Goal: Transaction & Acquisition: Purchase product/service

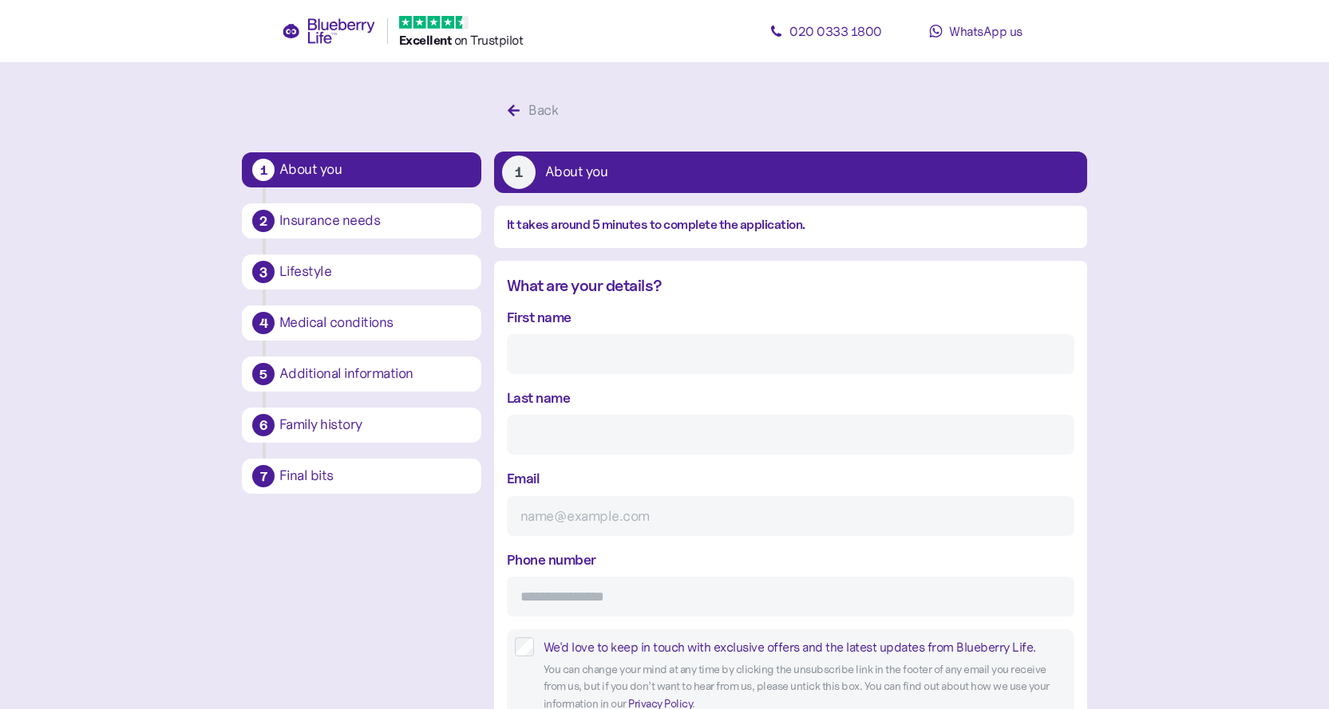
scroll to position [30, 0]
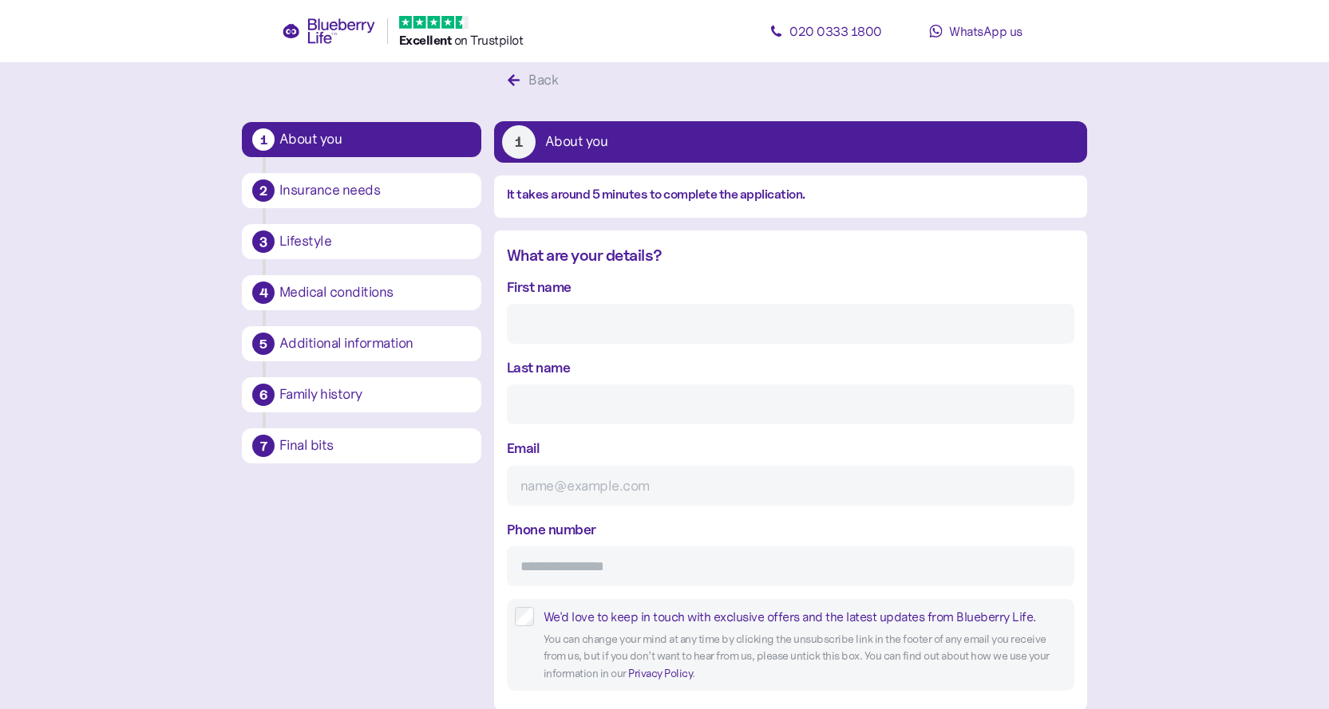
click at [682, 278] on div "First name" at bounding box center [790, 310] width 567 height 68
click at [570, 298] on label "First name" at bounding box center [539, 287] width 65 height 22
click at [570, 304] on input "First name" at bounding box center [790, 324] width 567 height 40
type input "Atif"
type input "Khawaja"
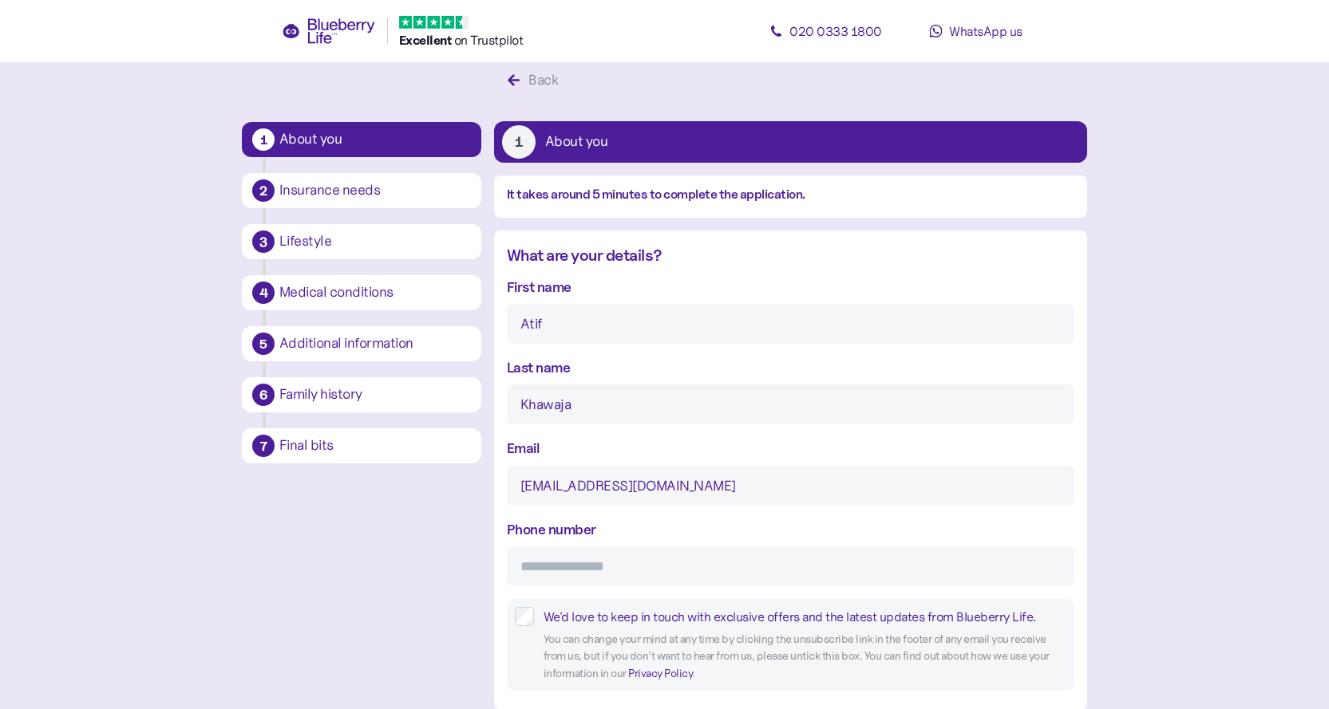
type input "atifjk@hotmail.com"
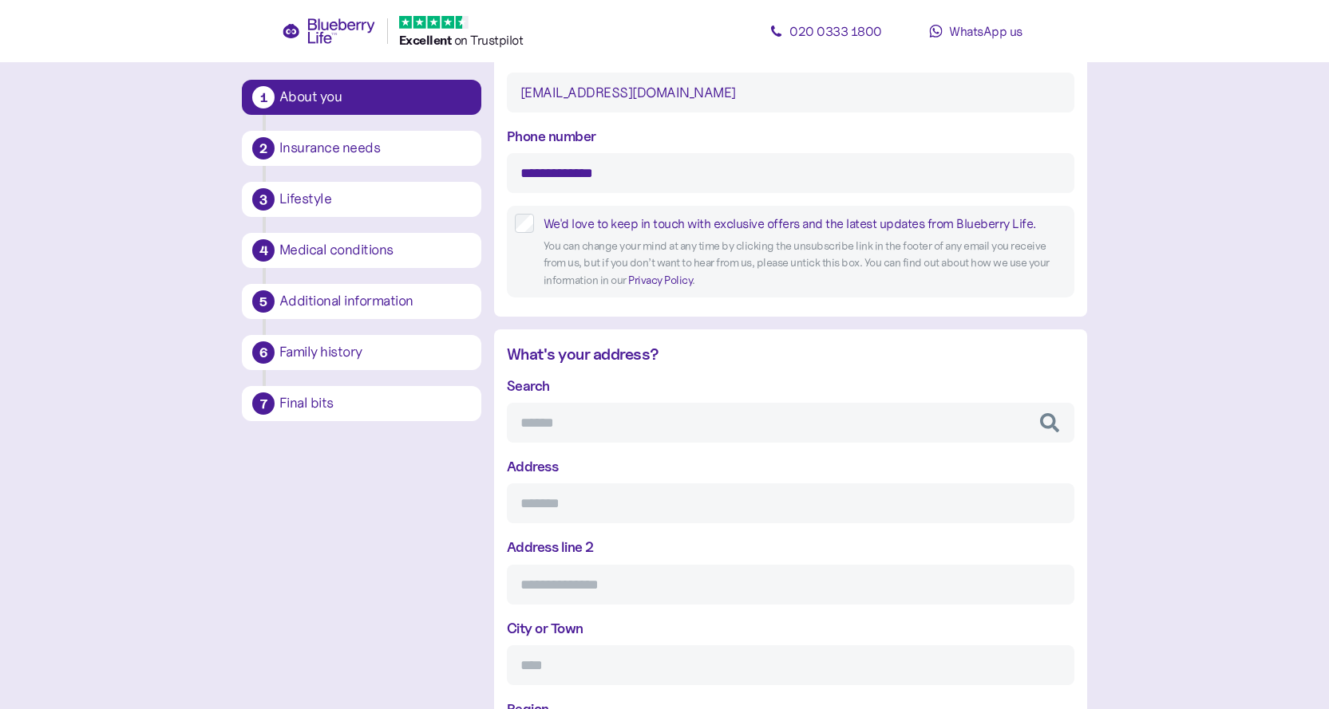
scroll to position [429, 0]
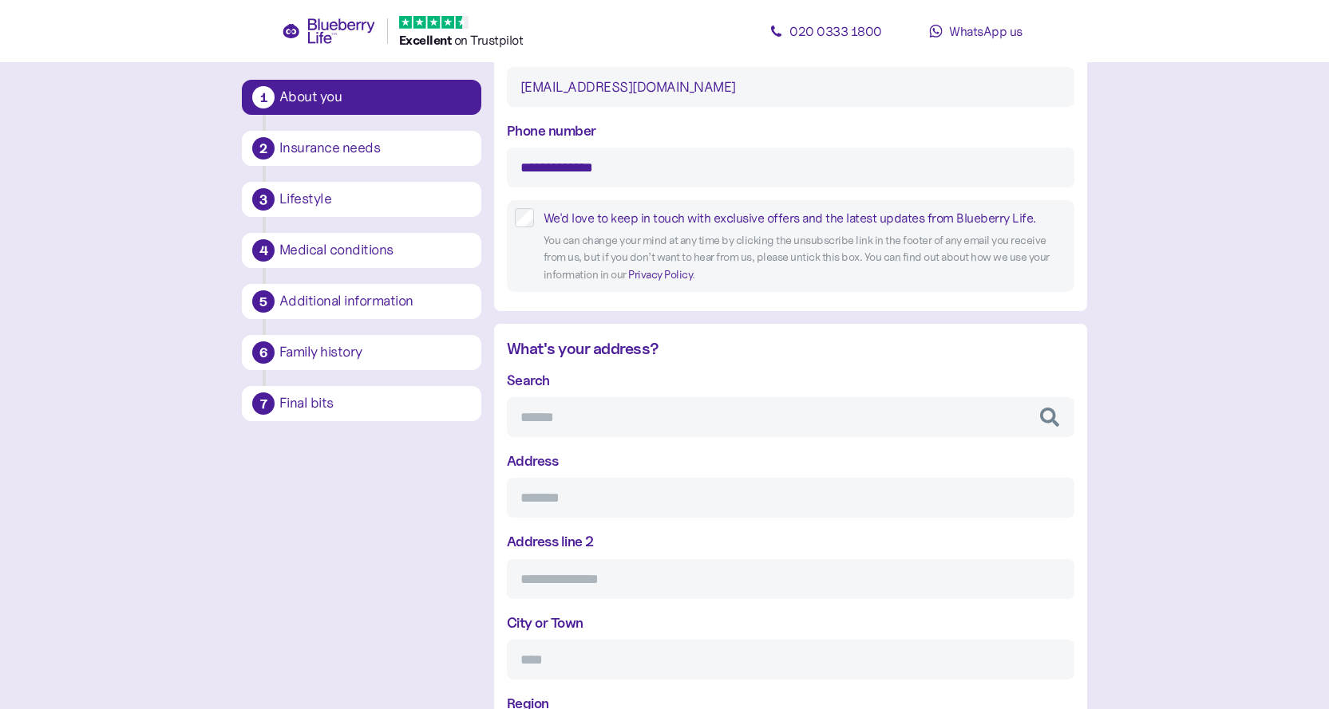
type input "**********"
click at [627, 423] on input "Search" at bounding box center [790, 417] width 567 height 40
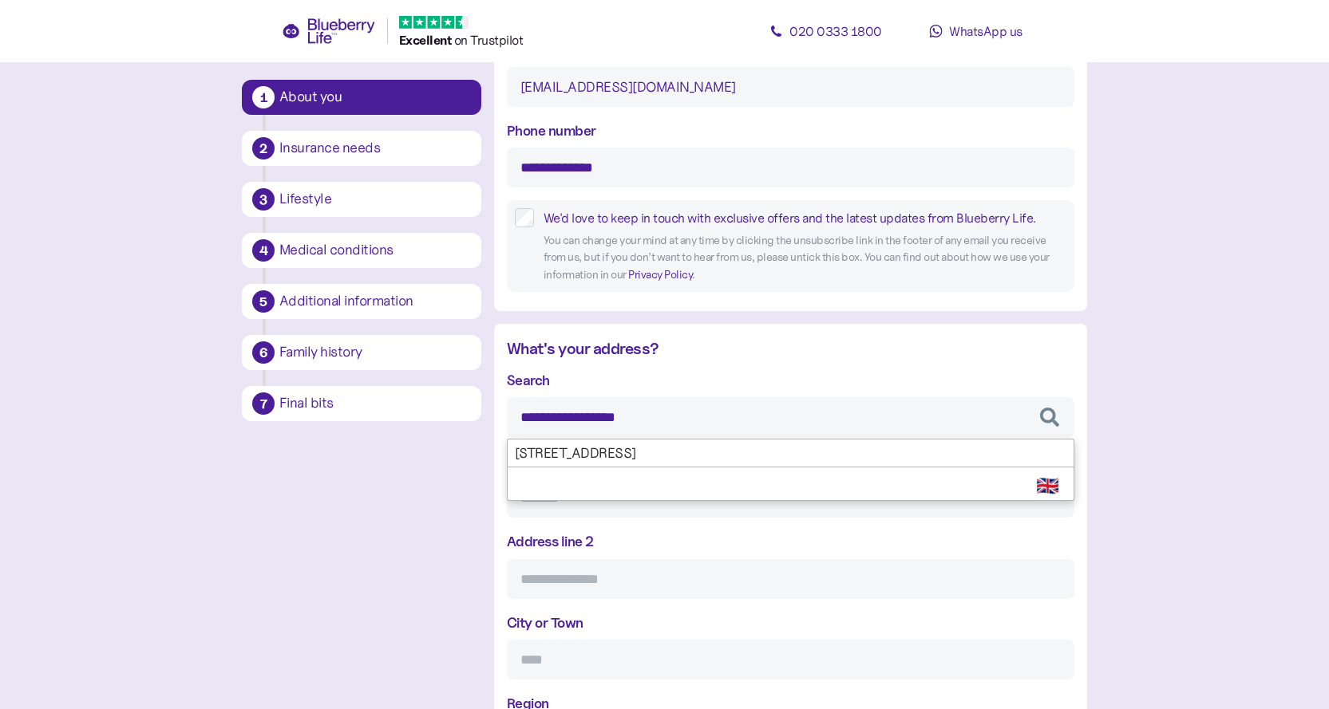
type input "**********"
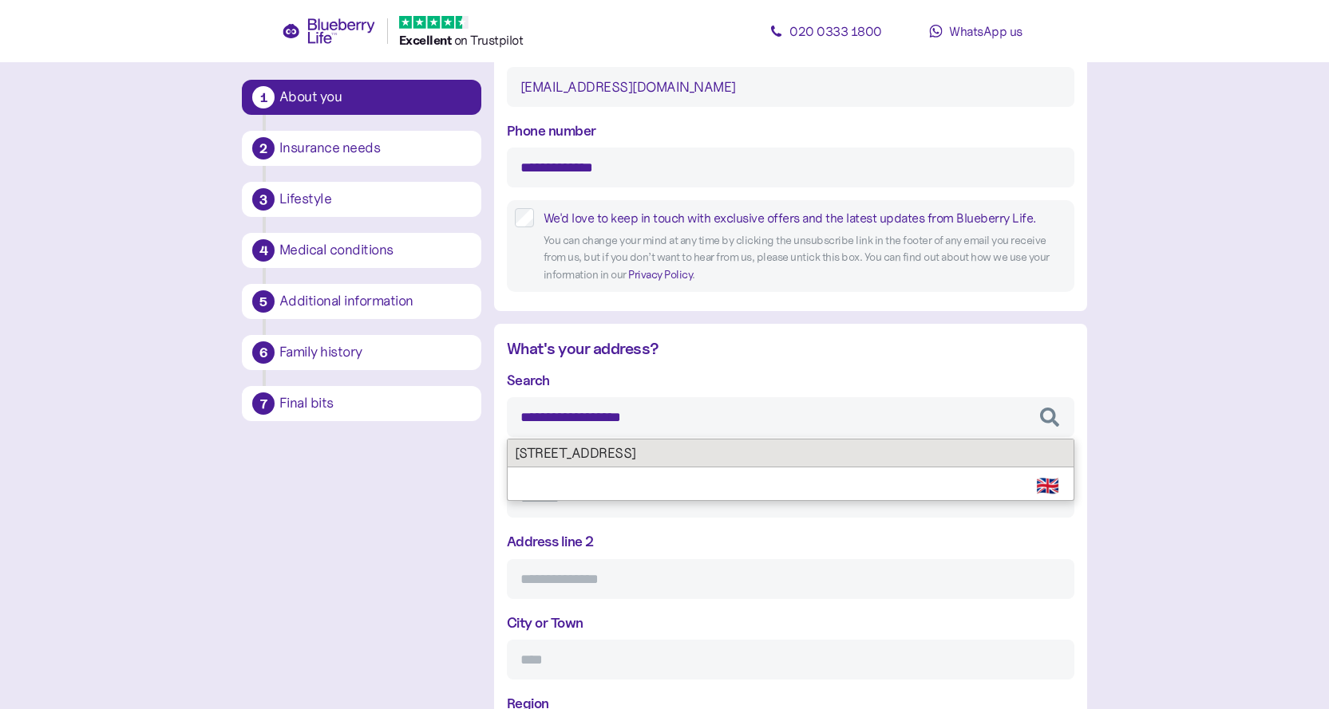
type input "**********"
type input "******"
type input "*****"
type input "*******"
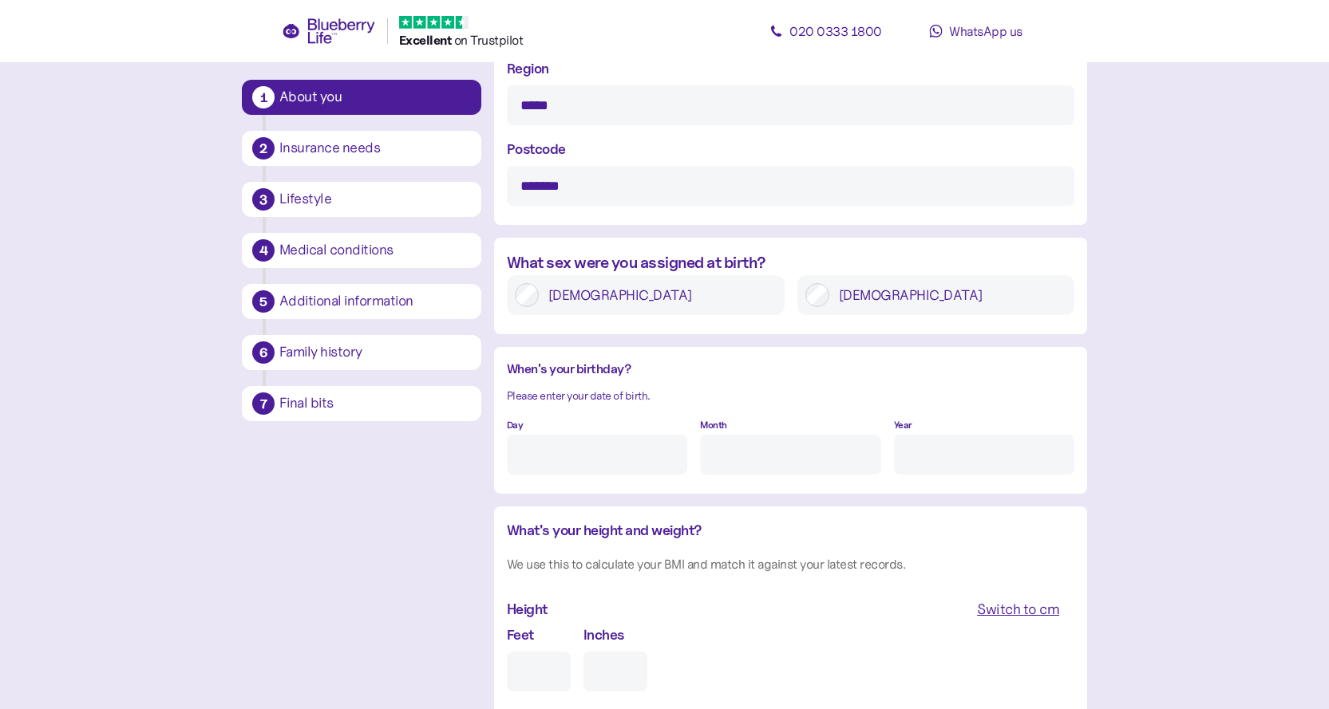
scroll to position [1068, 0]
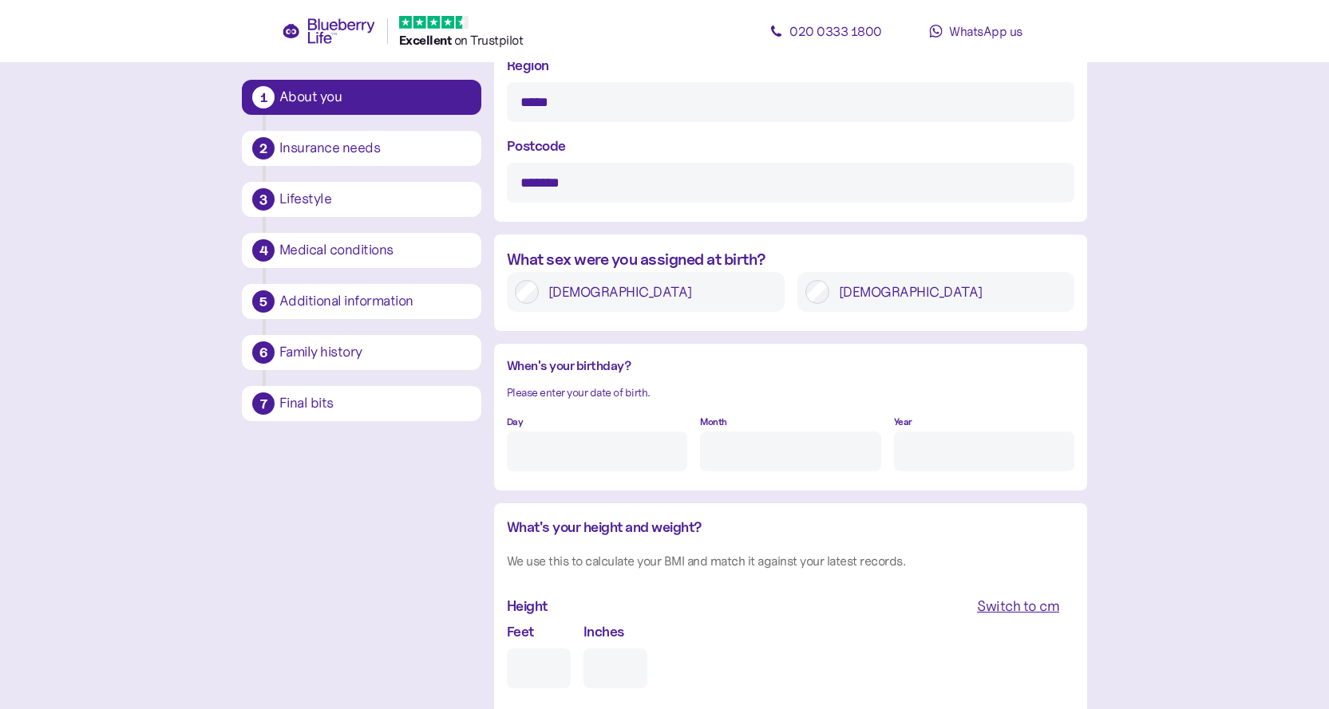
type input "**********"
click at [855, 296] on label "Male" at bounding box center [948, 292] width 238 height 24
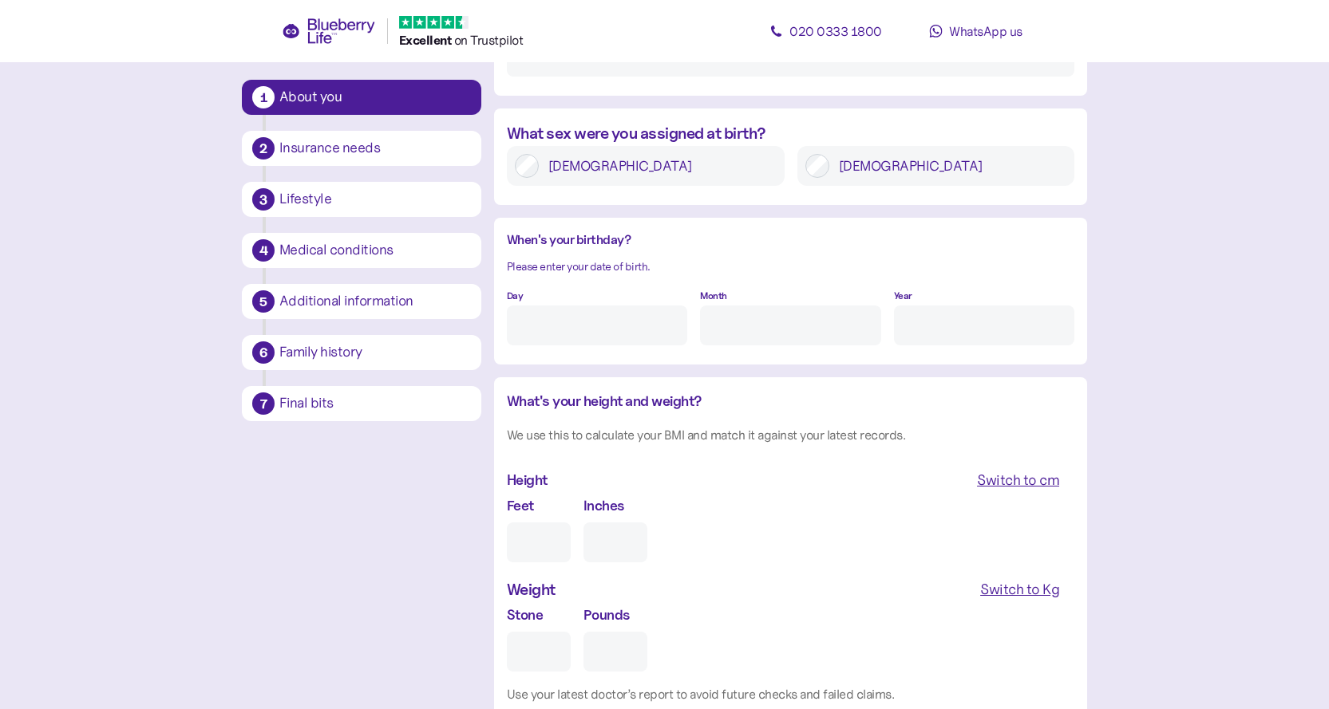
scroll to position [1227, 0]
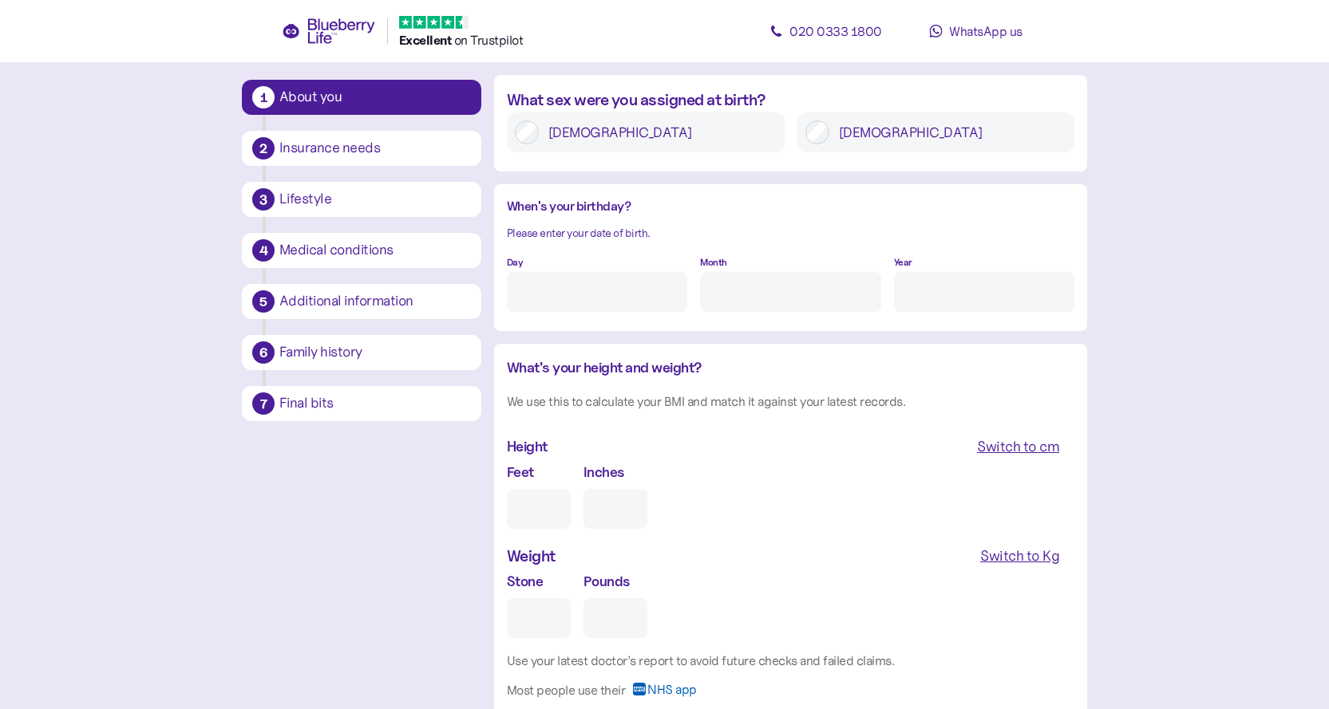
click at [605, 309] on input "Day" at bounding box center [597, 292] width 180 height 40
type input "16"
type input "Ja"
type input "****"
click at [733, 298] on input "Month" at bounding box center [790, 292] width 180 height 40
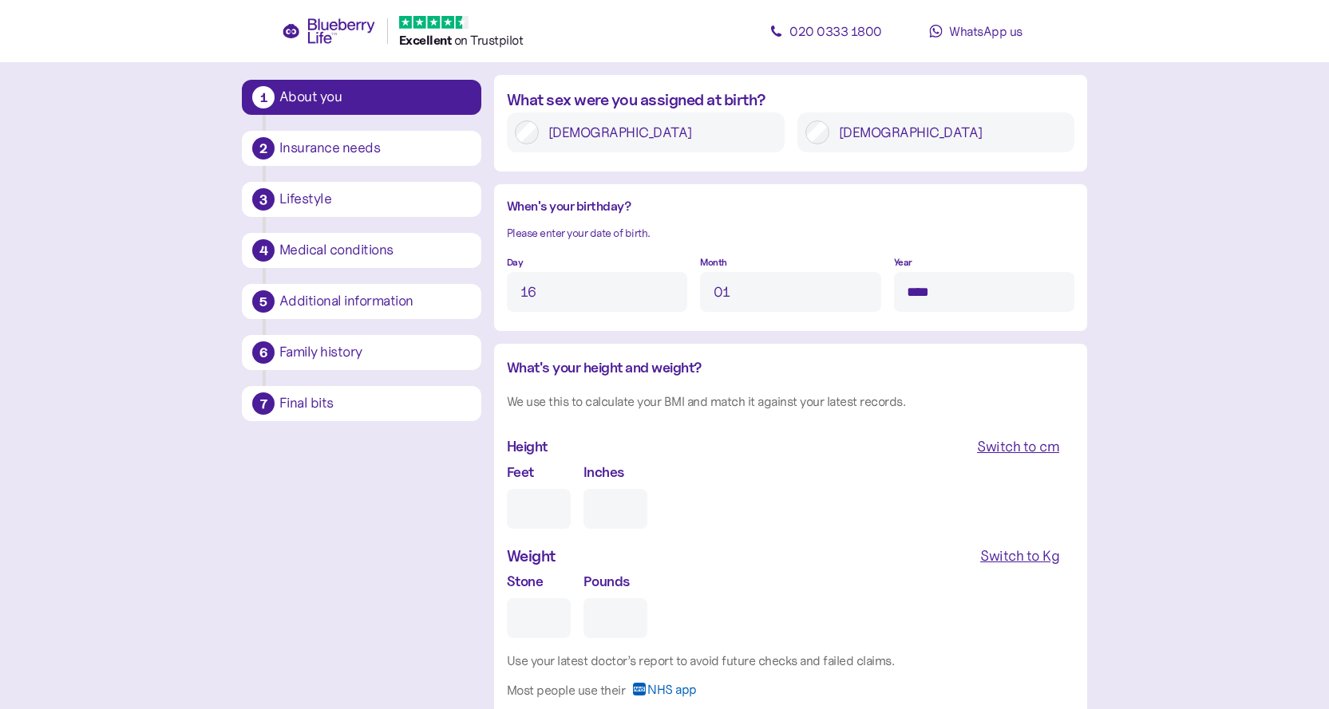
type input "1"
click at [907, 447] on div "Height Switch to cm" at bounding box center [790, 446] width 567 height 29
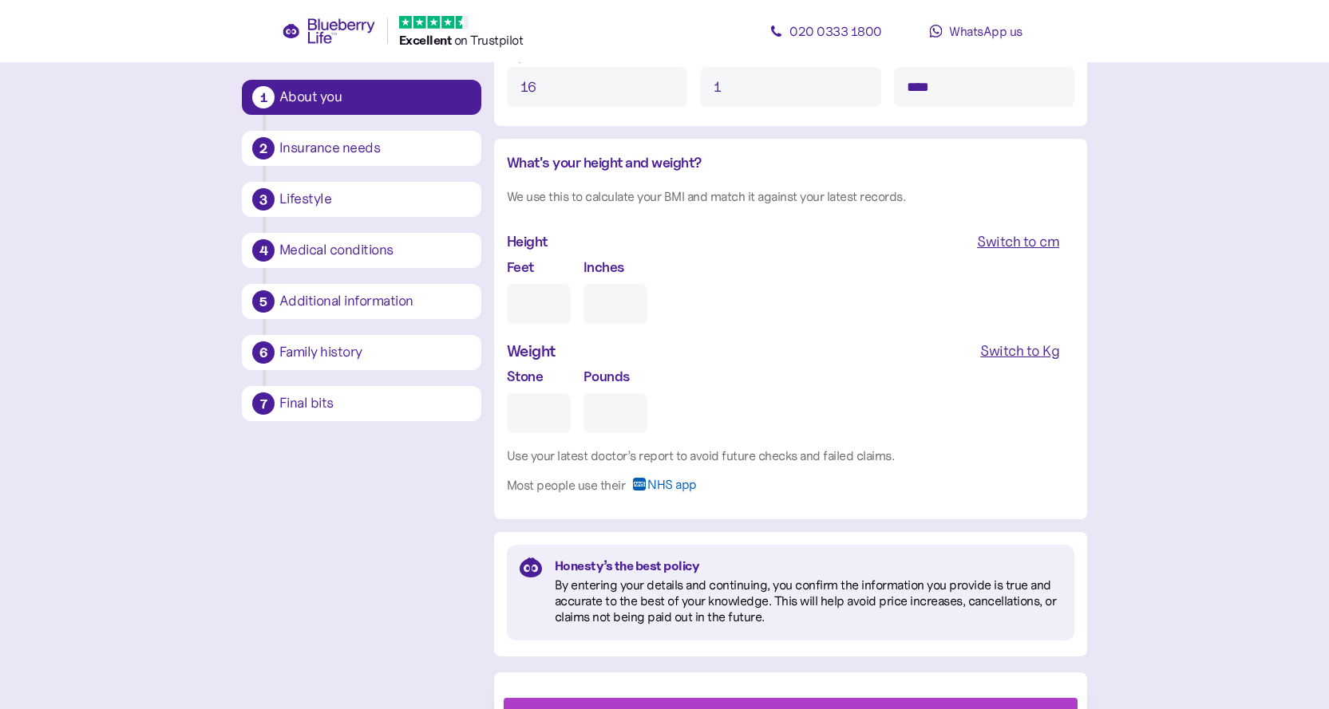
scroll to position [1467, 0]
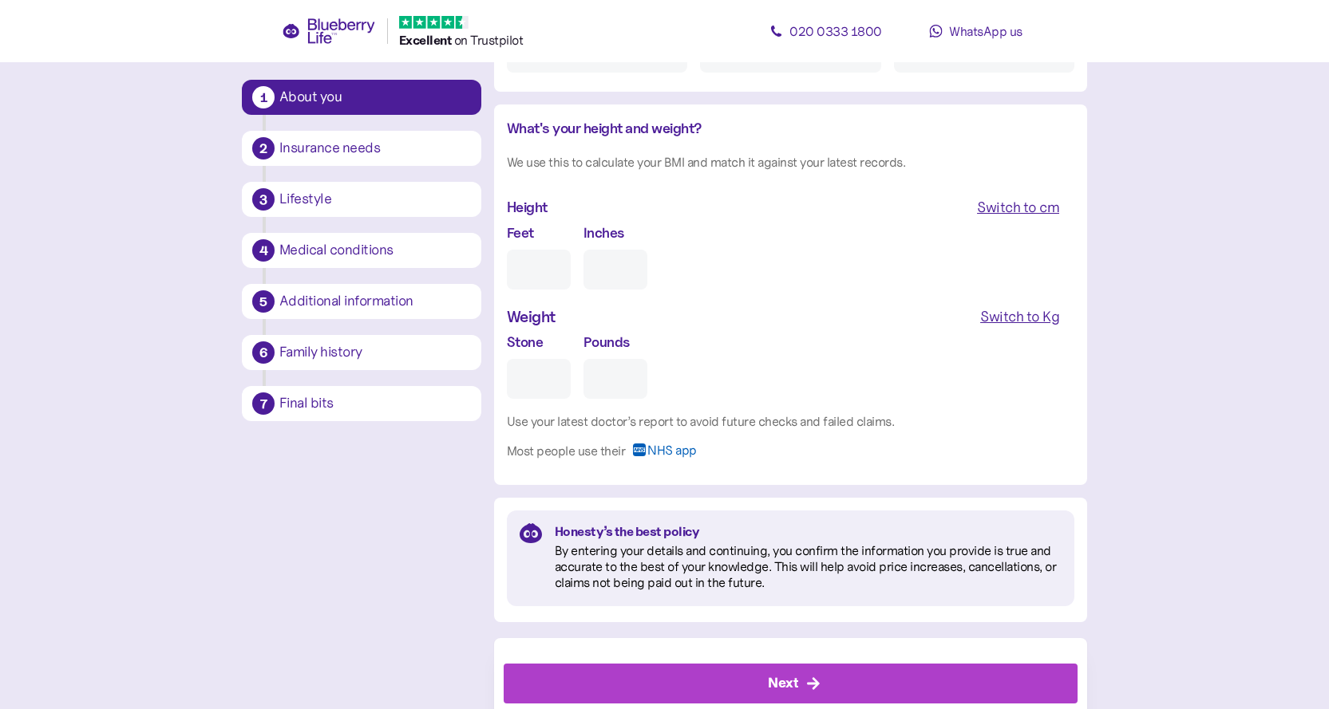
click at [529, 274] on input "Feet" at bounding box center [539, 270] width 64 height 40
type input "5"
type input "0"
type input "5"
type input "8"
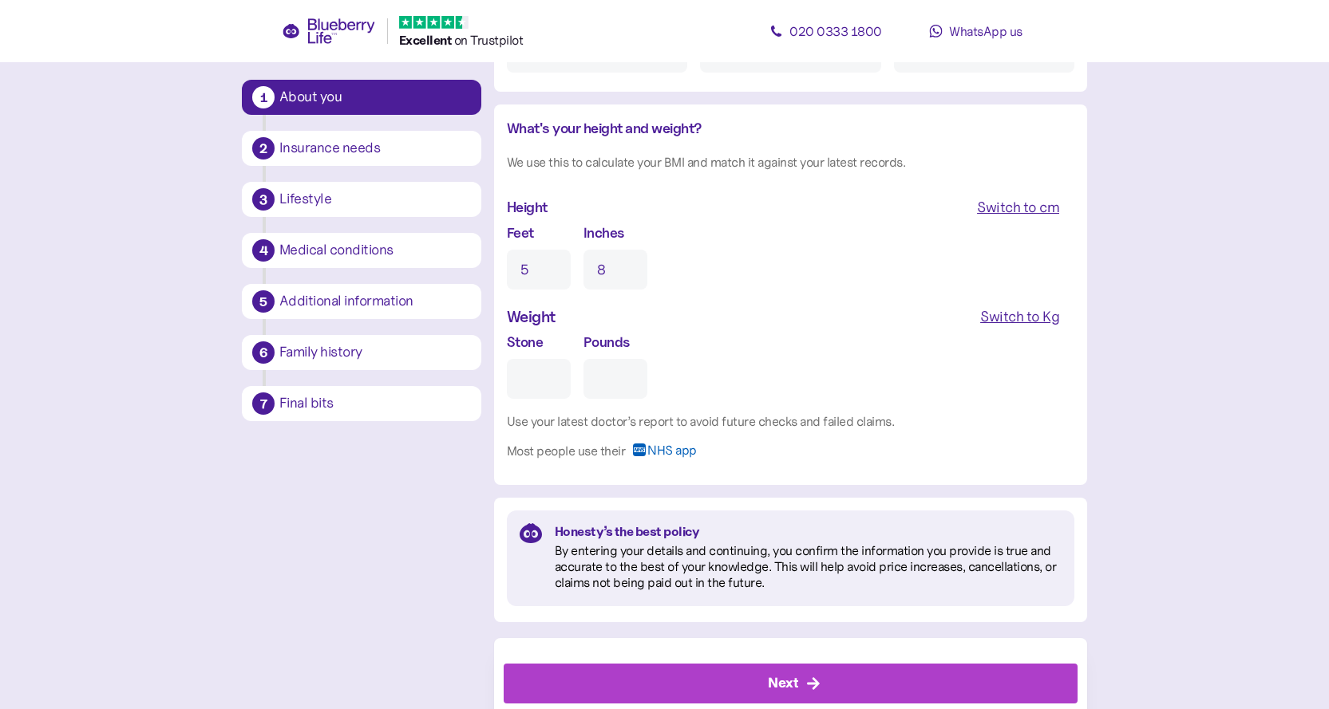
click at [1048, 318] on div "Switch to Kg" at bounding box center [1019, 317] width 79 height 22
click at [543, 391] on input "Kg" at bounding box center [575, 379] width 136 height 40
type input "**"
click at [768, 393] on div "Kg **" at bounding box center [790, 365] width 567 height 68
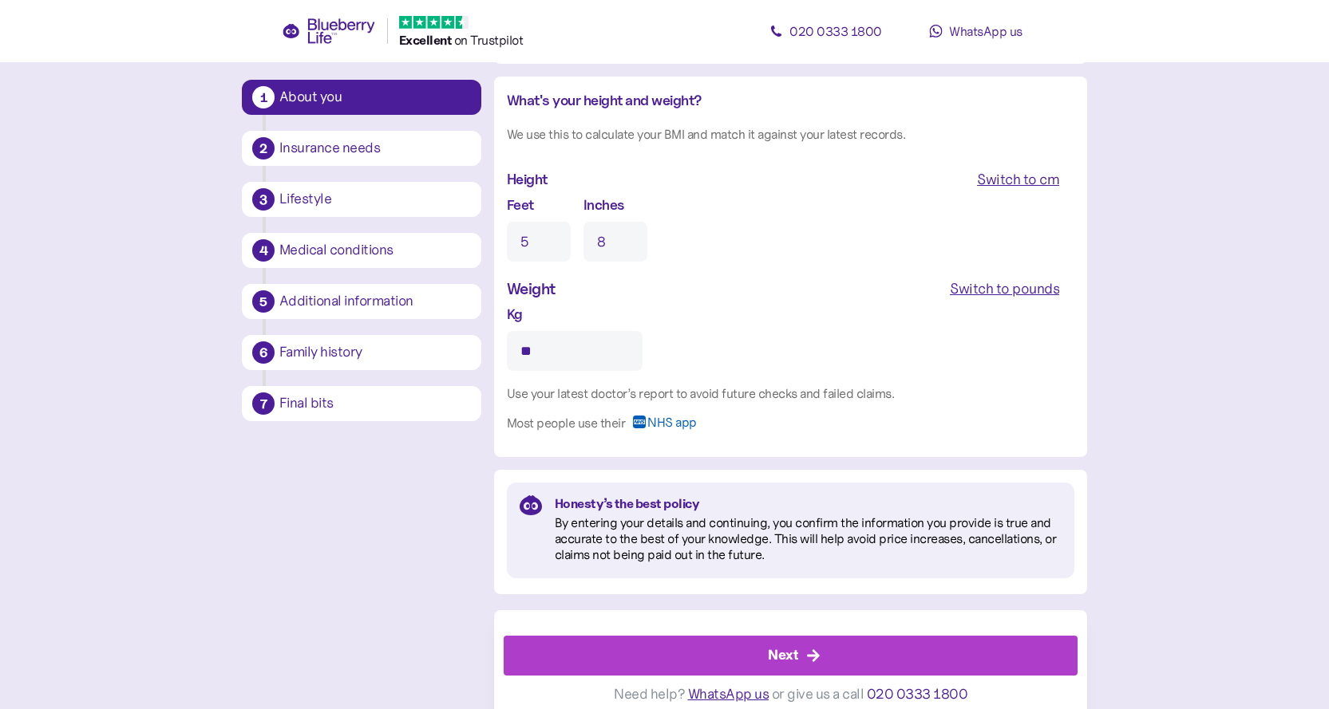
scroll to position [1508, 0]
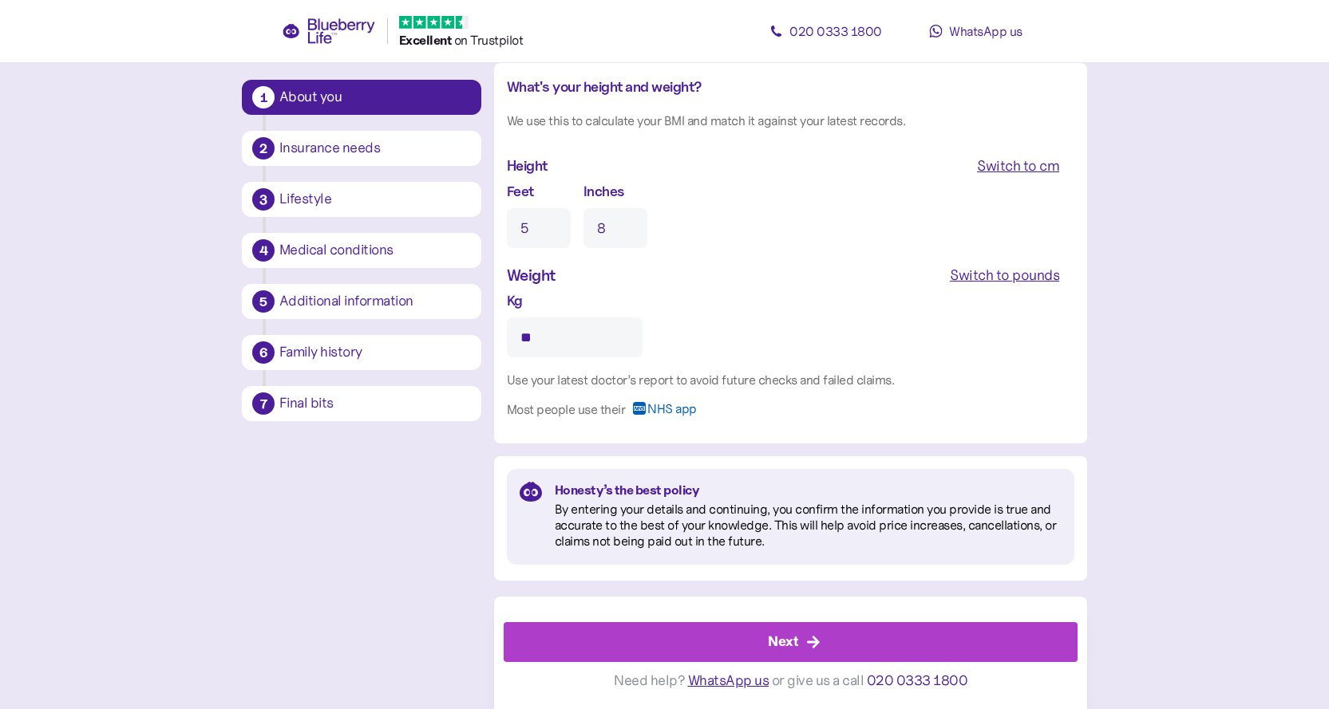
click at [840, 642] on div "Next" at bounding box center [794, 642] width 538 height 38
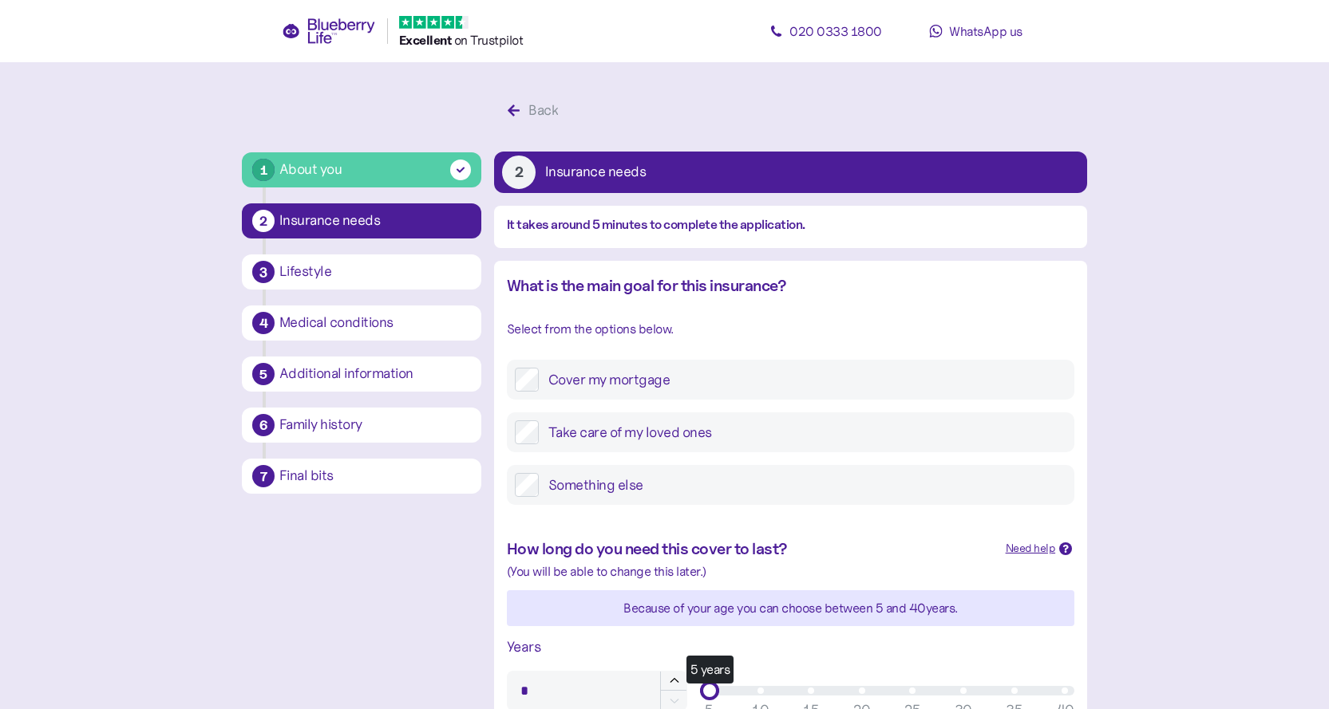
click at [677, 429] on label "Take care of my loved ones" at bounding box center [802, 433] width 527 height 24
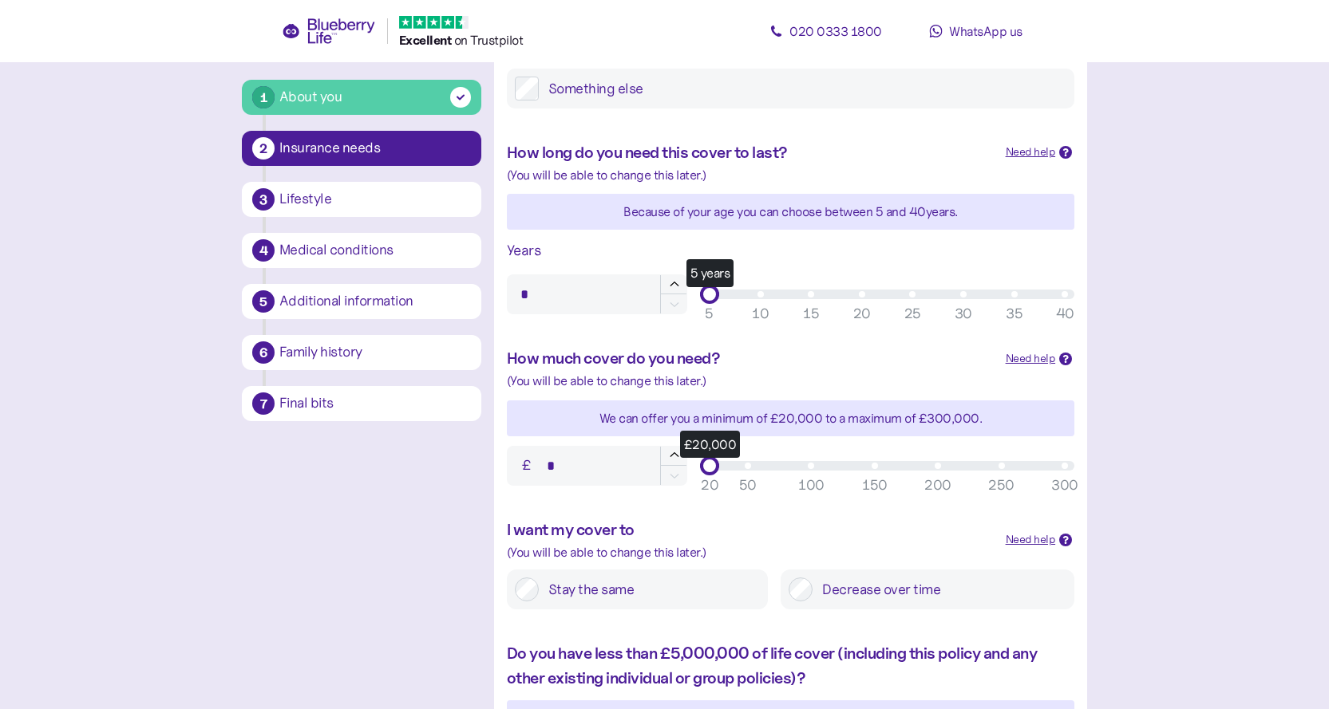
scroll to position [399, 0]
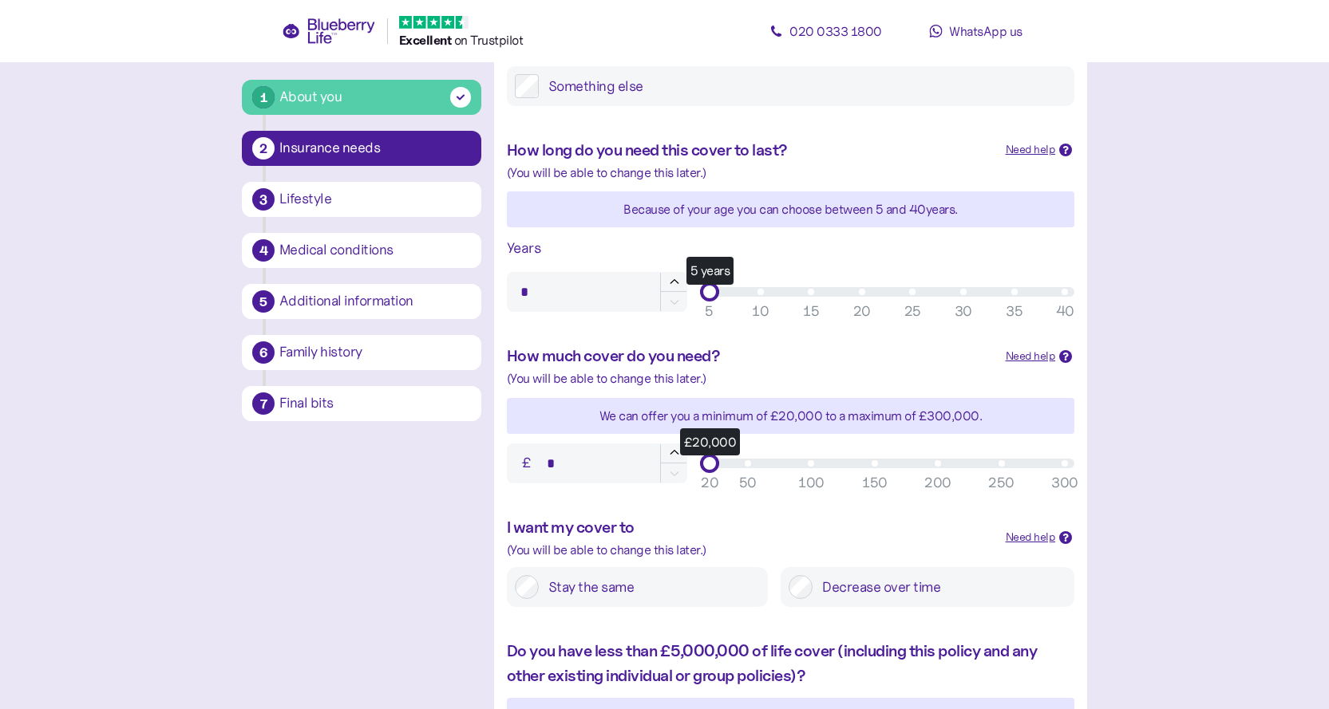
type input "**"
click at [969, 310] on div "30" at bounding box center [963, 312] width 18 height 22
type input "*******"
click at [938, 472] on div "£20,000 50 100 150 200 250 300 20" at bounding box center [887, 463] width 374 height 19
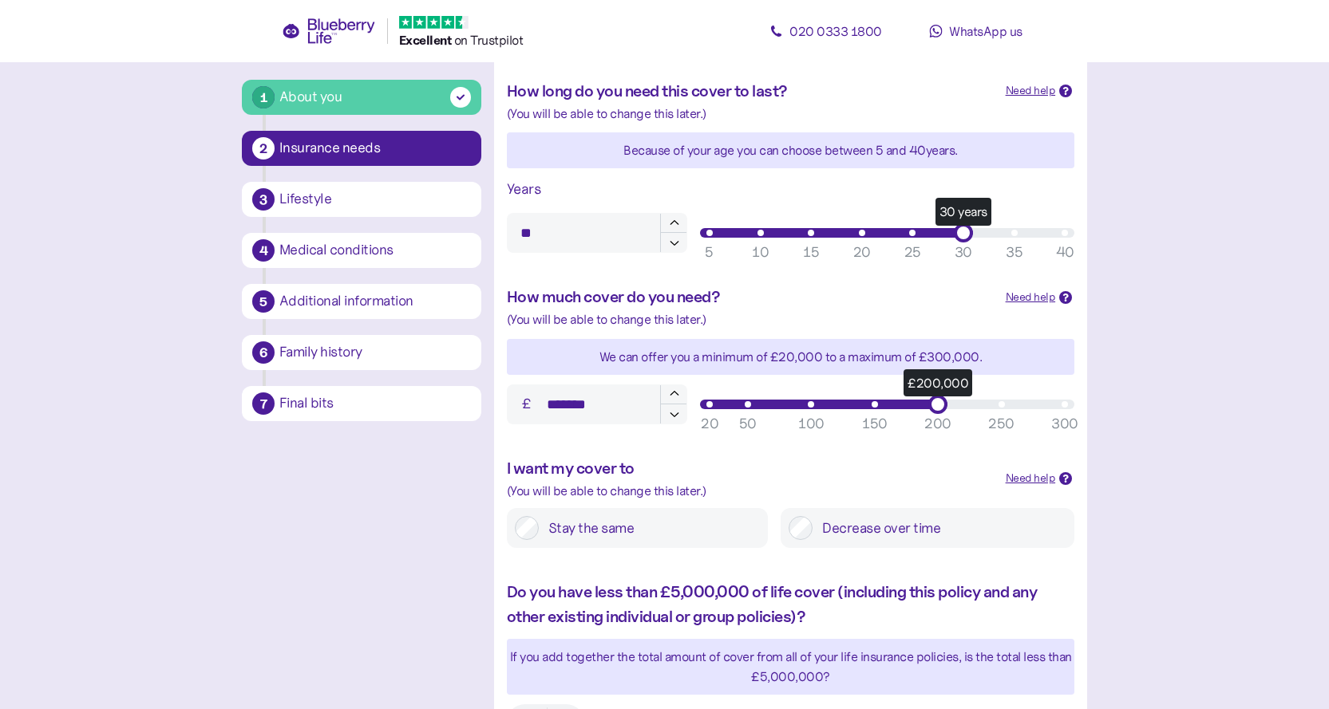
scroll to position [559, 0]
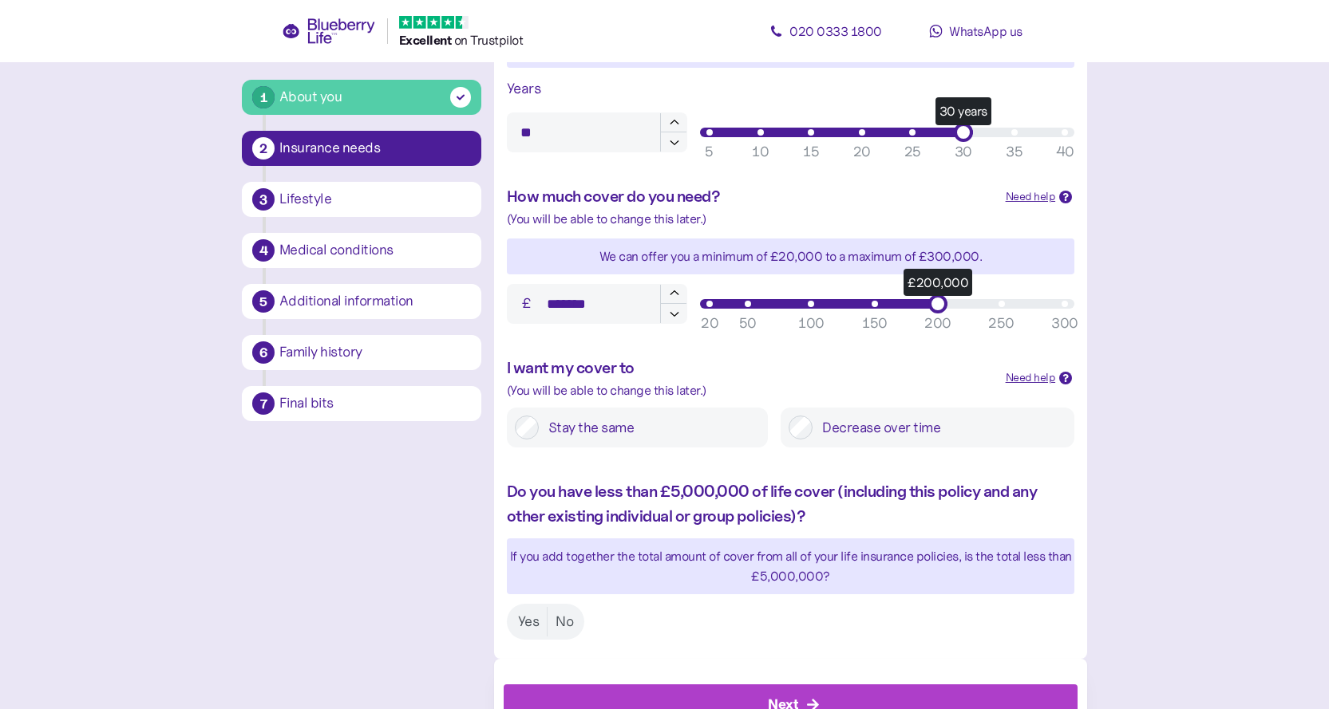
click at [581, 423] on label "Stay the same" at bounding box center [649, 428] width 221 height 24
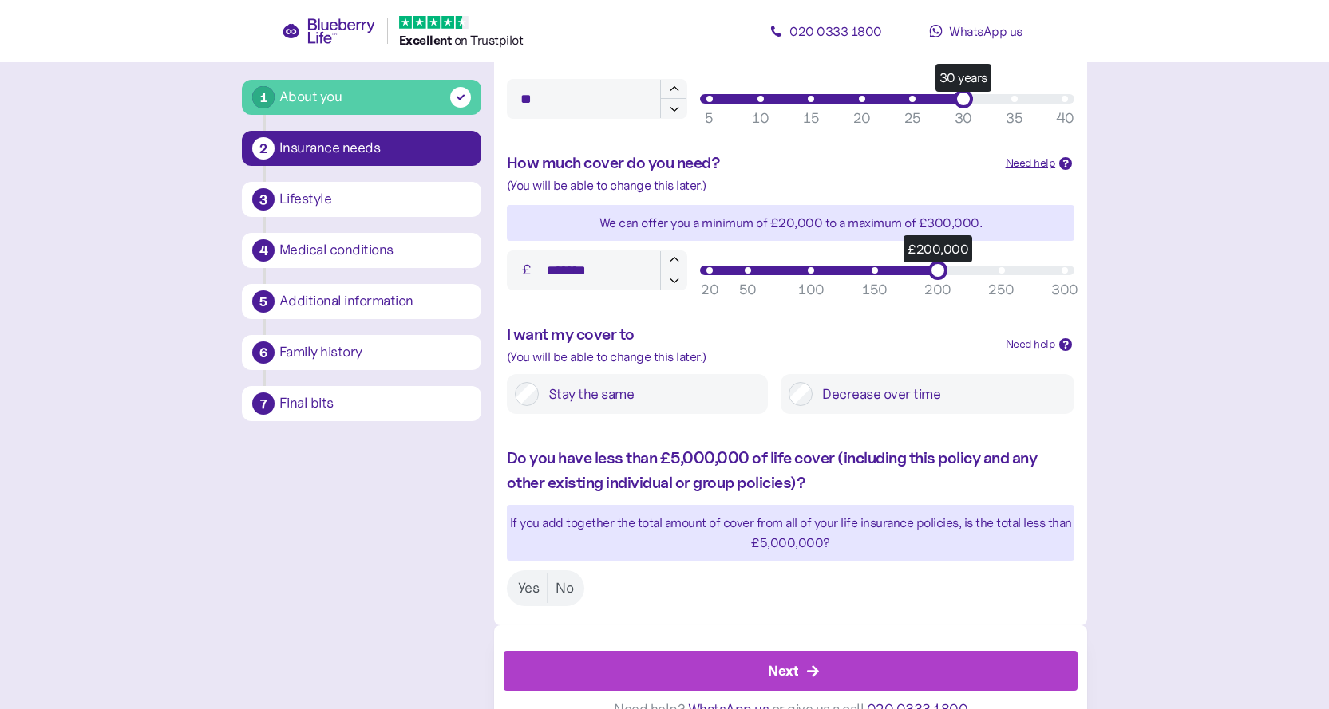
scroll to position [622, 0]
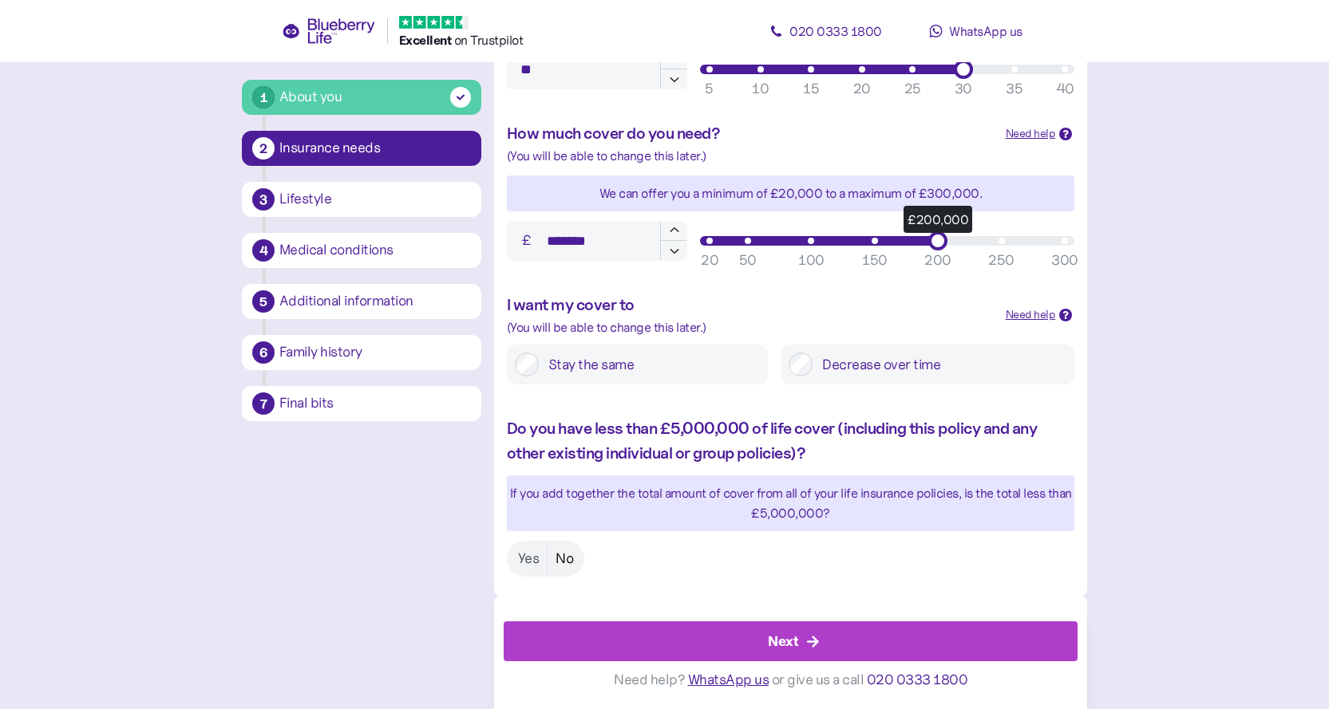
click at [561, 563] on label "No" at bounding box center [564, 559] width 34 height 30
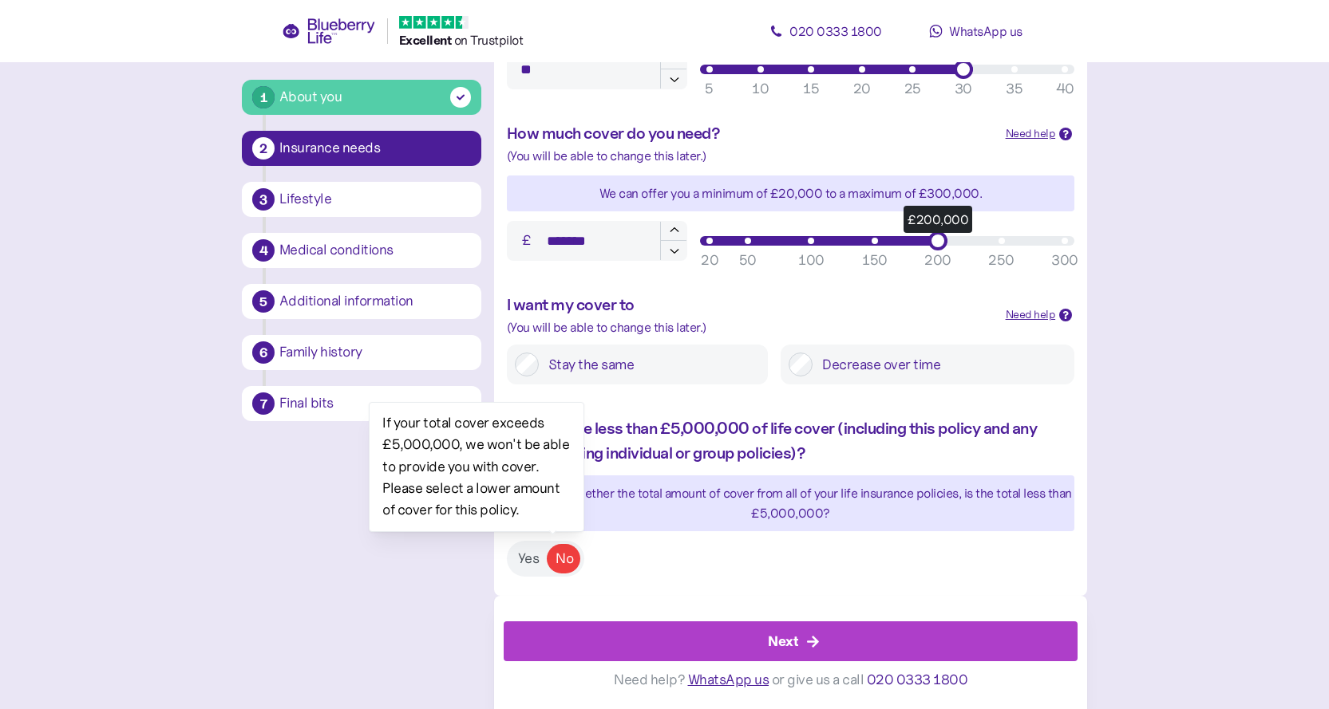
click at [664, 547] on div "Do you have less than £5,000,000 of life cover (including this policy and any o…" at bounding box center [790, 497] width 593 height 192
click at [526, 563] on label "Yes" at bounding box center [529, 559] width 38 height 30
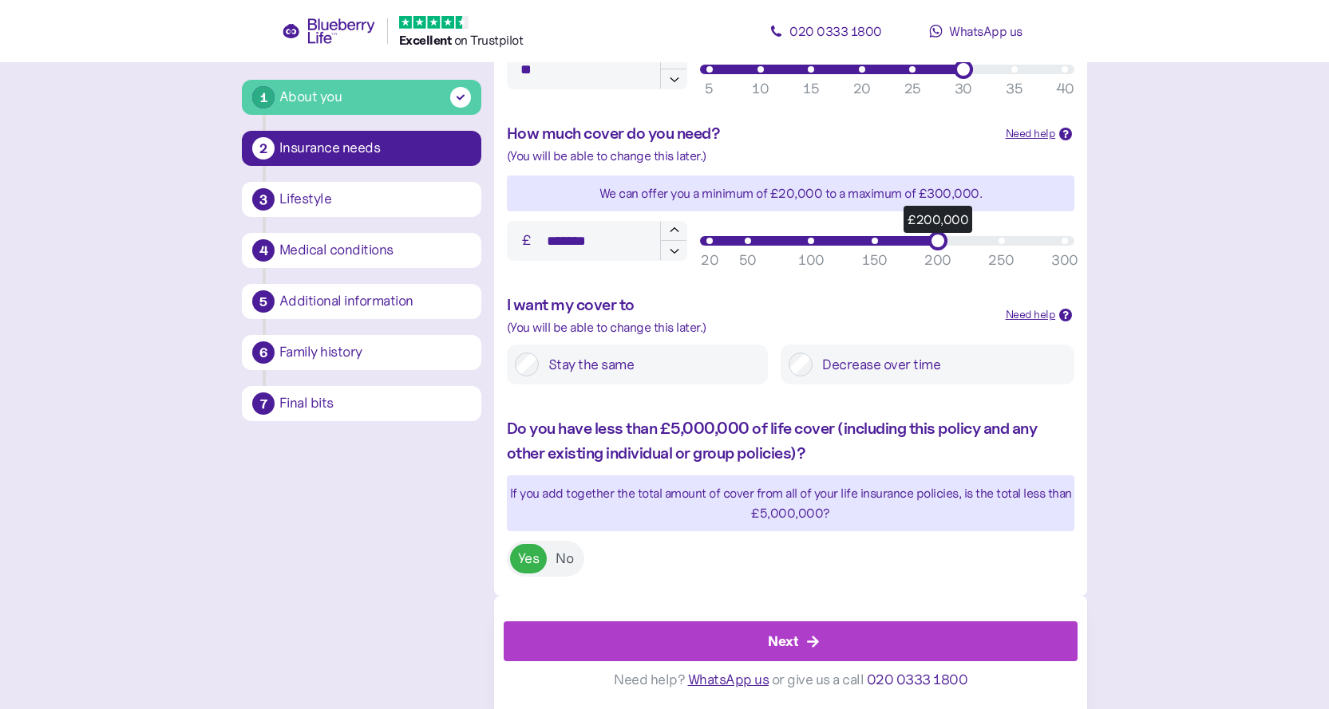
click at [858, 405] on div "Do you have less than £5,000,000 of life cover (including this policy and any o…" at bounding box center [790, 497] width 593 height 192
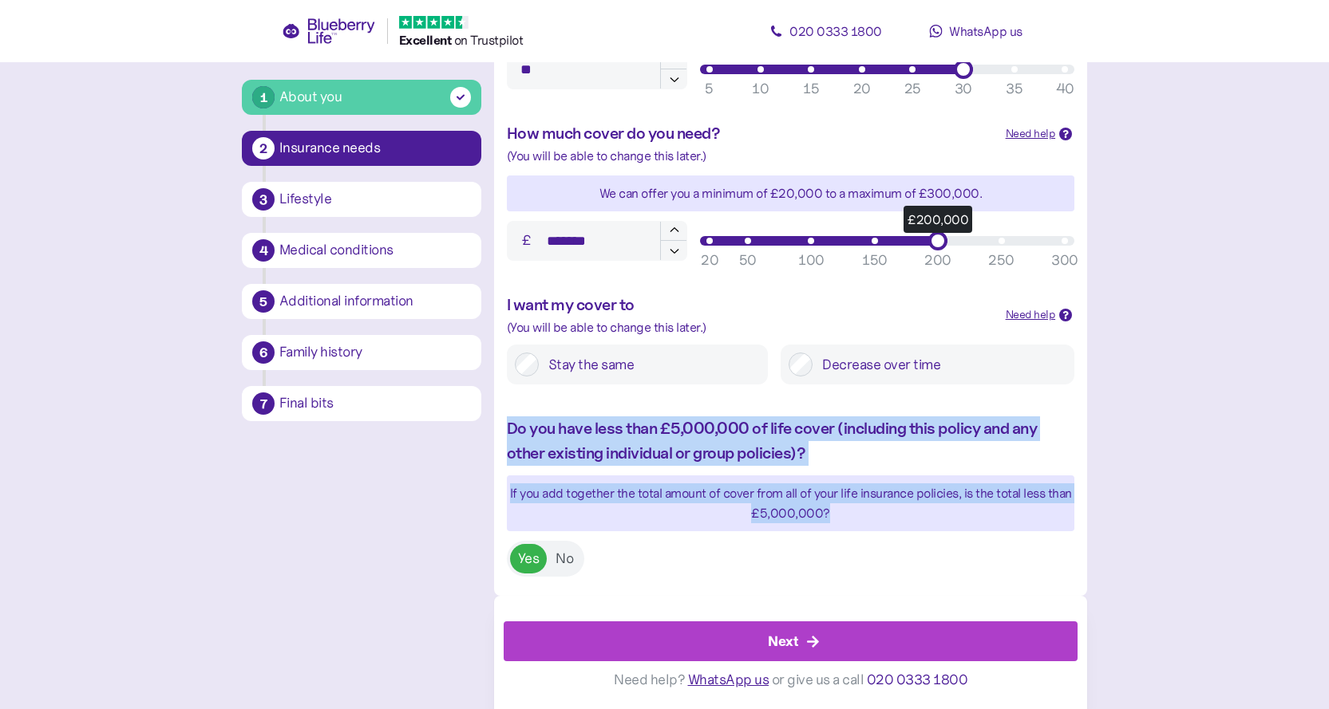
drag, startPoint x: 504, startPoint y: 432, endPoint x: 886, endPoint y: 513, distance: 390.0
click at [886, 513] on div "Do you have less than £5,000,000 of life cover (including this policy and any o…" at bounding box center [790, 497] width 593 height 192
copy div "Do you have less than £5,000,000 of life cover (including this policy and any o…"
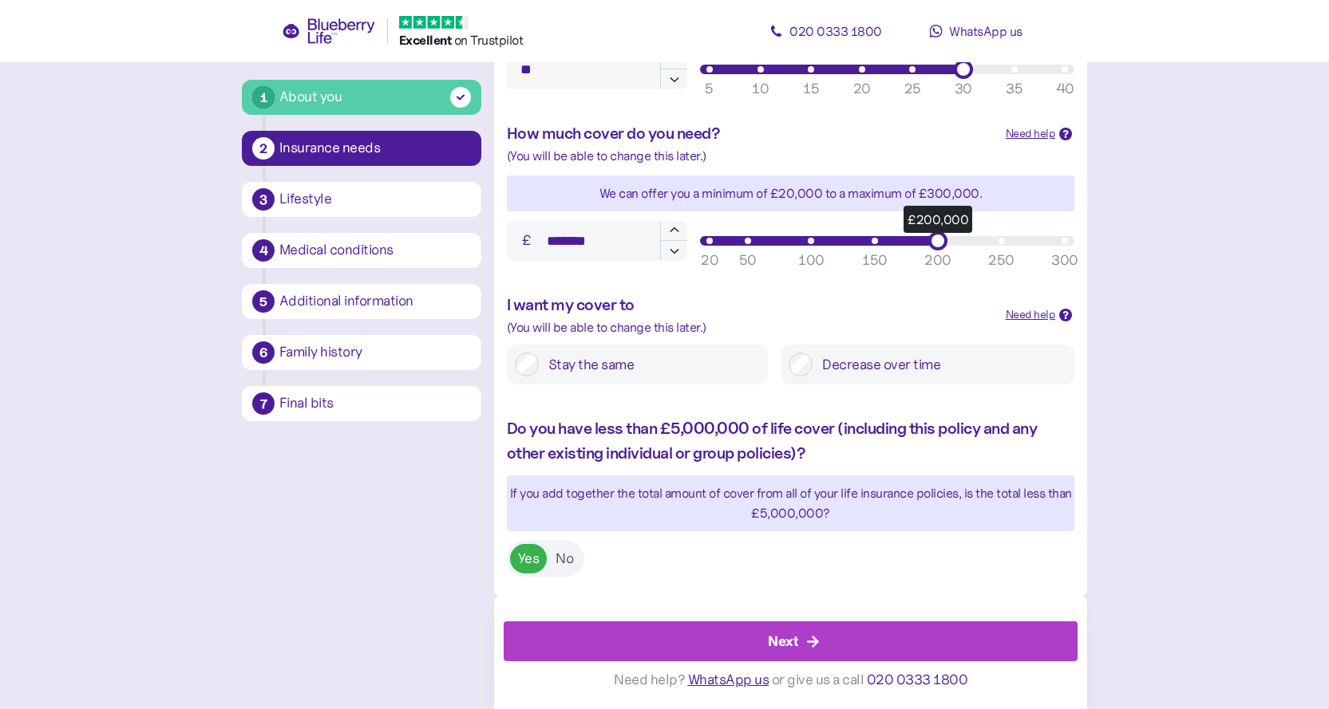
click at [717, 574] on div "Do you have less than £5,000,000 of life cover (including this policy and any o…" at bounding box center [790, 497] width 593 height 192
click at [869, 648] on div "Next" at bounding box center [794, 641] width 538 height 38
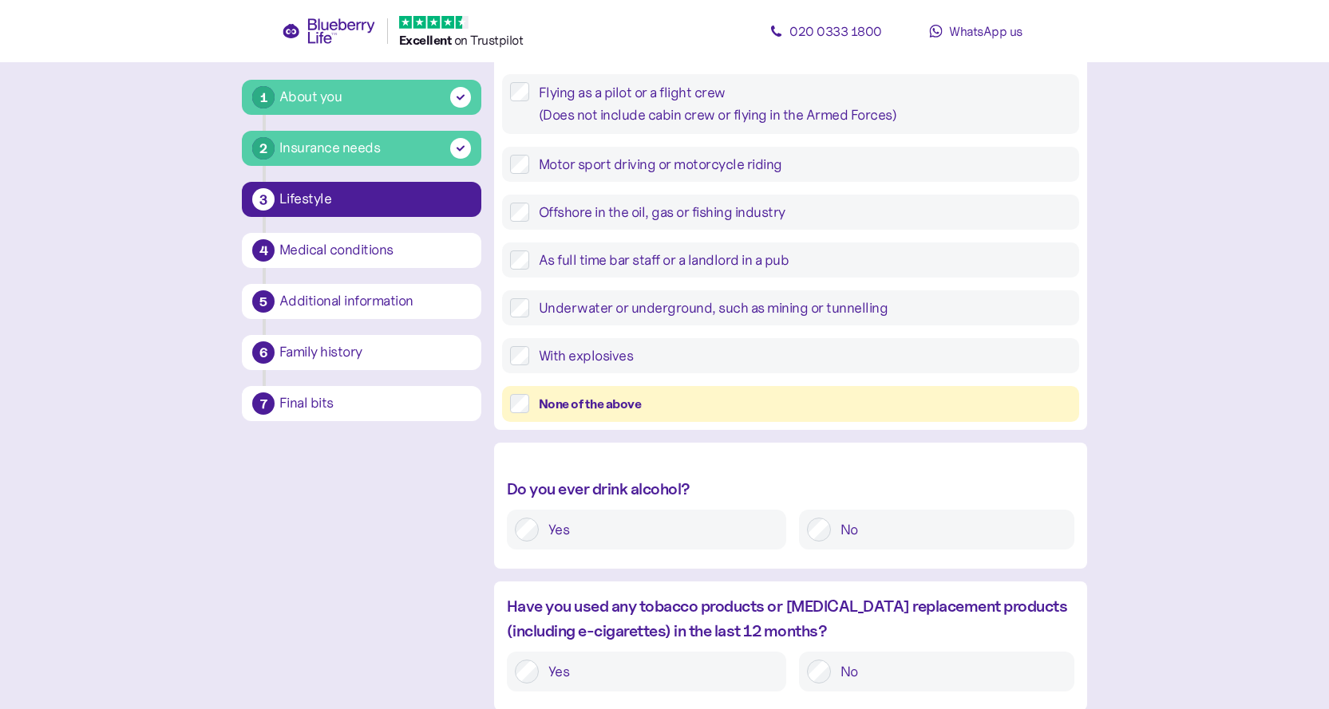
scroll to position [502, 0]
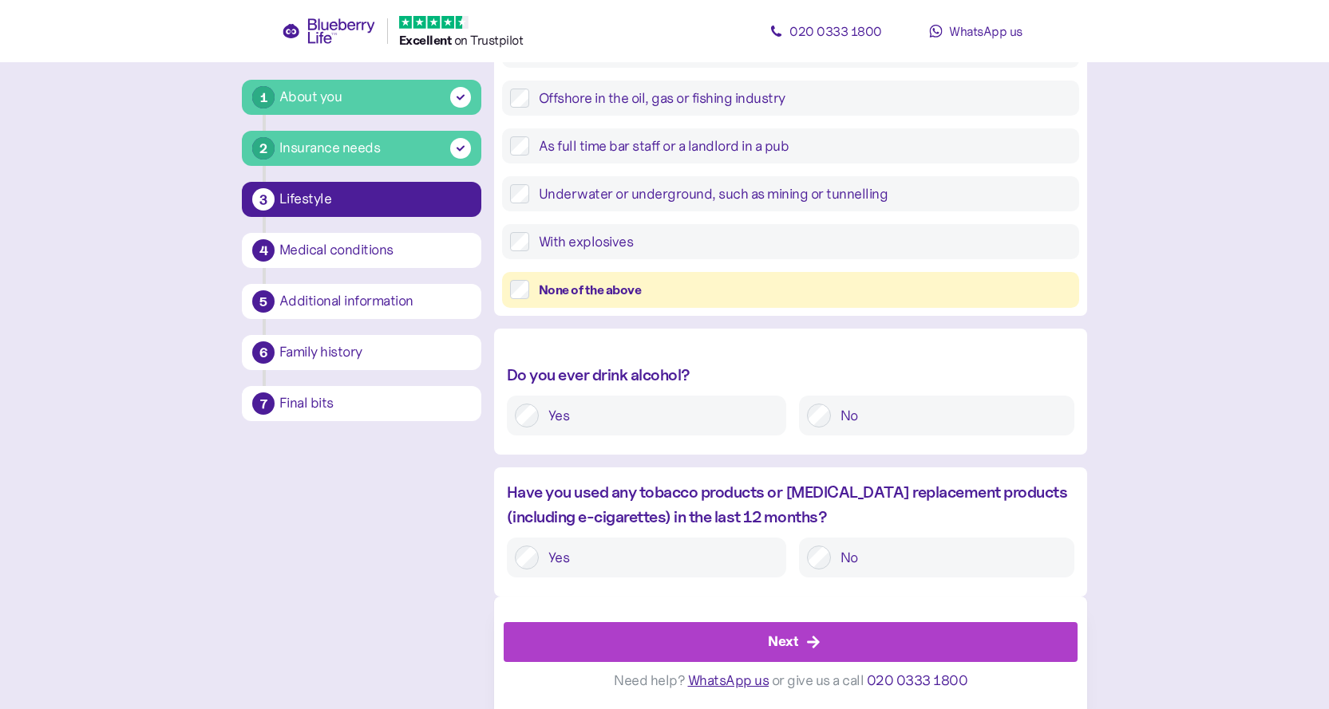
click at [953, 415] on label "No" at bounding box center [948, 416] width 235 height 24
click at [869, 563] on label "No" at bounding box center [948, 558] width 235 height 24
click at [840, 643] on div "Next" at bounding box center [794, 642] width 538 height 38
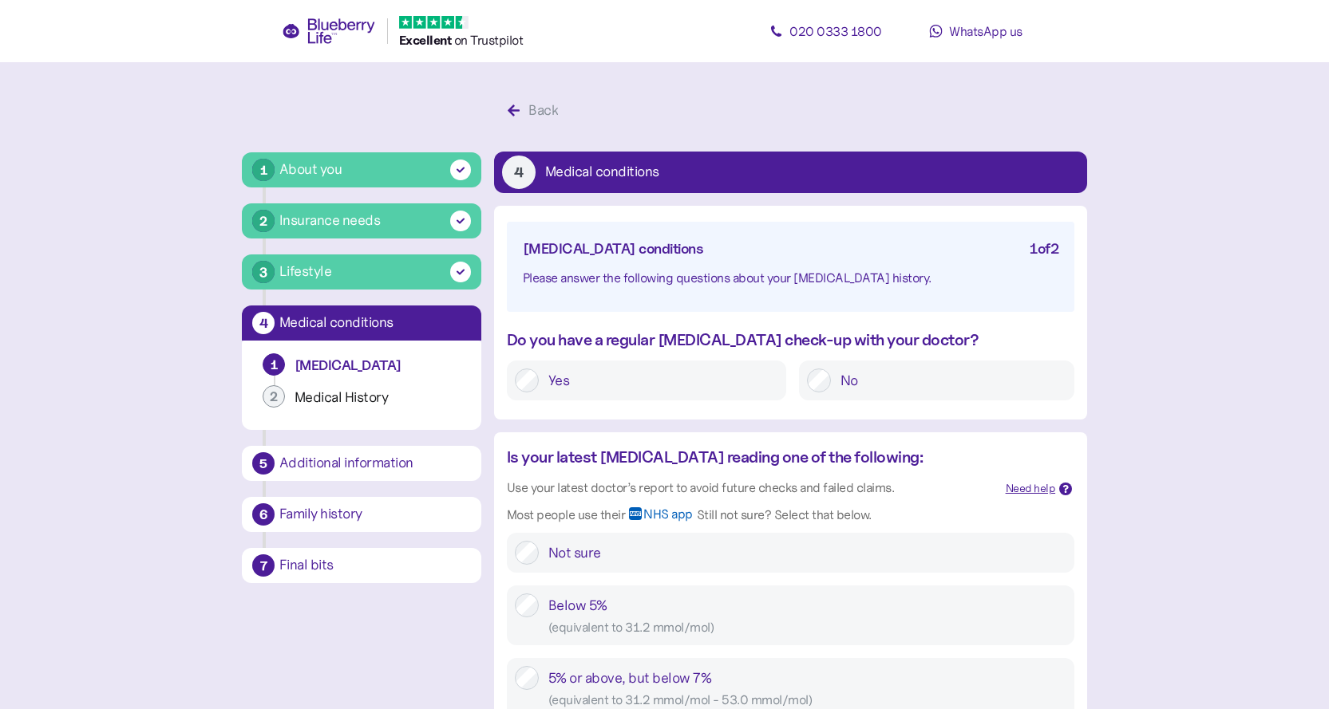
click at [830, 386] on div at bounding box center [819, 381] width 24 height 24
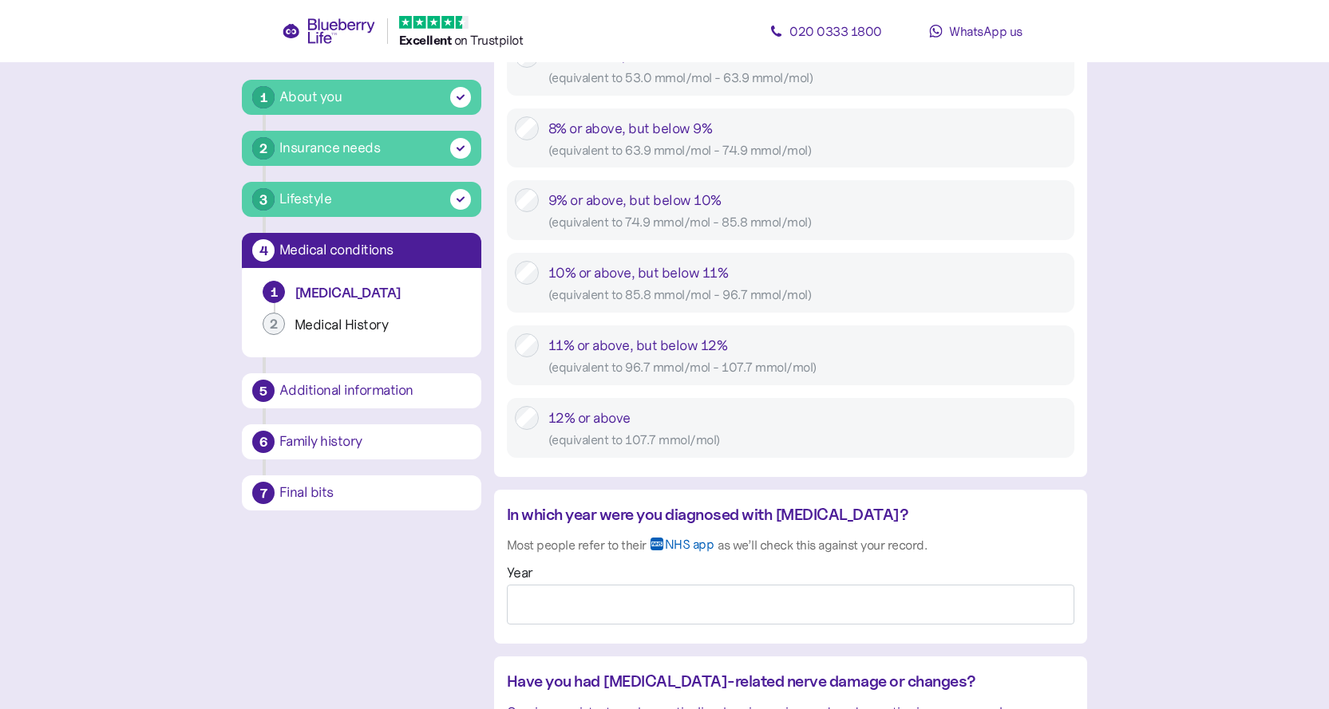
scroll to position [718, 0]
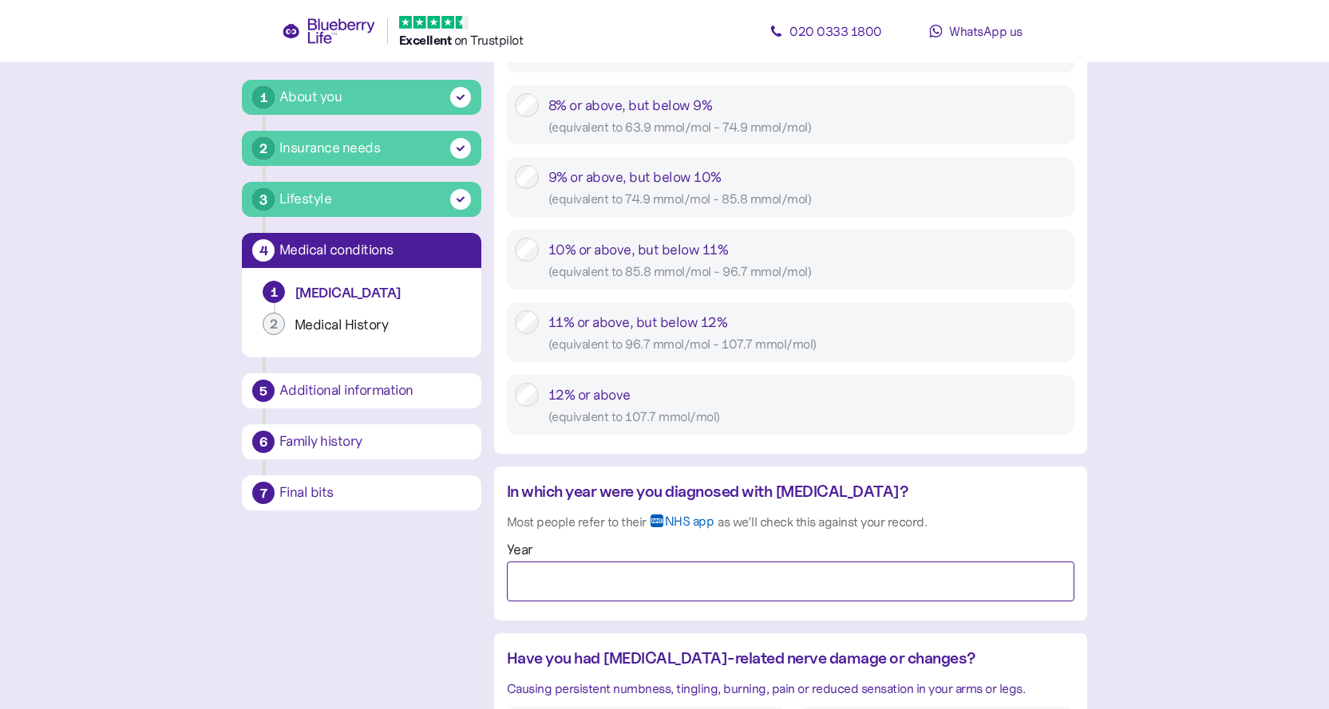
click at [851, 579] on input "Year" at bounding box center [790, 582] width 567 height 40
type input "****"
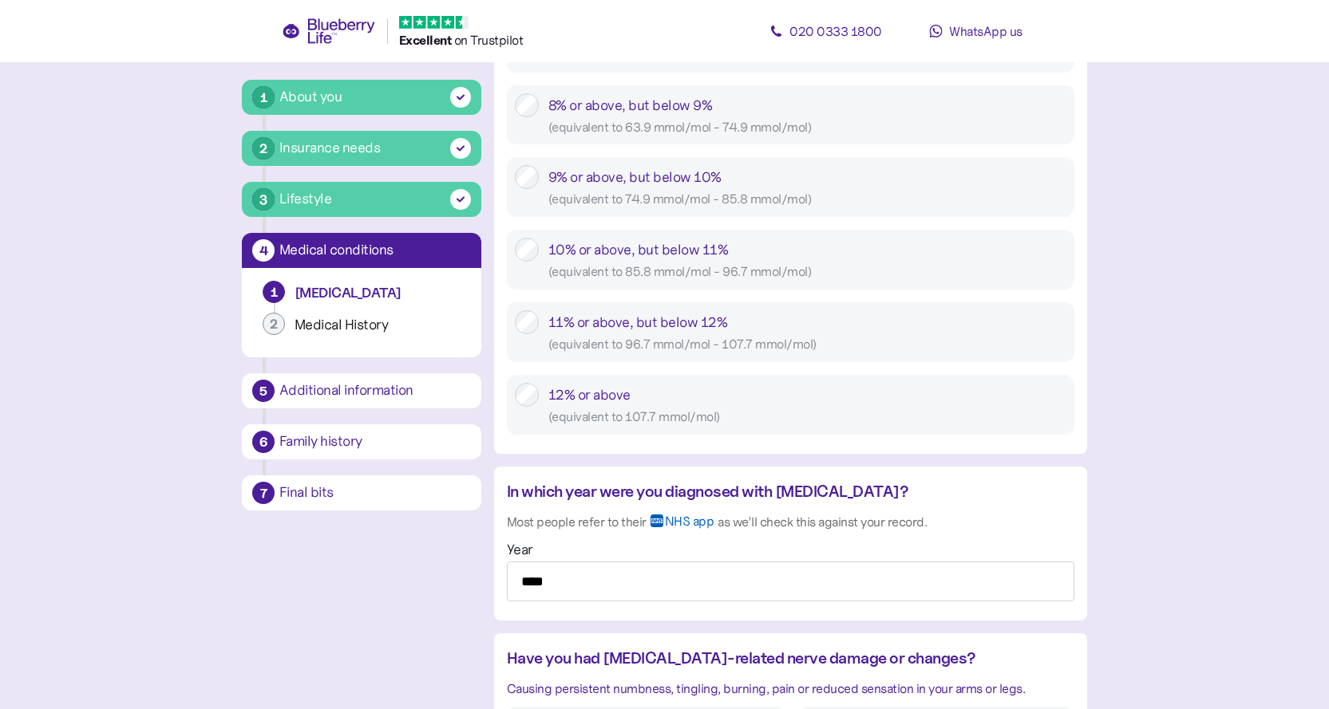
click at [1180, 511] on main "1 About you 2 Insurance needs 3 Lifestyle 4 Medical conditions 1 Diabetes 2 Med…" at bounding box center [664, 409] width 1329 height 2254
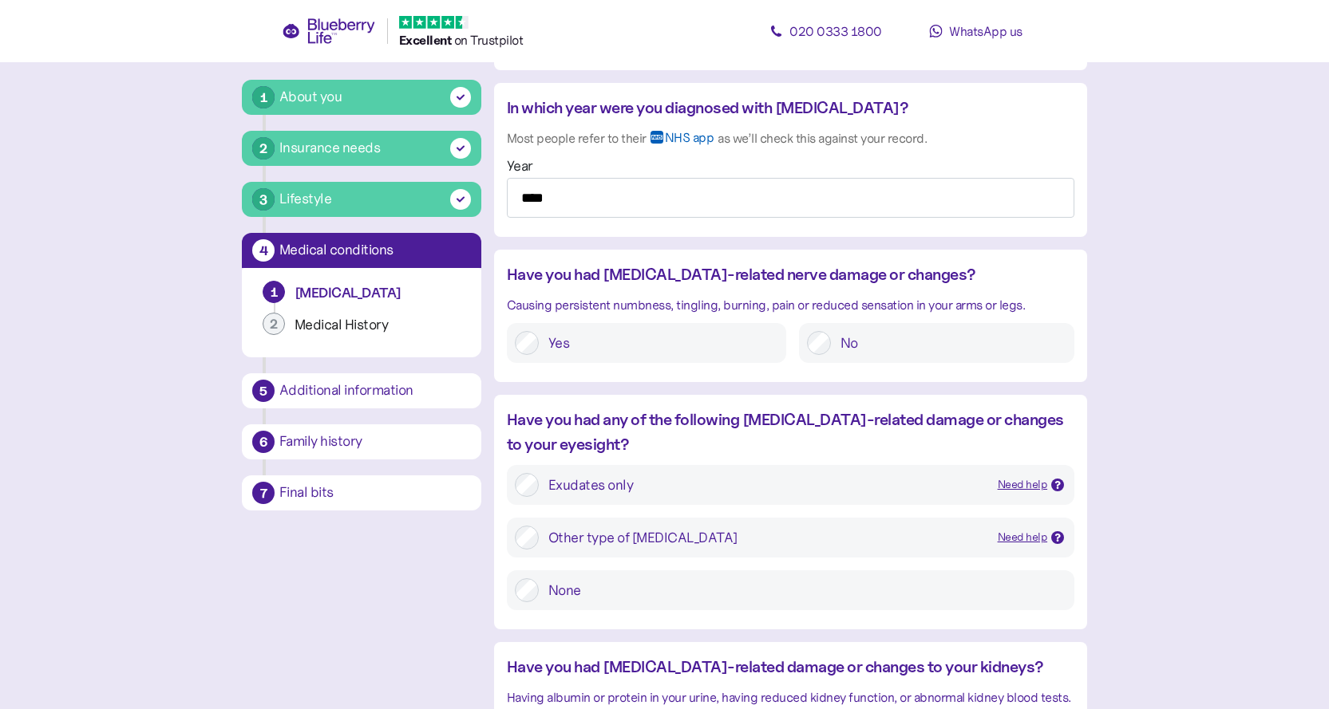
scroll to position [1117, 0]
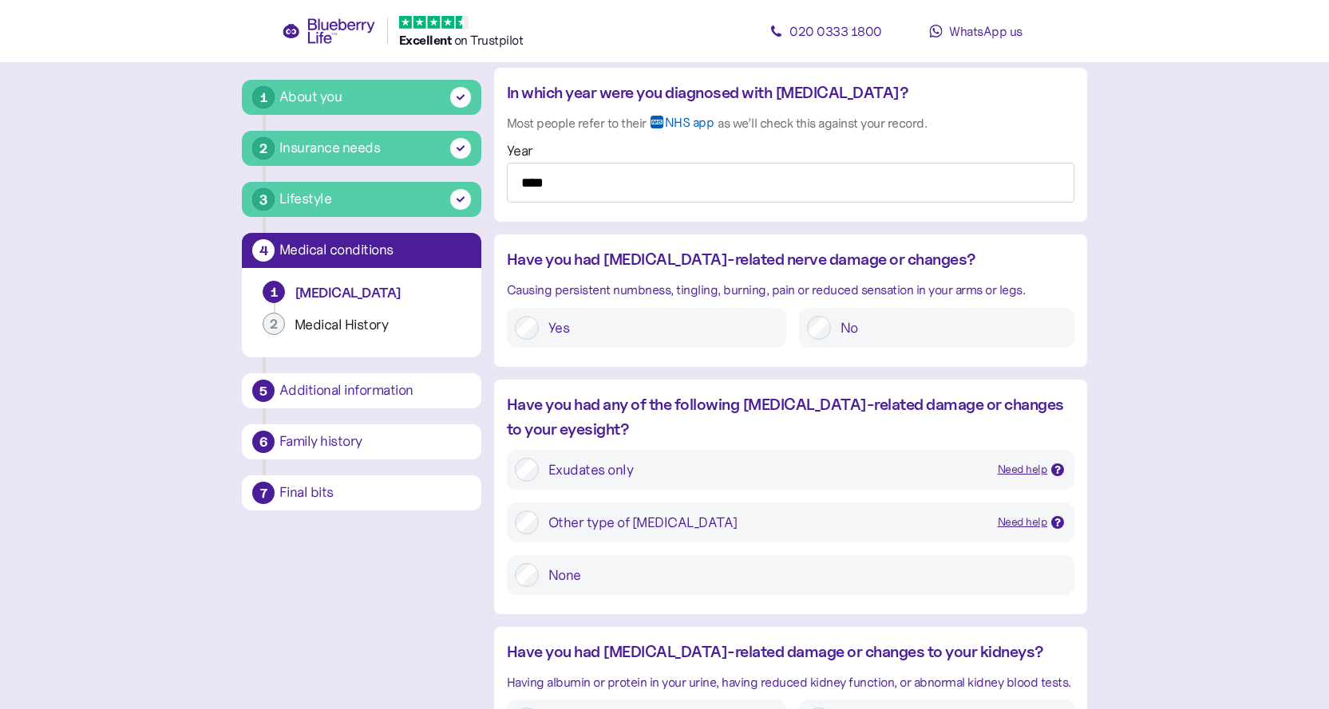
click at [558, 565] on label "None" at bounding box center [802, 575] width 527 height 24
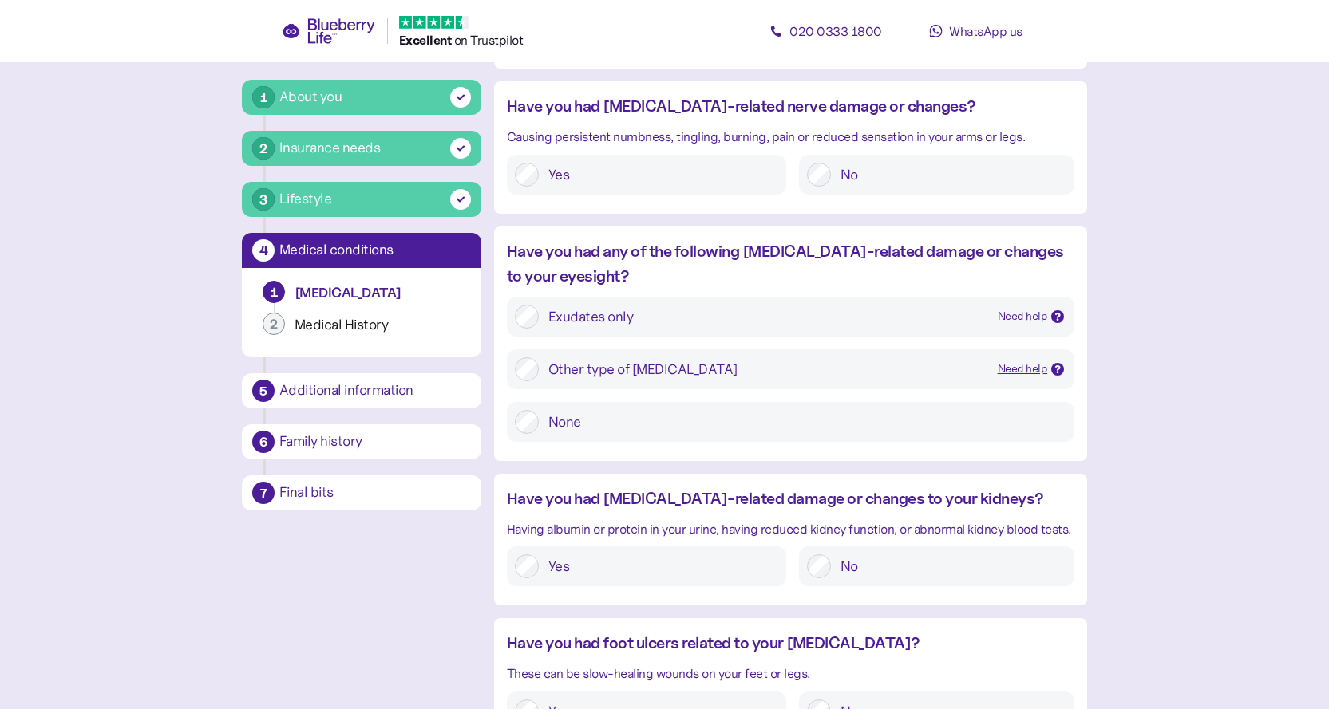
scroll to position [1277, 0]
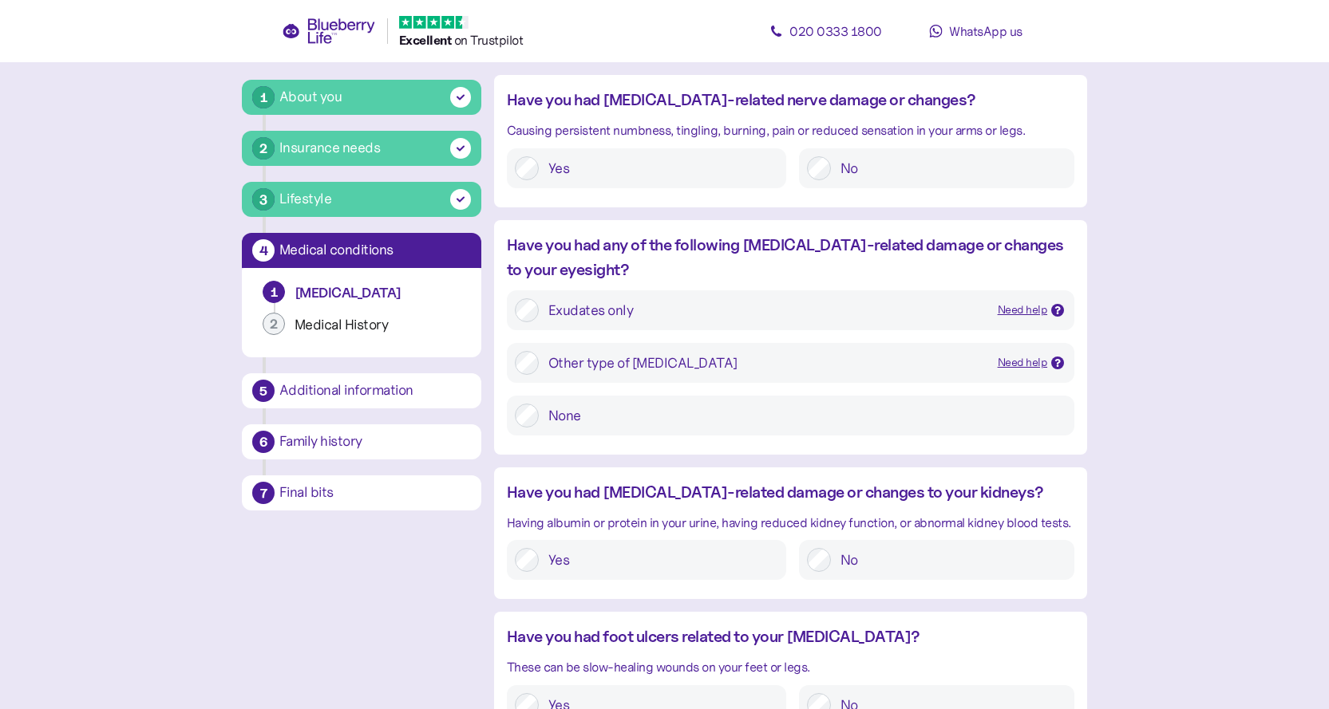
click at [838, 562] on label "No" at bounding box center [948, 560] width 235 height 24
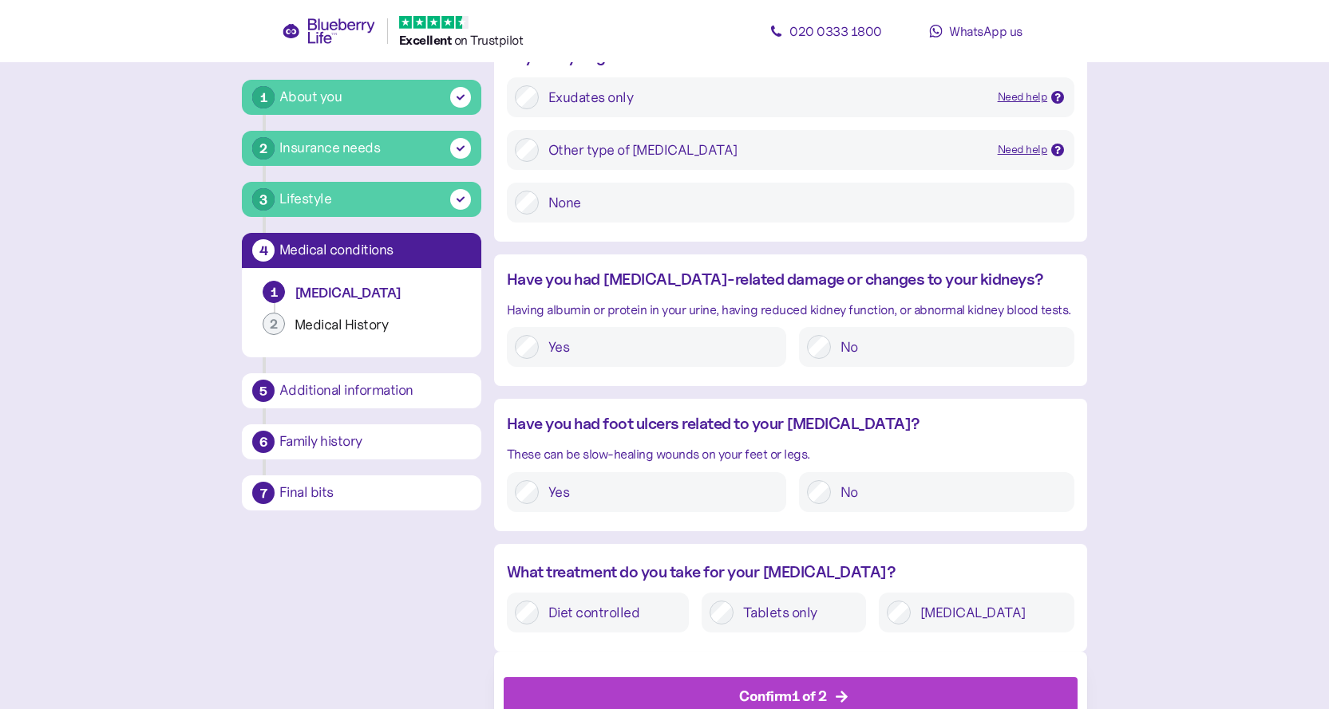
scroll to position [1545, 0]
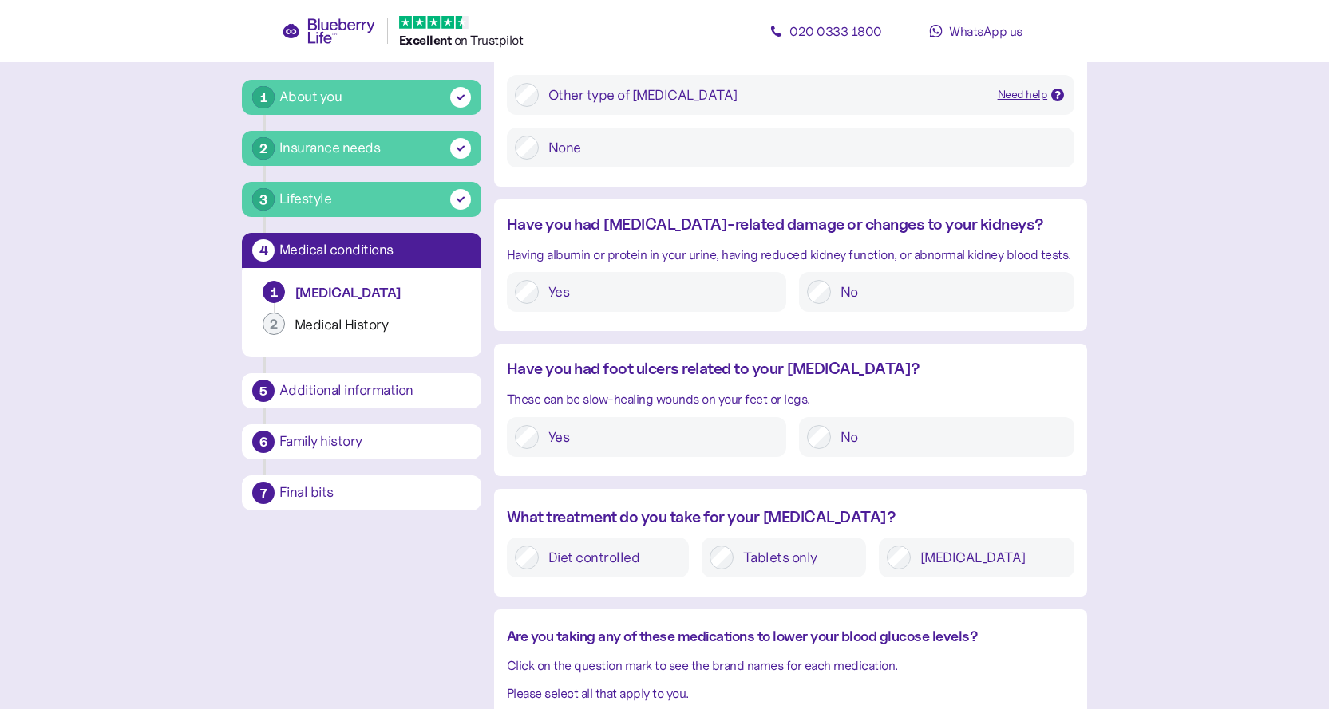
click at [548, 559] on label "Diet controlled" at bounding box center [610, 558] width 142 height 24
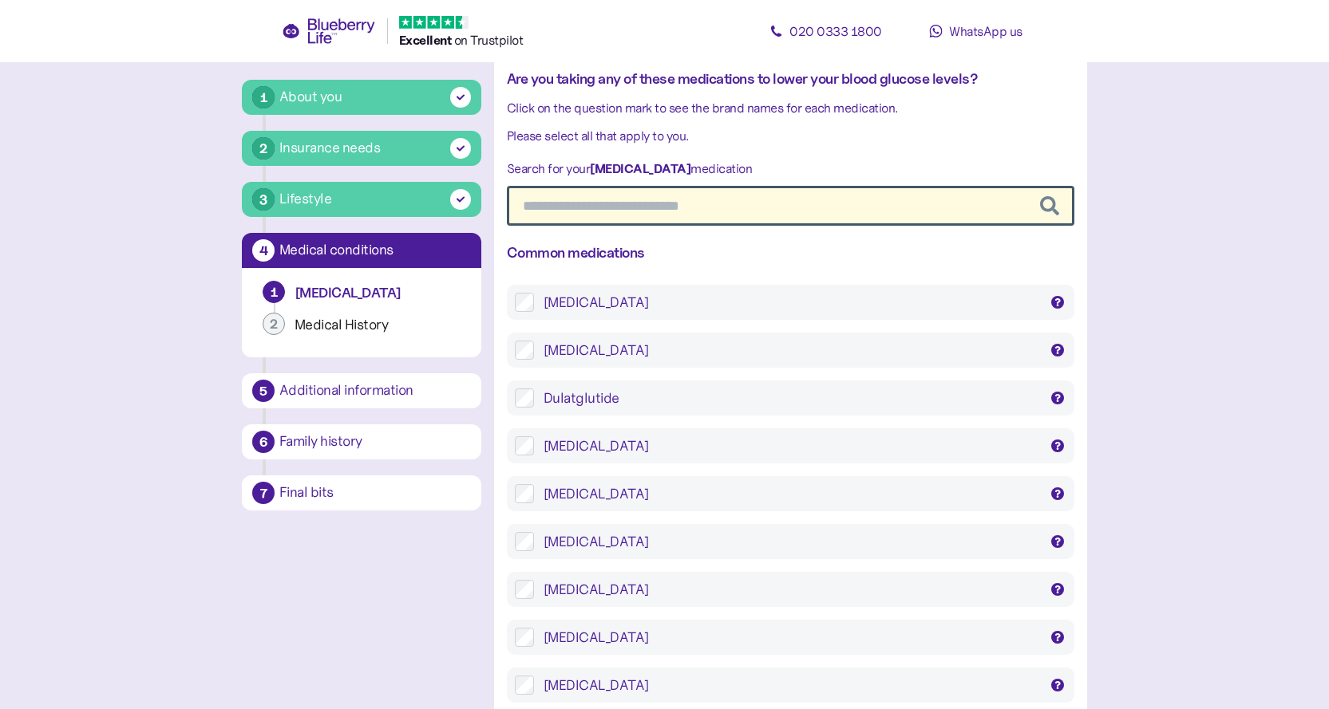
scroll to position [1864, 0]
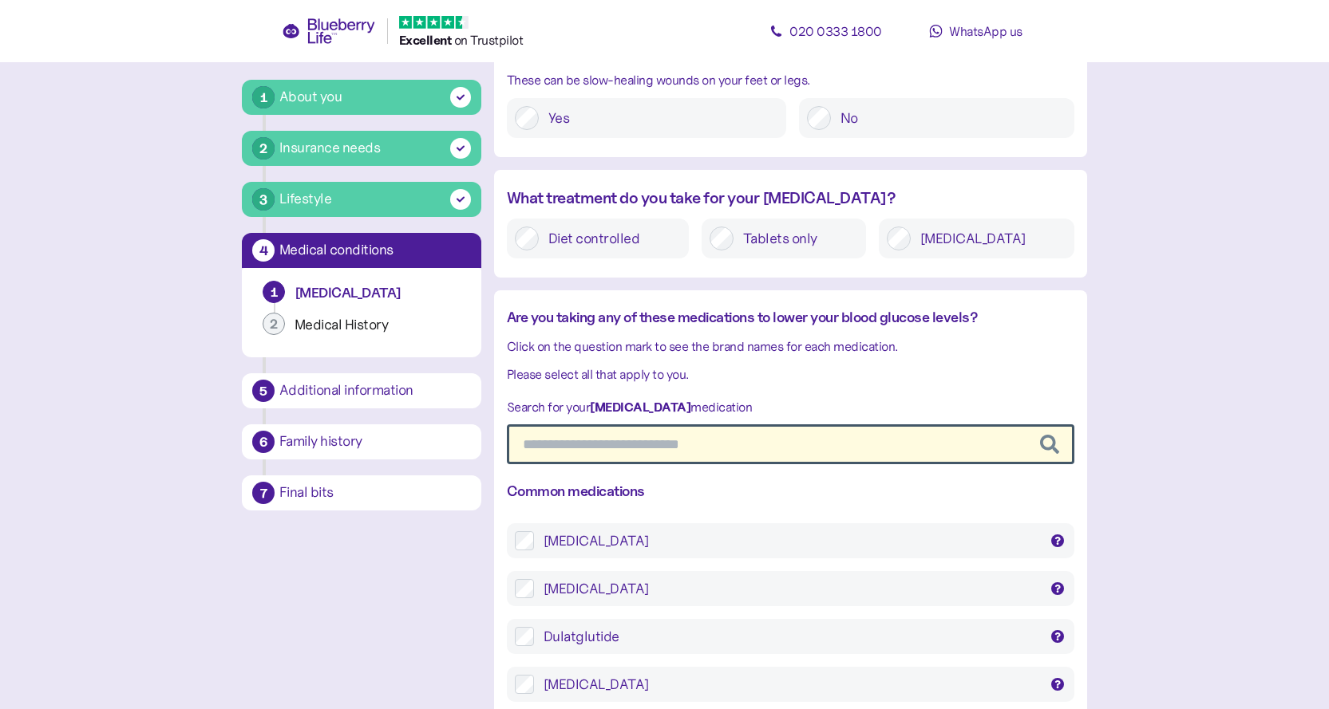
click at [766, 461] on input "text" at bounding box center [790, 445] width 567 height 40
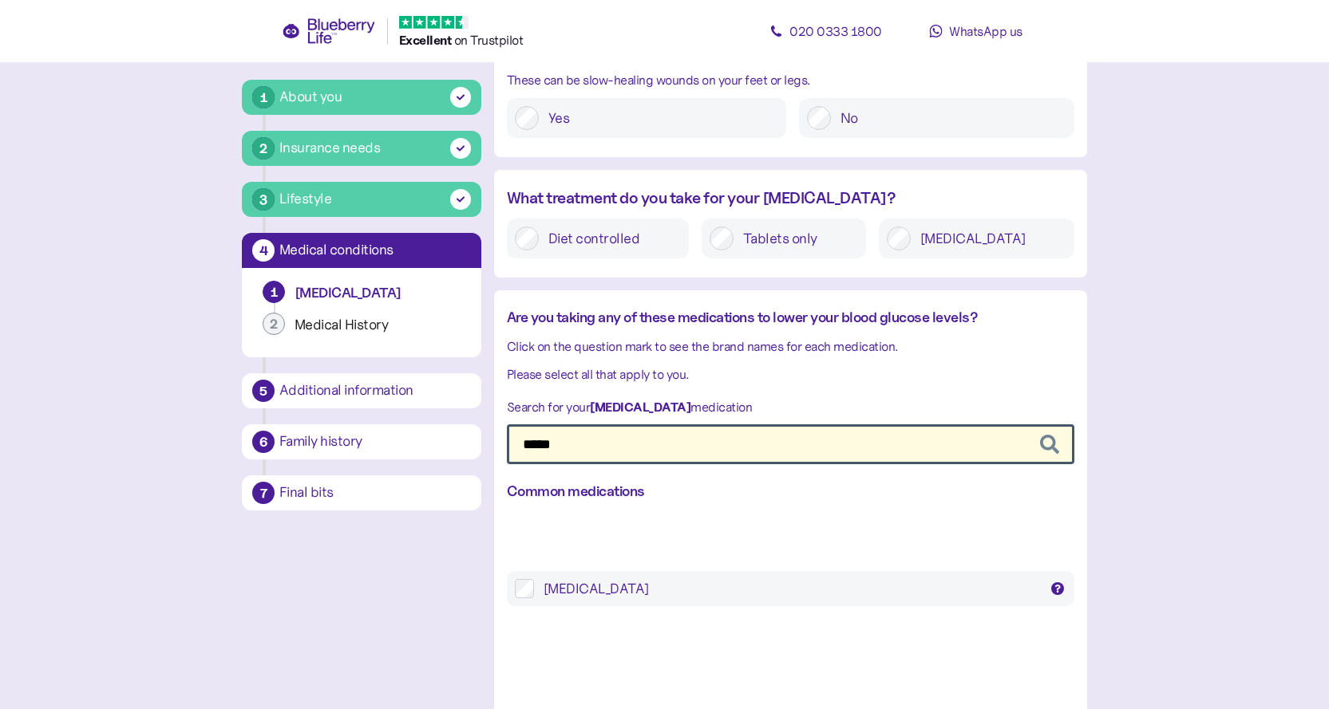
scroll to position [1846, 0]
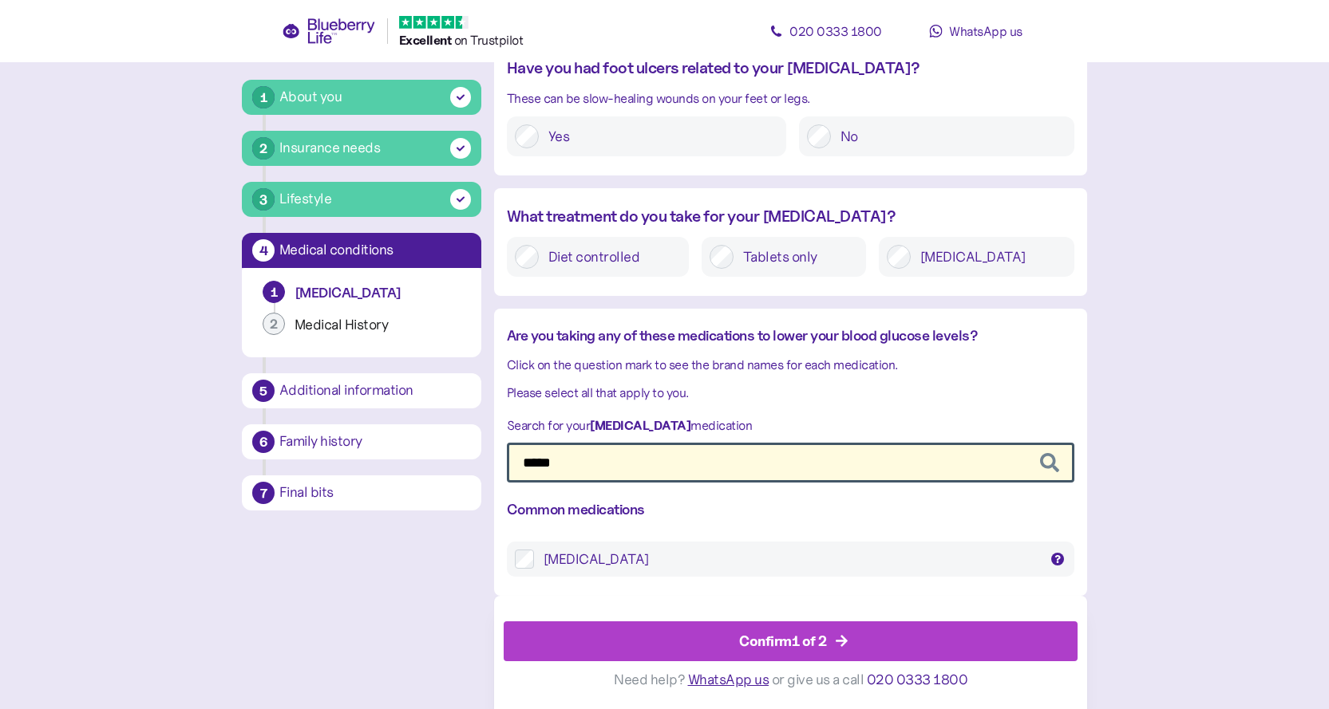
type input "*****"
click at [582, 551] on div "Metformin" at bounding box center [790, 559] width 495 height 19
click at [908, 638] on div "Confirm 1 of 2" at bounding box center [794, 641] width 538 height 38
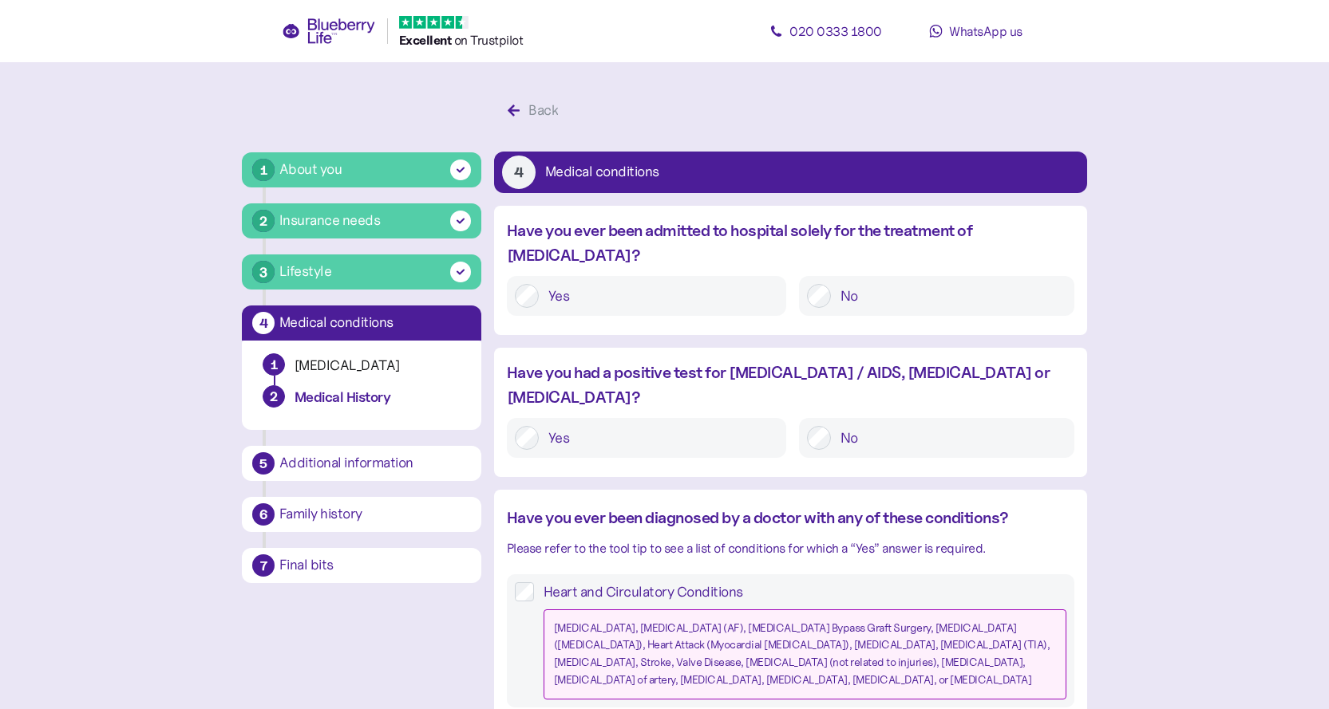
click at [847, 284] on label "No" at bounding box center [948, 296] width 235 height 24
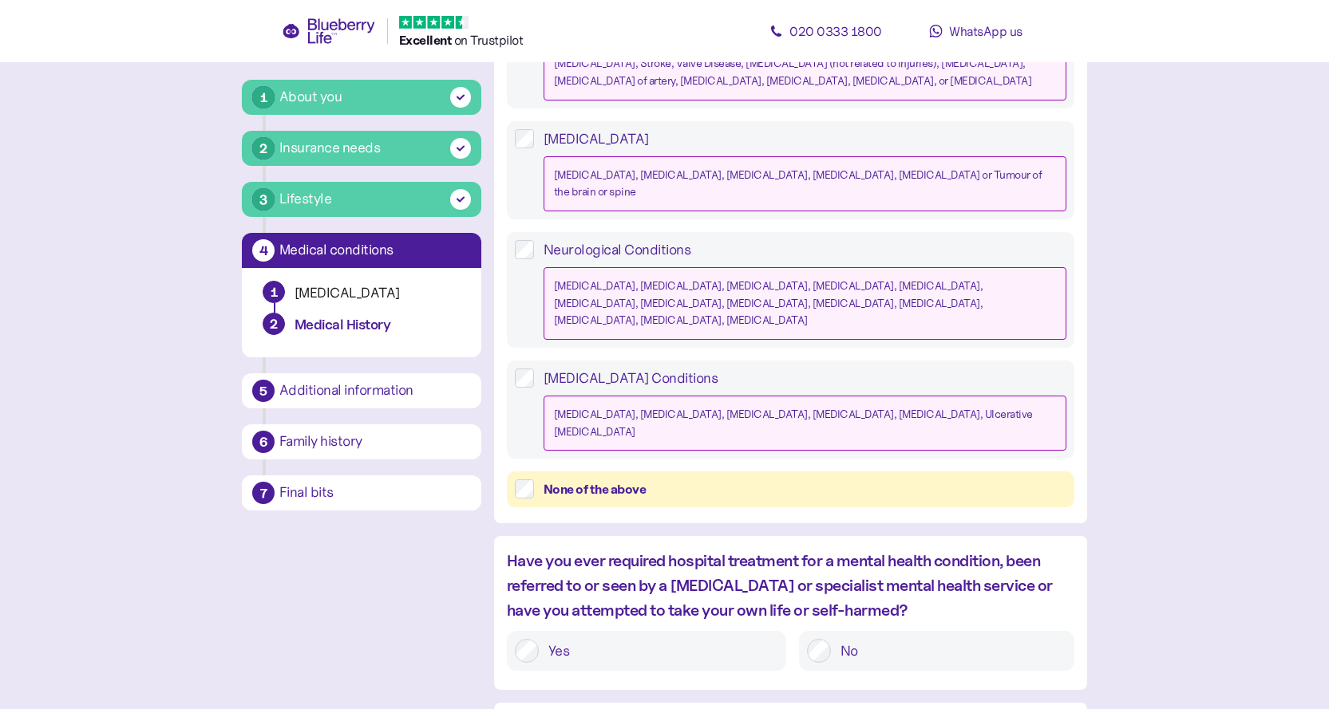
scroll to position [638, 0]
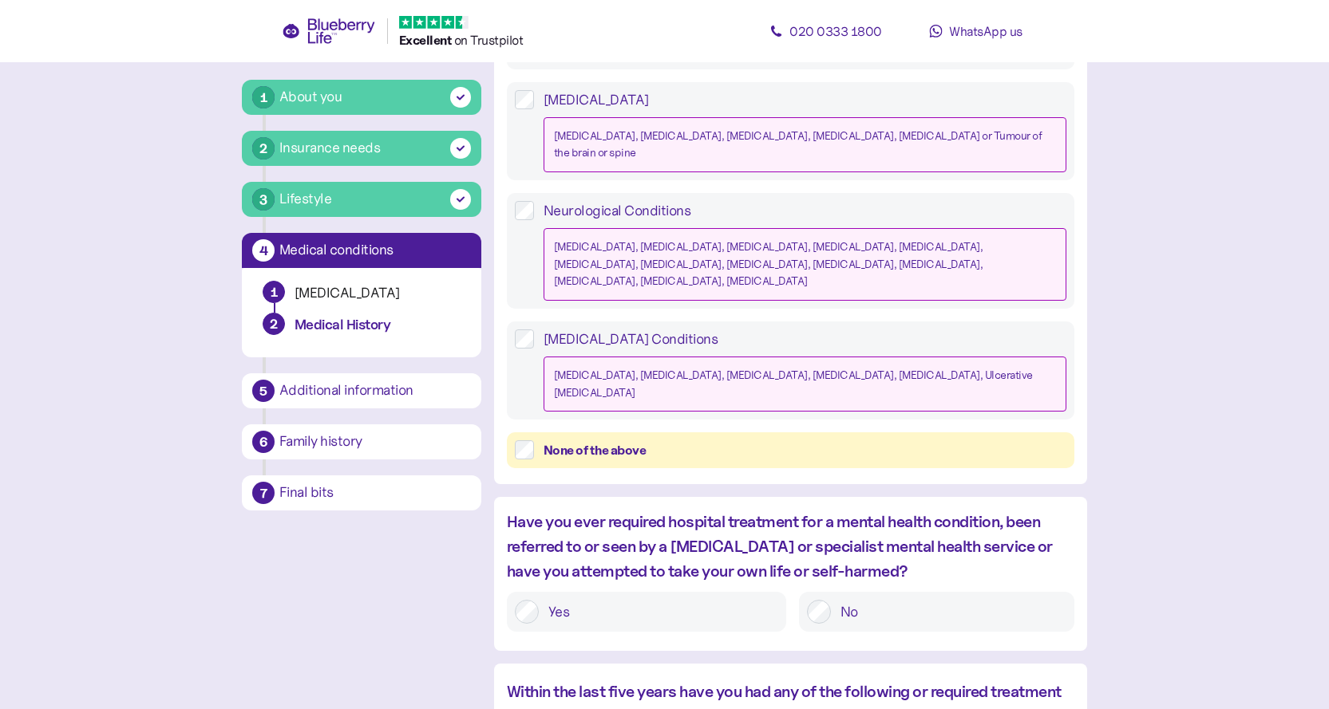
click at [830, 600] on div at bounding box center [819, 612] width 24 height 24
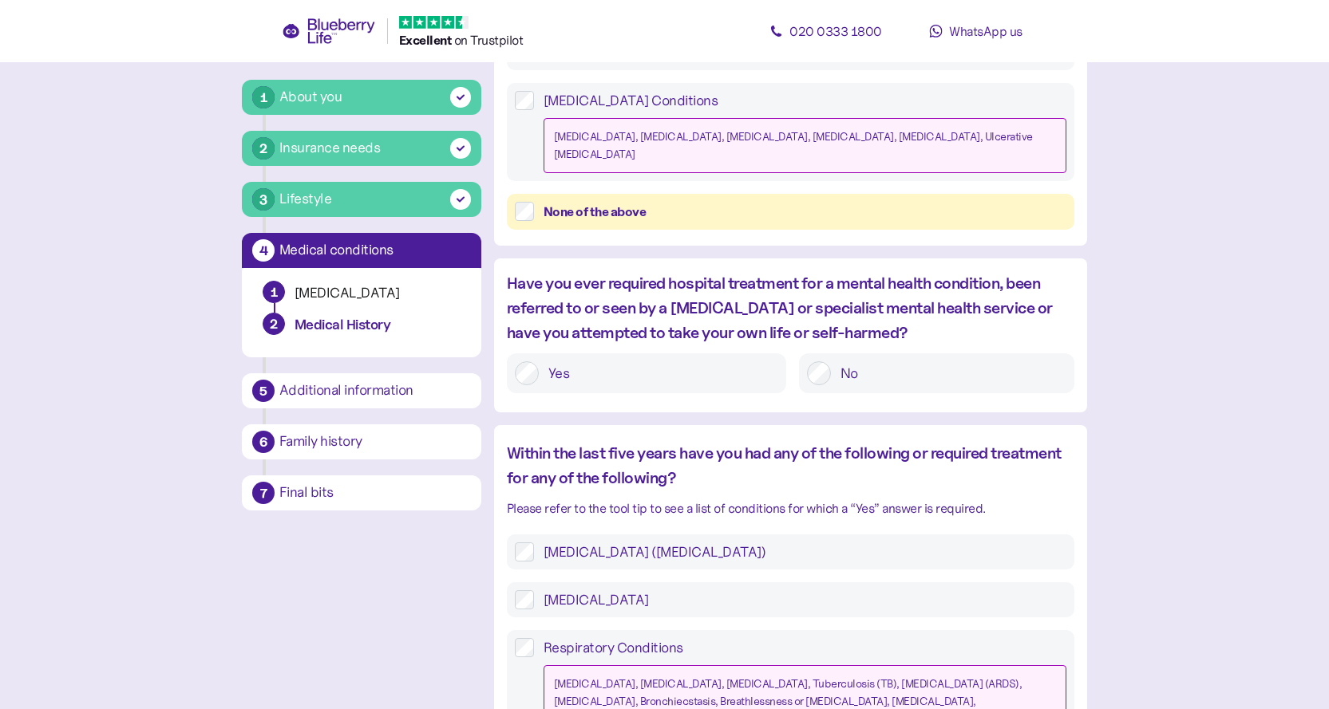
scroll to position [958, 0]
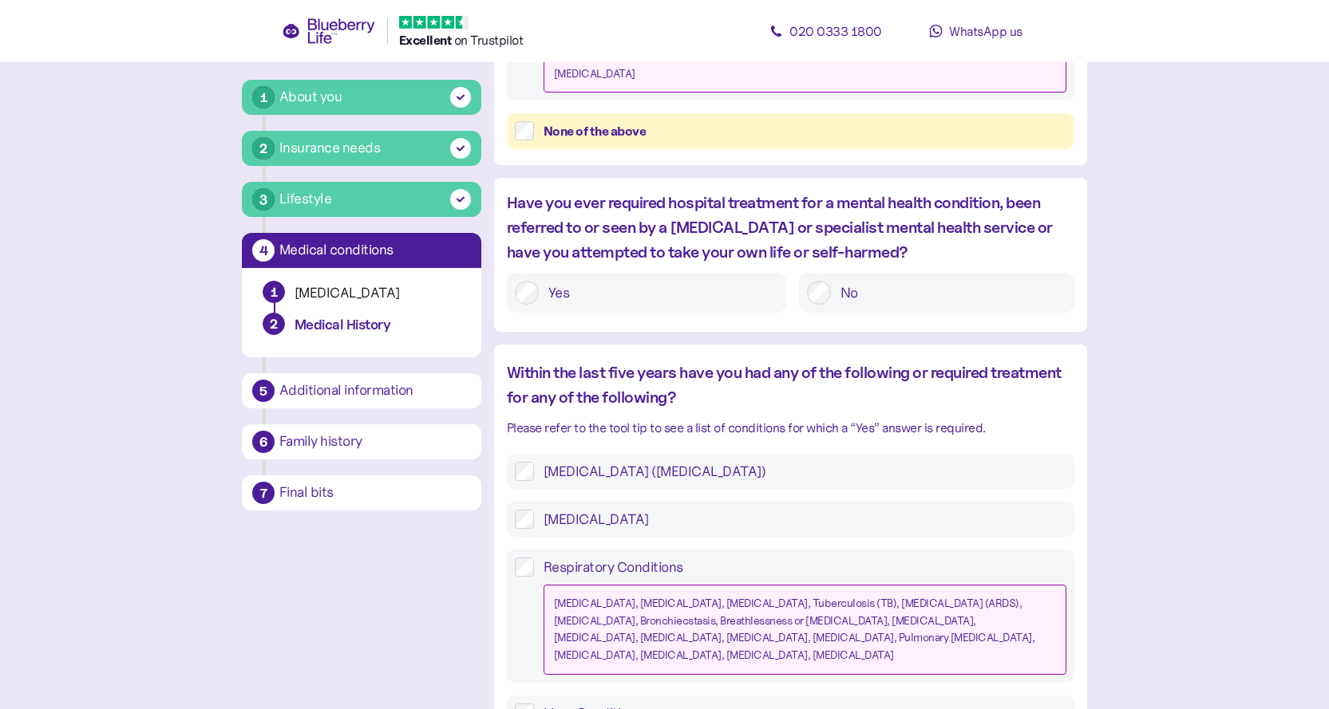
click at [534, 510] on label "High Cholesterol" at bounding box center [800, 519] width 532 height 19
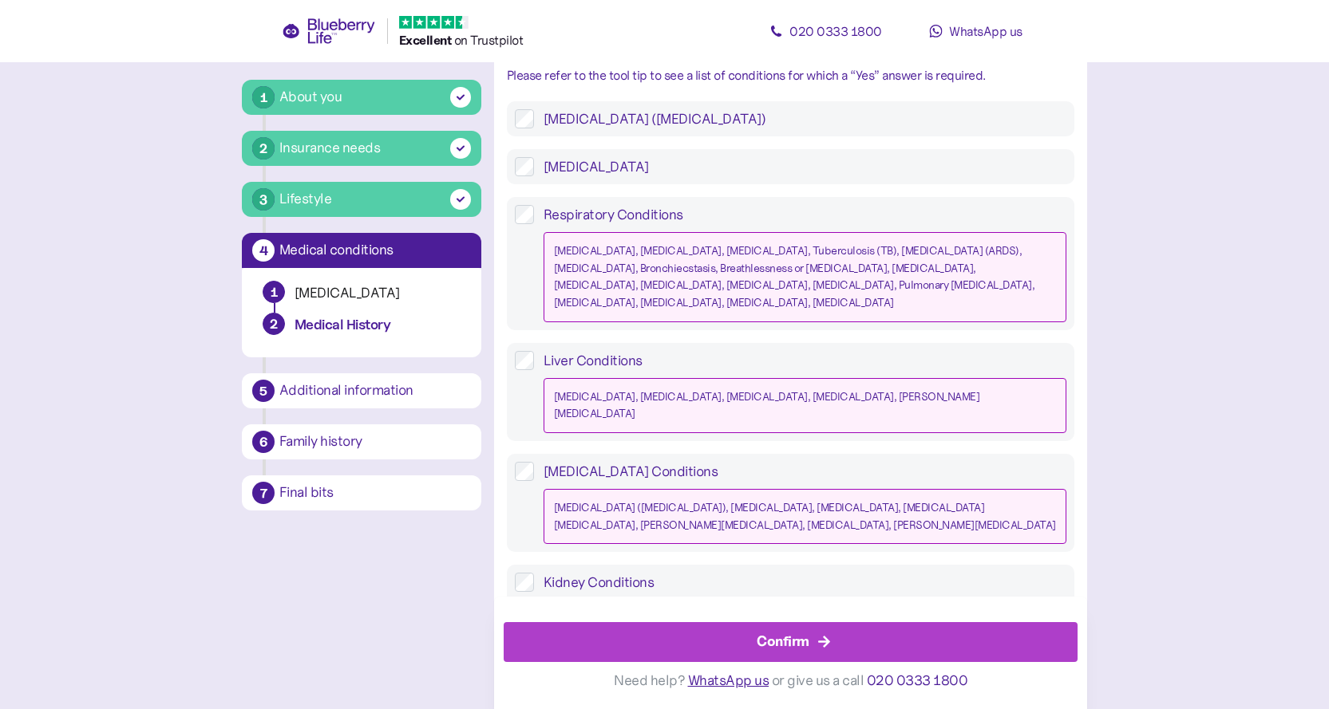
scroll to position [1455, 0]
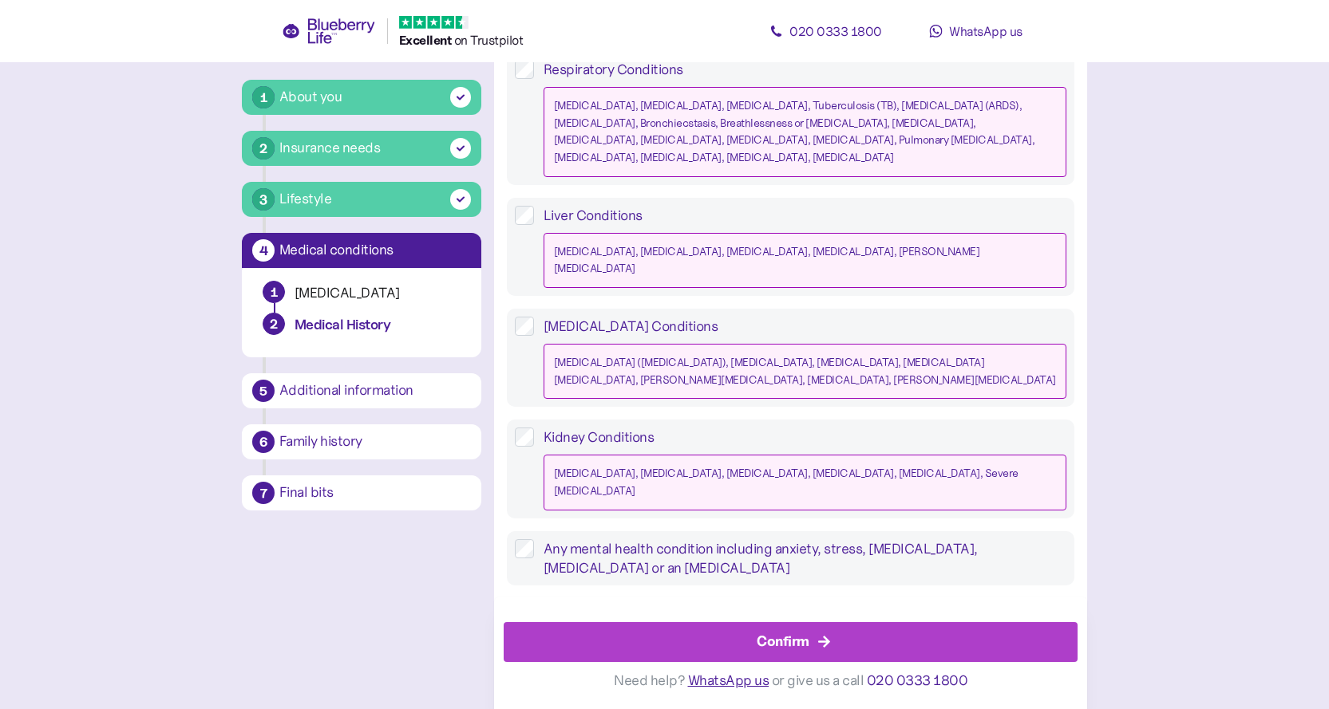
click at [800, 650] on div "Confirm" at bounding box center [782, 642] width 53 height 22
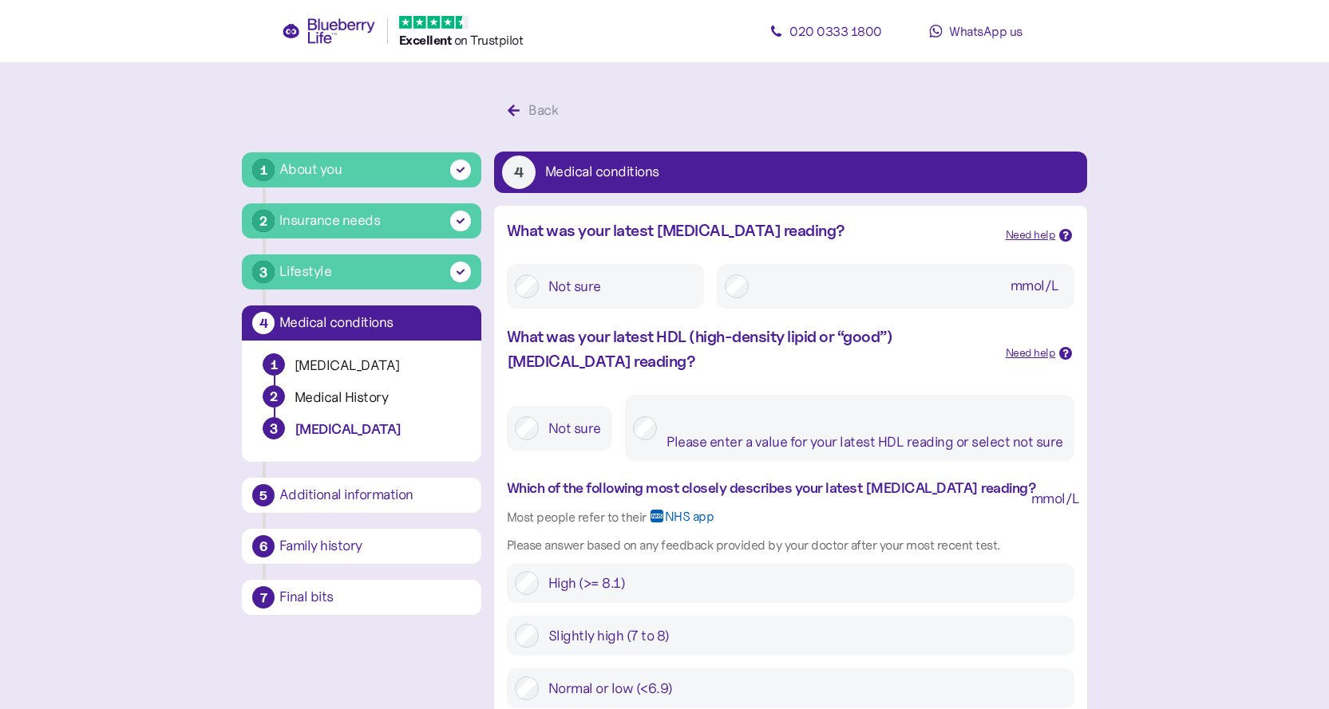
click at [727, 422] on input "mmol/L Please enter a value for your latest HDL reading or select not sure" at bounding box center [866, 417] width 400 height 29
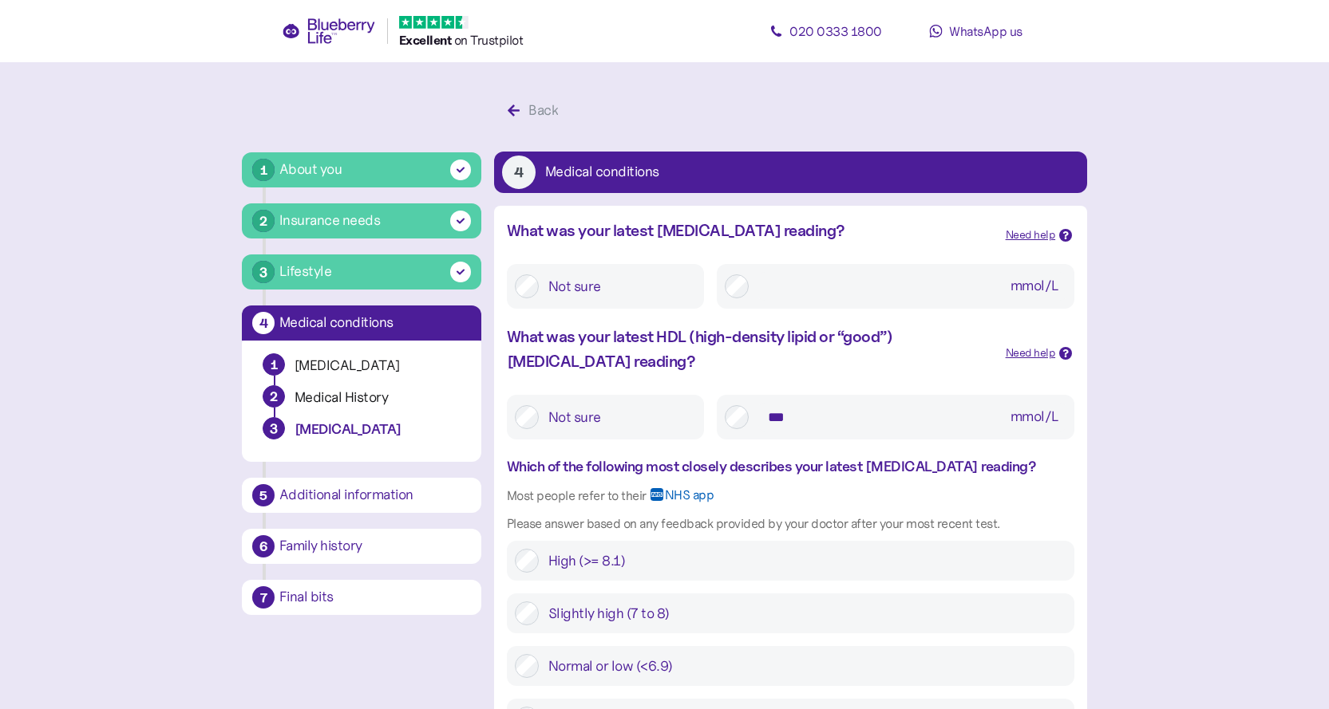
type input "***"
click at [844, 384] on div "Not sure *** mmol/L" at bounding box center [790, 410] width 567 height 57
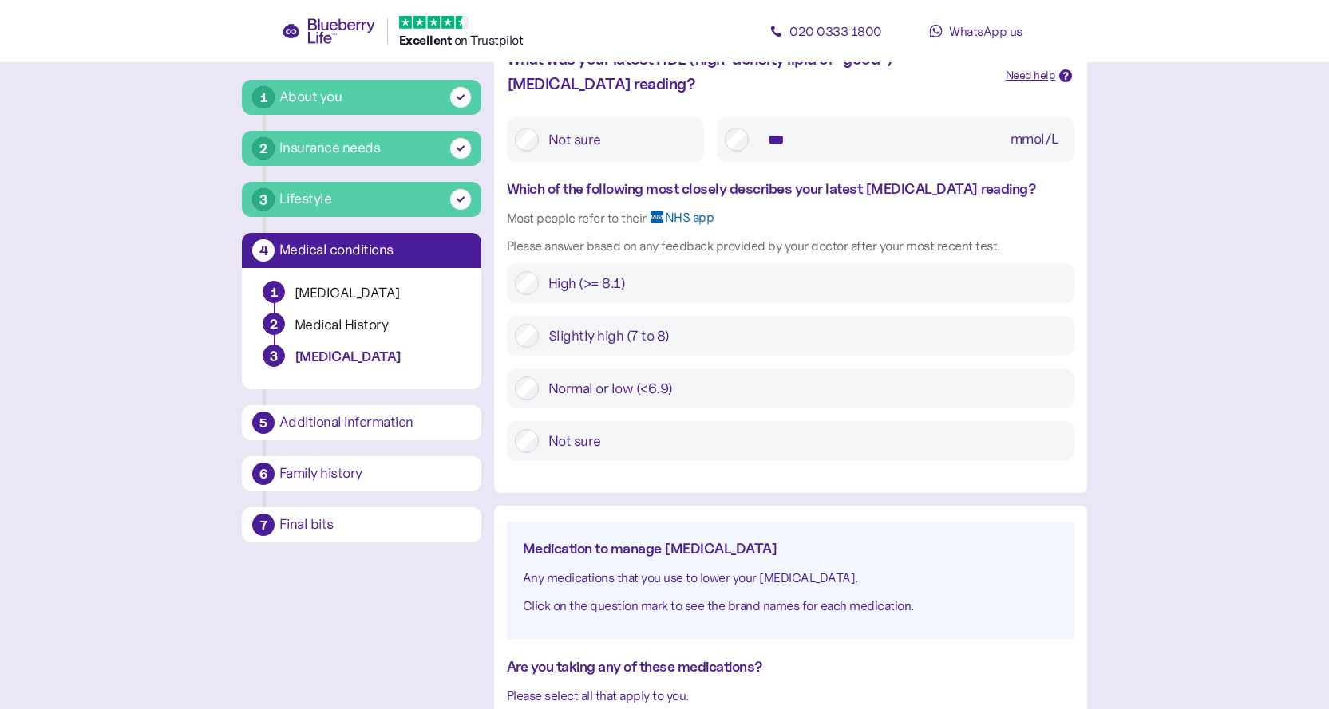
scroll to position [319, 0]
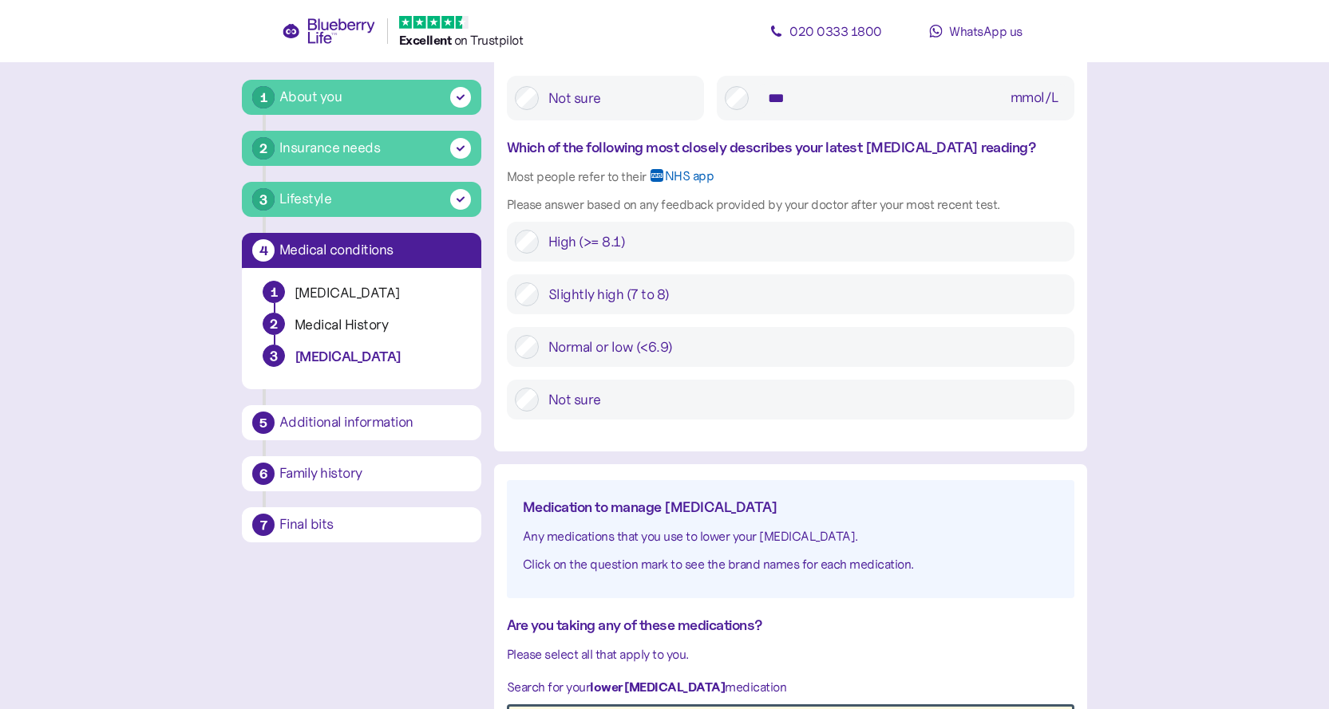
click at [539, 300] on label "Slightly high (7 to 8)" at bounding box center [802, 294] width 527 height 24
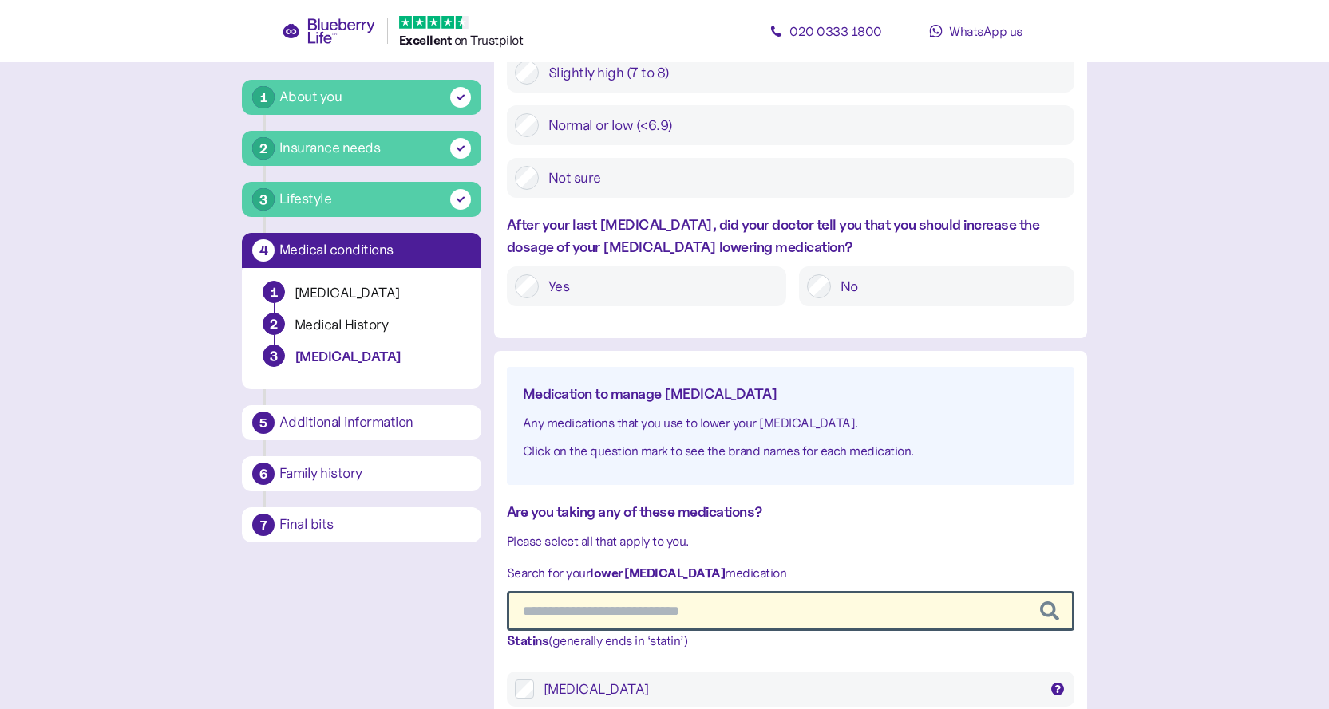
scroll to position [718, 0]
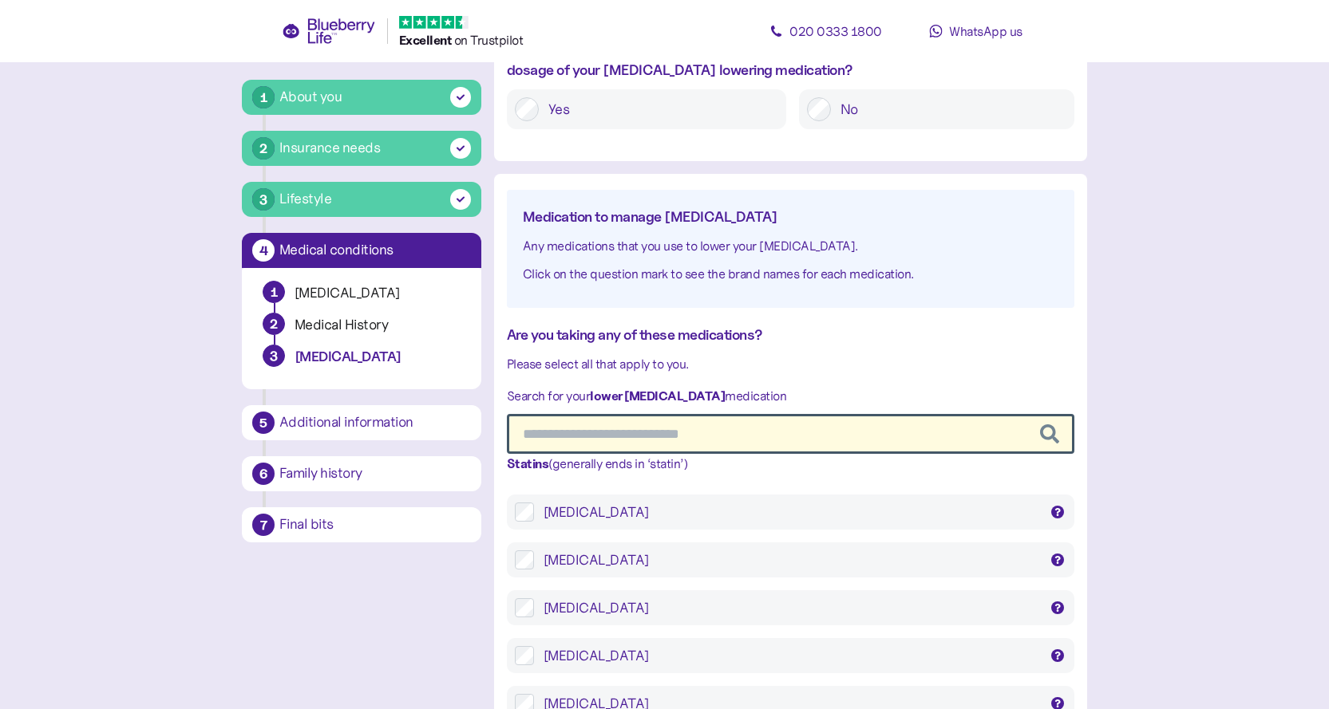
click at [562, 504] on div "Atorvastatin Atorvastatin" at bounding box center [790, 512] width 567 height 35
click at [562, 505] on div "Atorvastatin" at bounding box center [790, 512] width 495 height 19
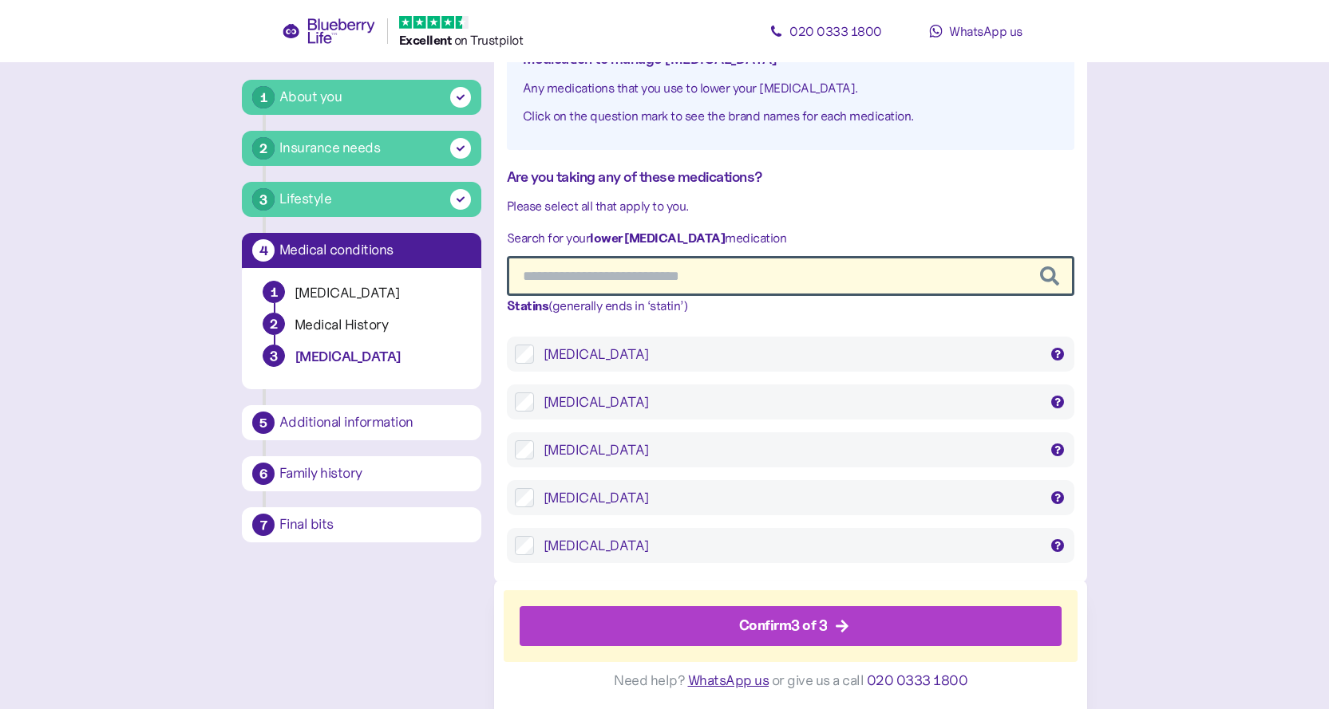
scroll to position [878, 0]
click at [777, 633] on div "Confirm 3 of 3" at bounding box center [783, 626] width 89 height 22
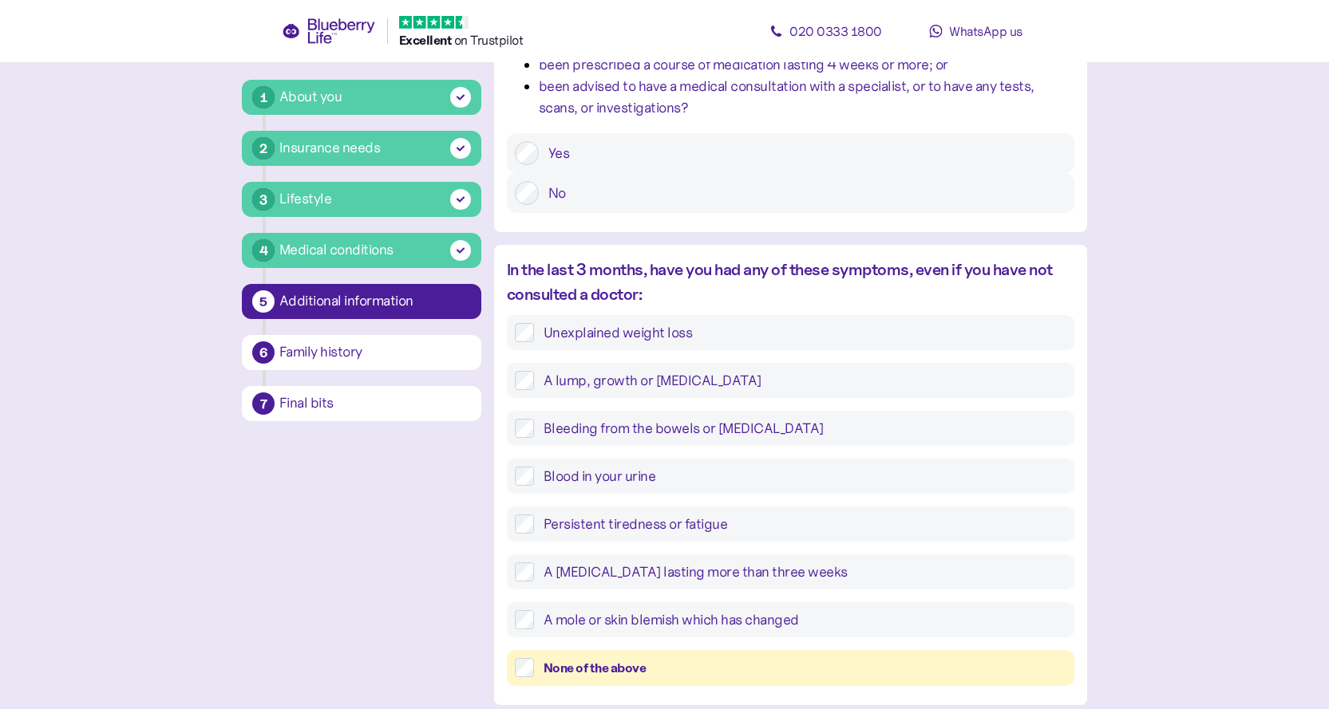
scroll to position [399, 0]
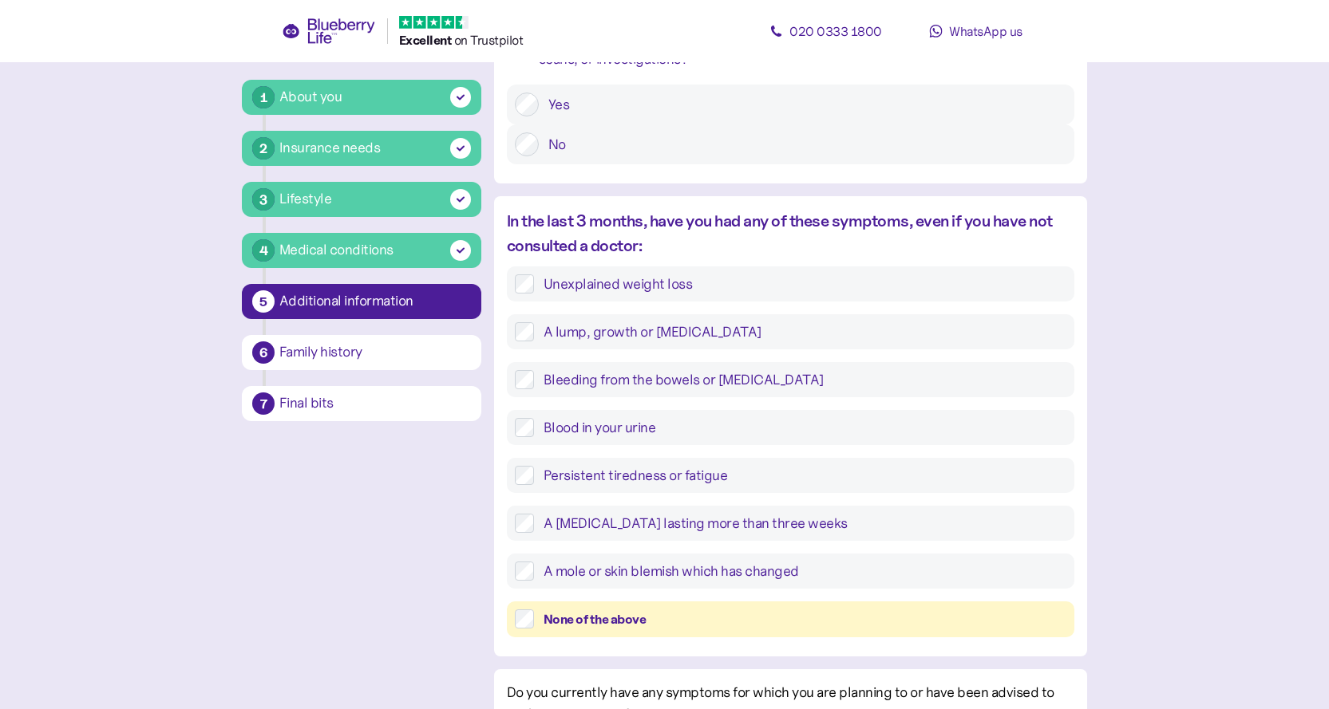
click at [642, 616] on div "None of the above" at bounding box center [804, 620] width 523 height 20
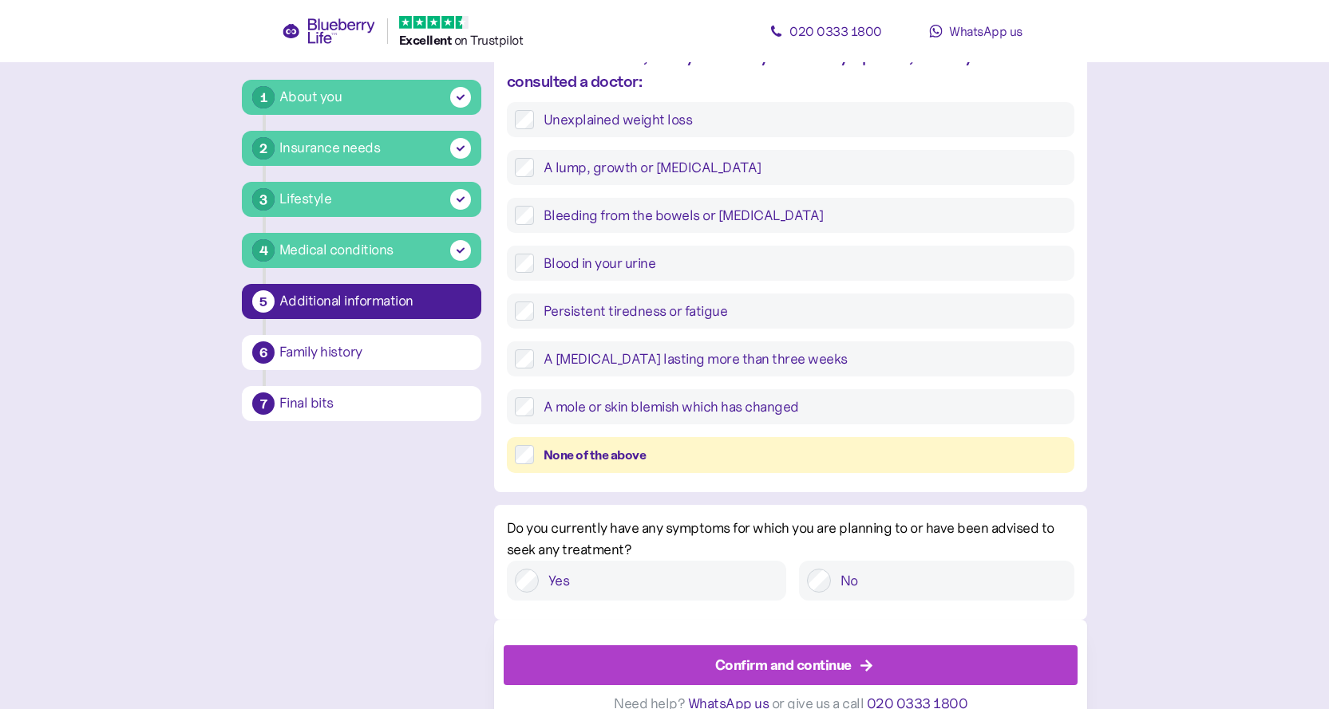
scroll to position [603, 0]
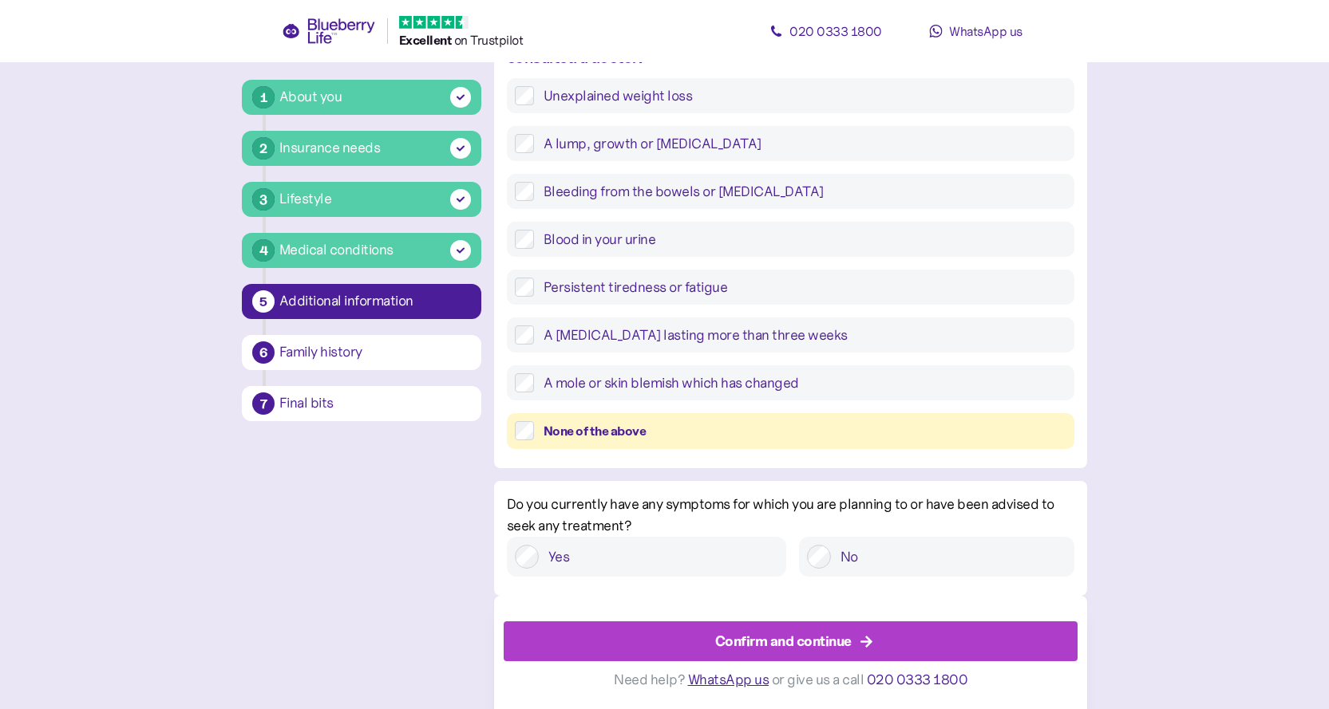
click at [825, 638] on div "Confirm and continue" at bounding box center [783, 642] width 136 height 22
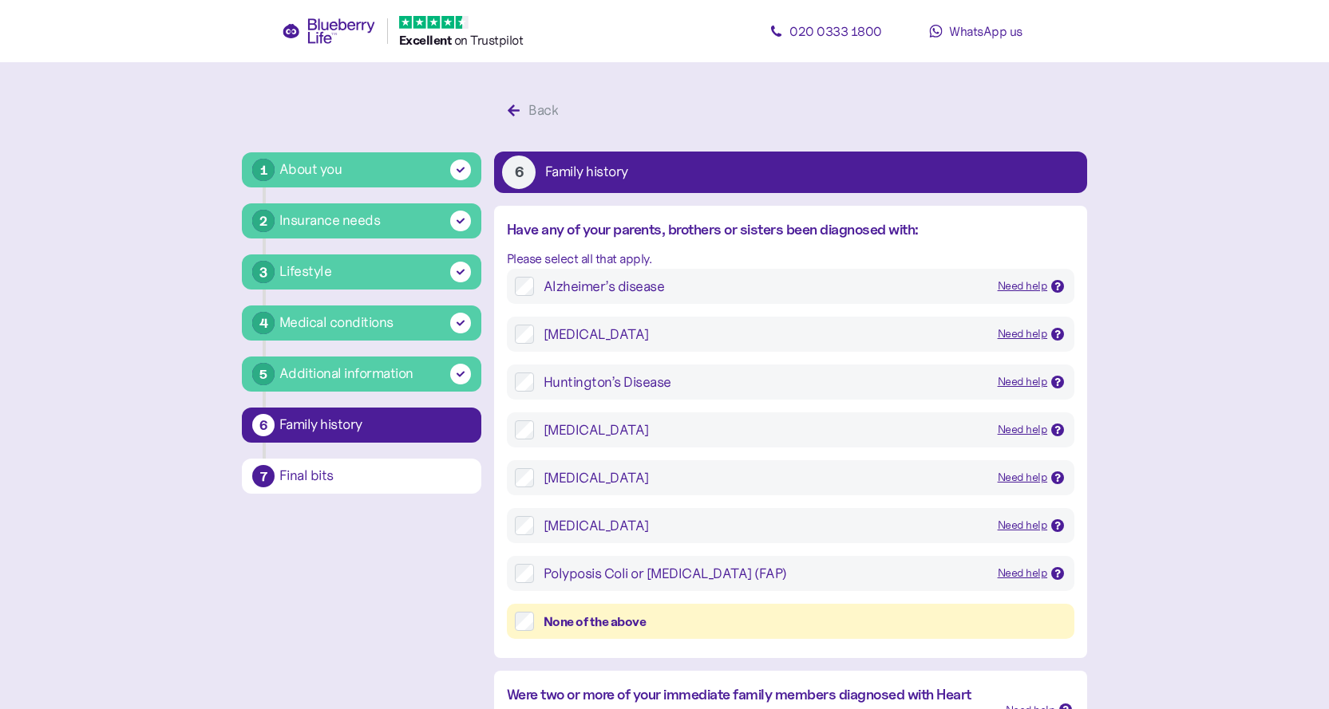
click at [583, 622] on div "None of the above" at bounding box center [804, 622] width 523 height 20
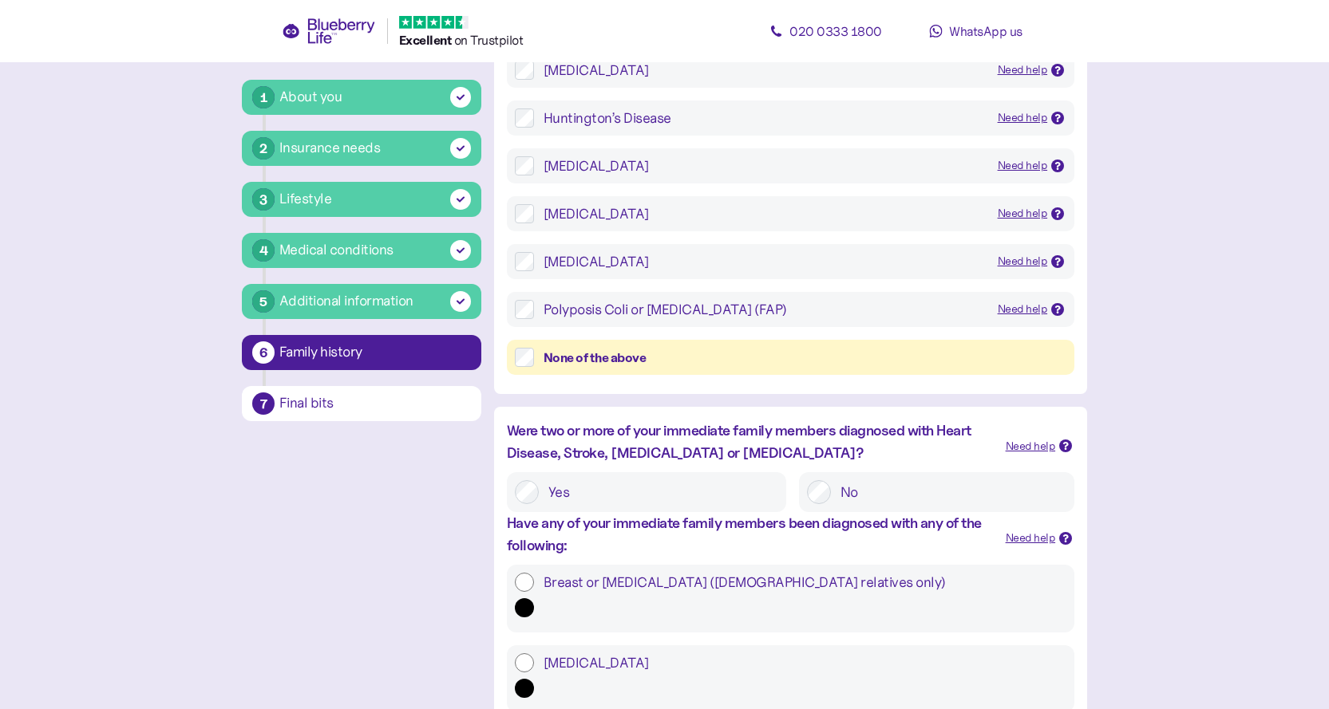
scroll to position [319, 0]
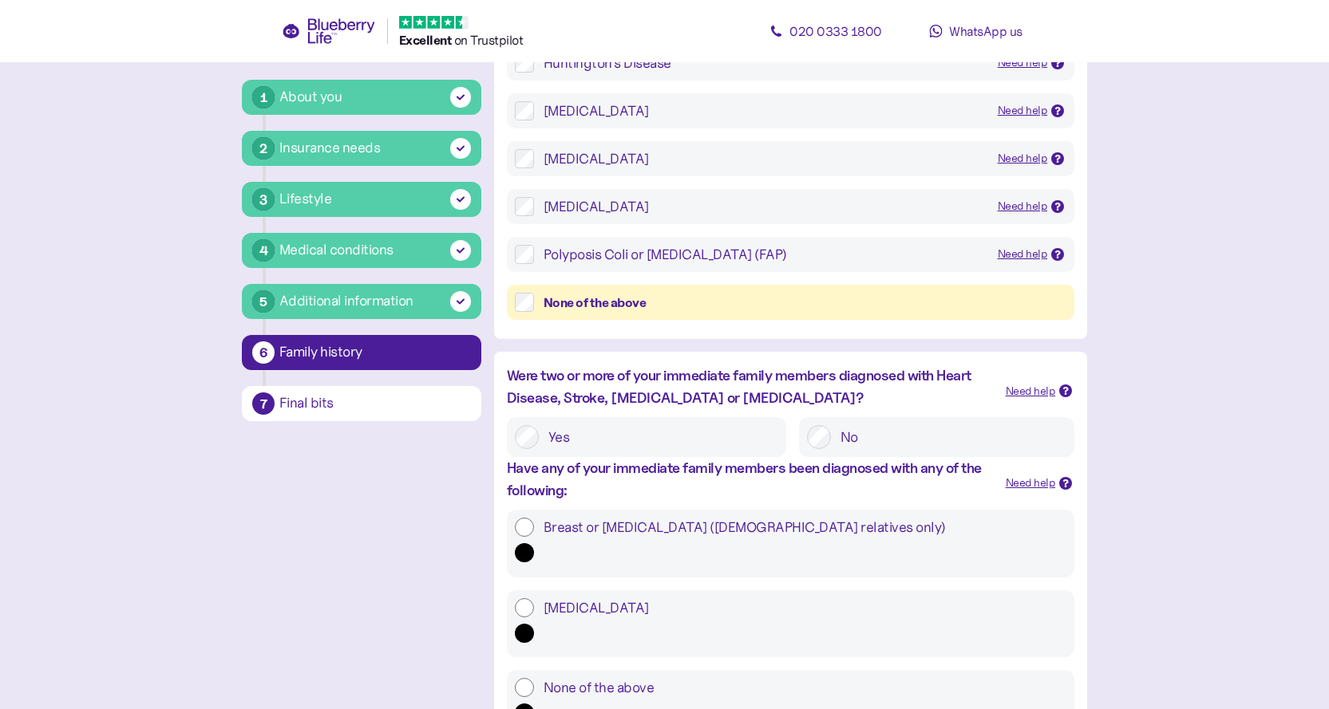
click at [669, 678] on label "None of the above" at bounding box center [800, 687] width 532 height 19
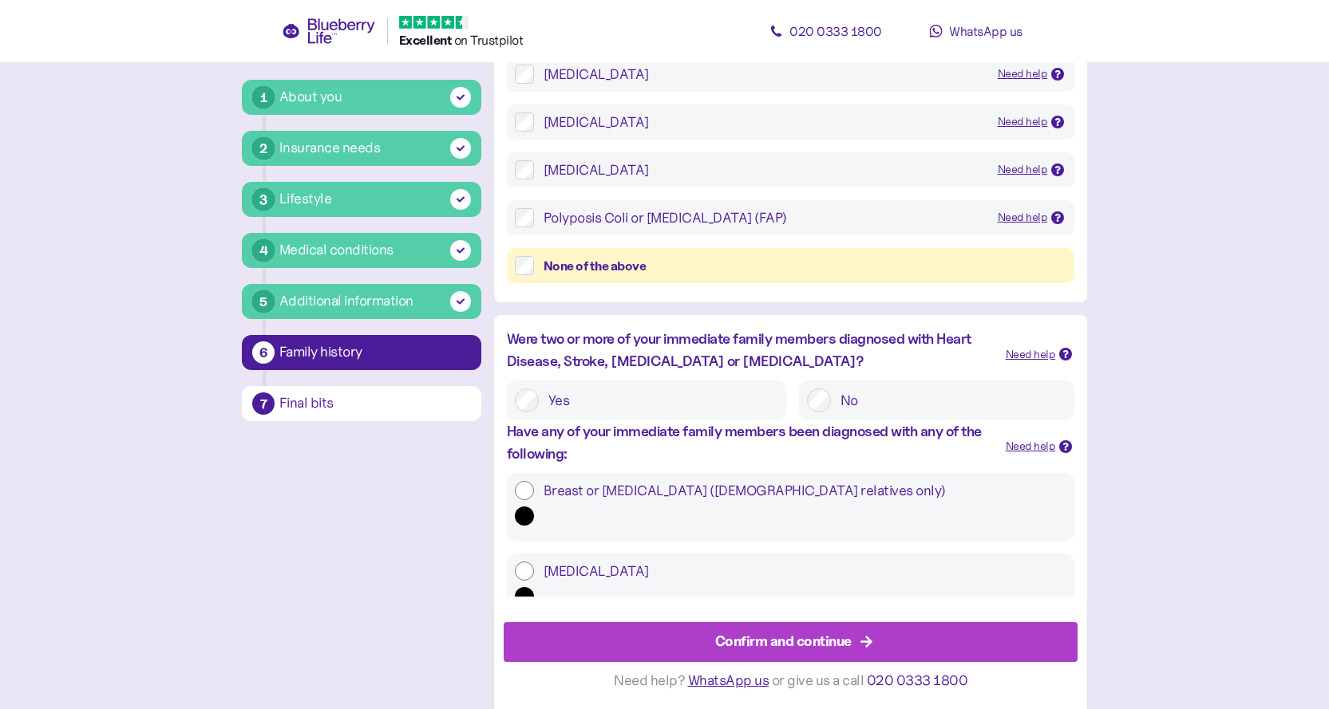
scroll to position [389, 0]
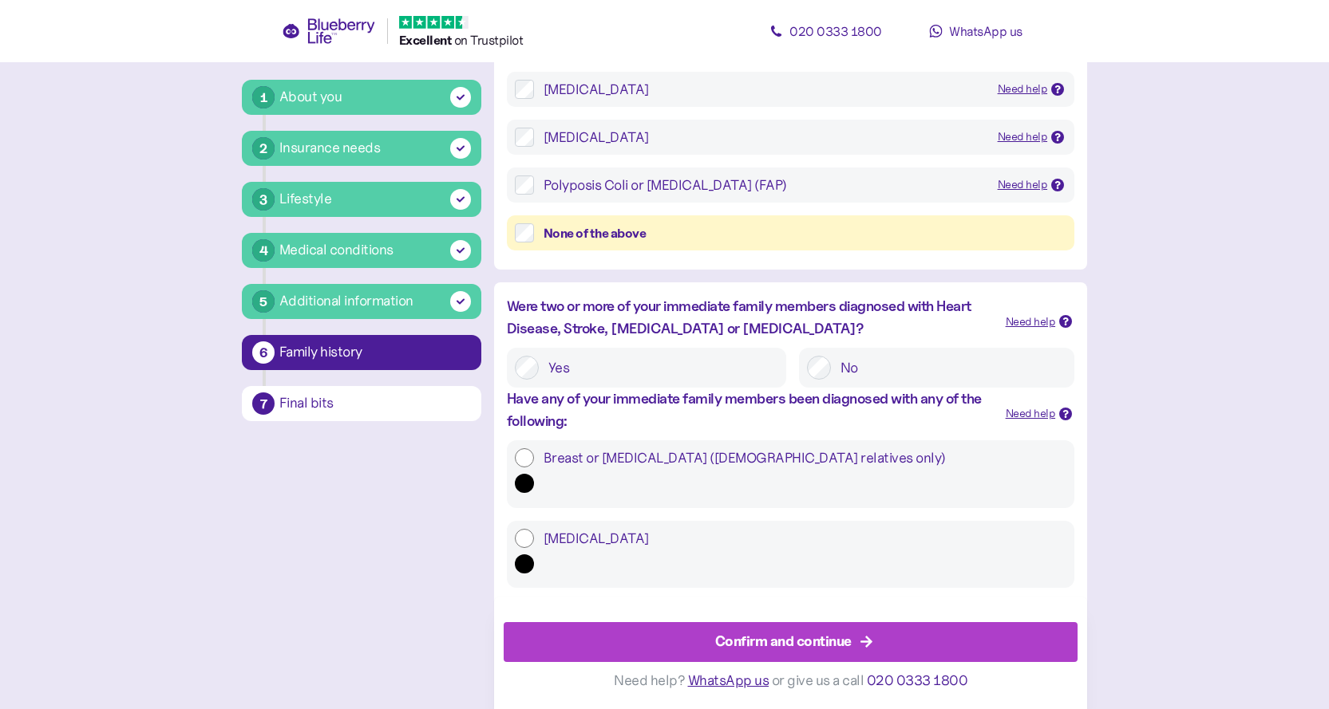
click at [857, 655] on div "Confirm and continue" at bounding box center [794, 642] width 538 height 38
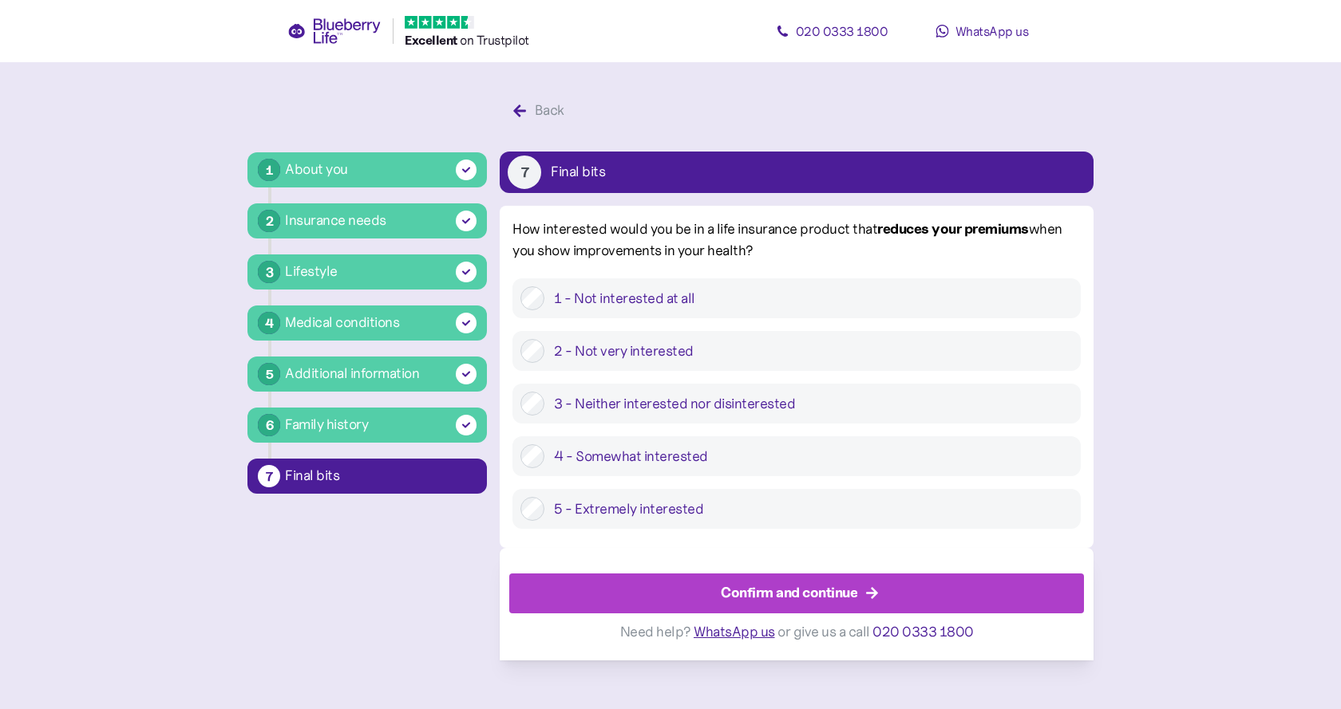
click at [788, 409] on label "3 - Neither interested nor disinterested" at bounding box center [807, 404] width 527 height 24
drag, startPoint x: 518, startPoint y: 233, endPoint x: 776, endPoint y: 262, distance: 260.1
click at [776, 262] on div "How interested would you be in a life insurance product that reduces your premi…" at bounding box center [795, 241] width 567 height 44
click at [705, 274] on div "How interested would you be in a life insurance product that reduces your premi…" at bounding box center [796, 382] width 593 height 326
drag, startPoint x: 511, startPoint y: 235, endPoint x: 815, endPoint y: 265, distance: 305.5
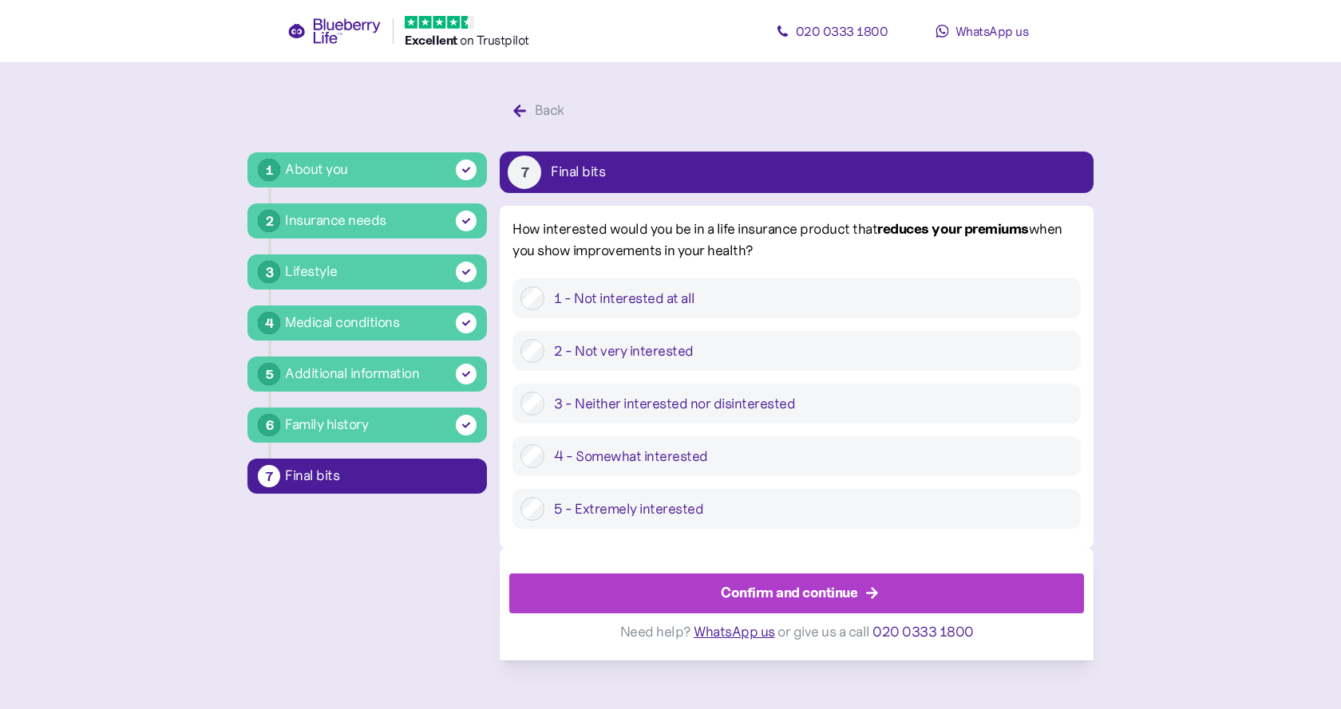
click at [815, 265] on div "How interested would you be in a life insurance product that reduces your premi…" at bounding box center [796, 382] width 593 height 326
copy span "How interested would you be in a life insurance product that reduces your premi…"
click at [695, 468] on label "4 - Somewhat interested" at bounding box center [807, 456] width 527 height 24
click at [838, 600] on div "Confirm and continue" at bounding box center [789, 594] width 136 height 22
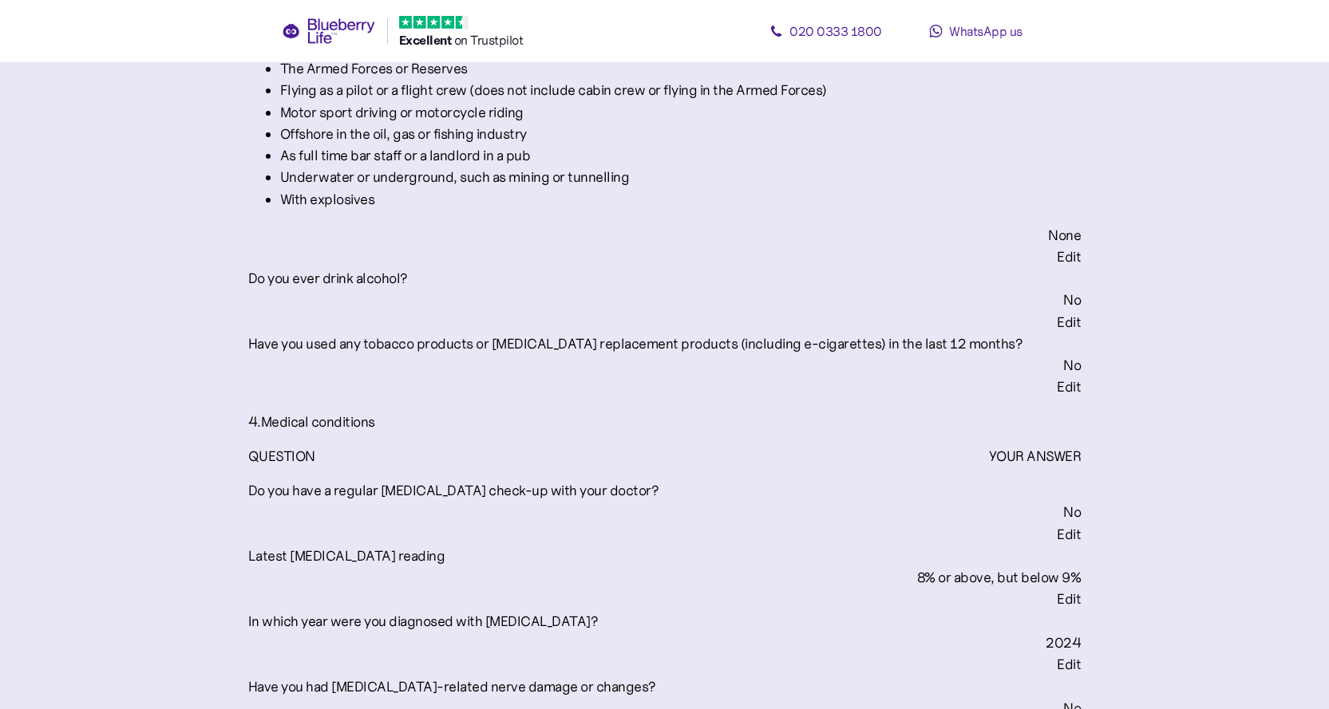
scroll to position [1676, 0]
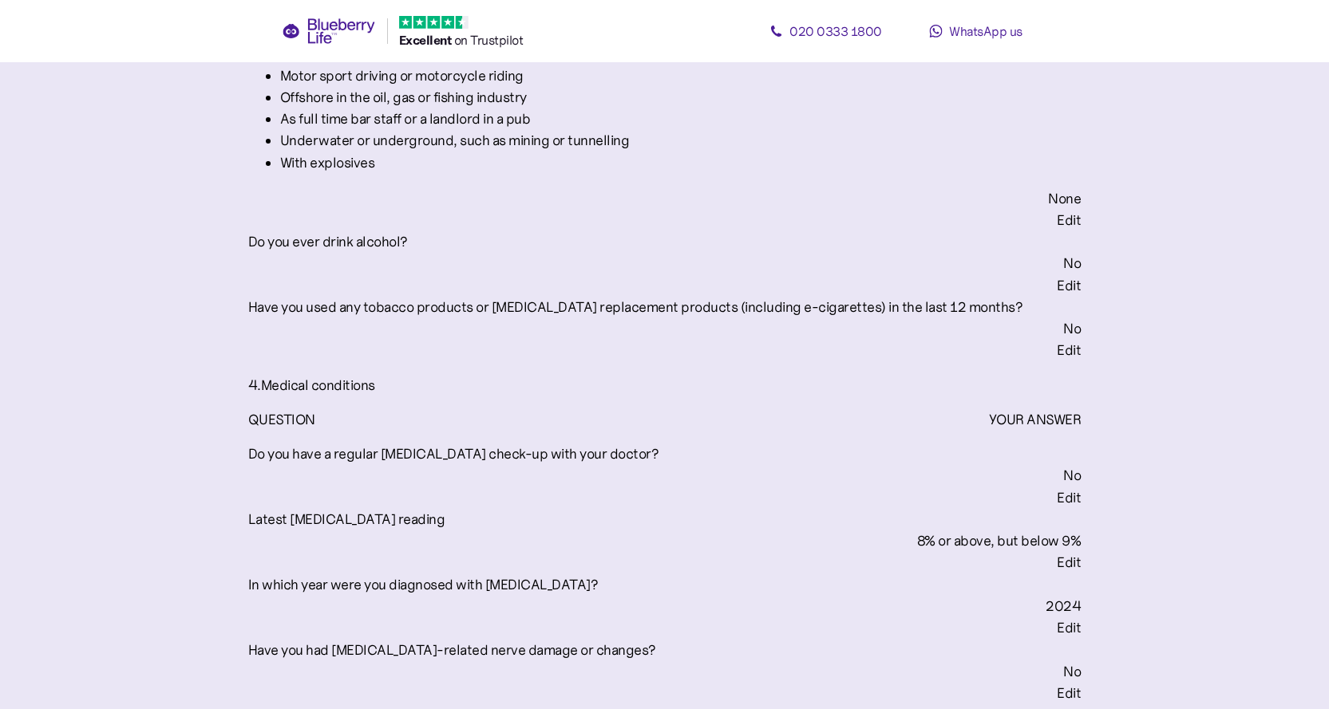
click at [1057, 555] on div "Edit" at bounding box center [1069, 563] width 24 height 16
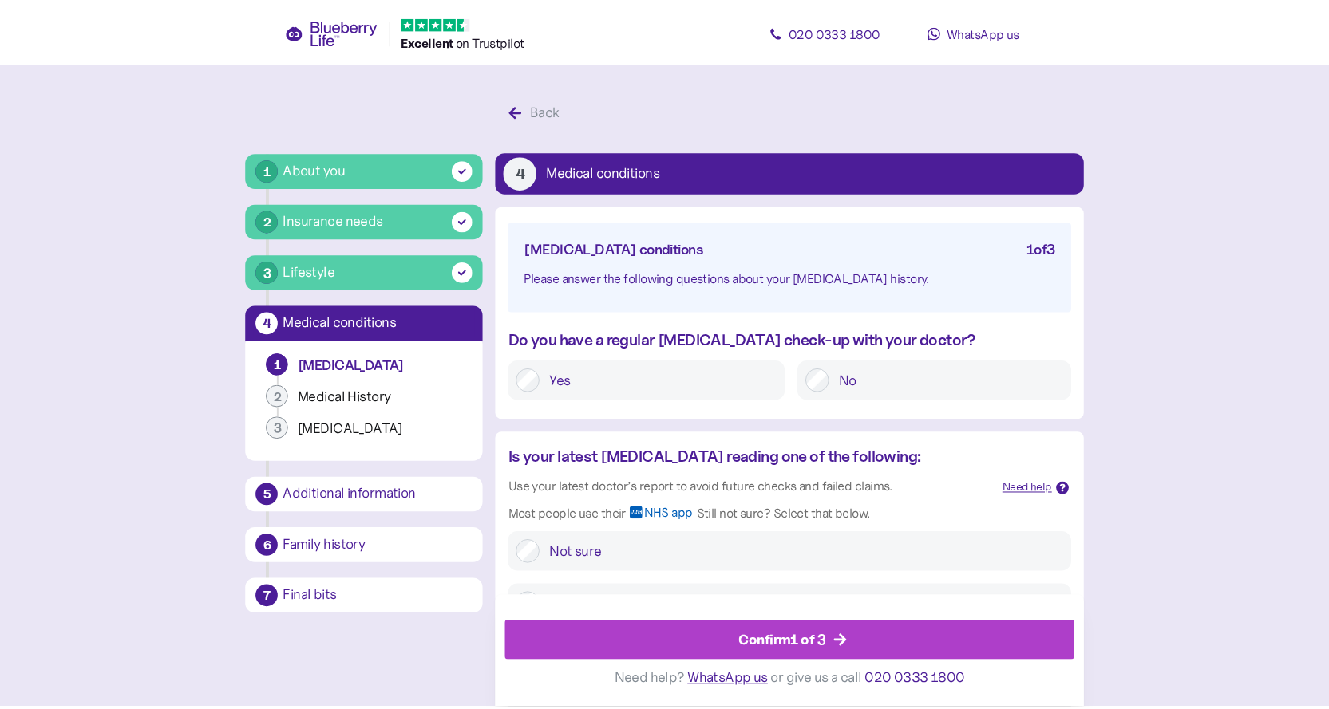
scroll to position [412, 0]
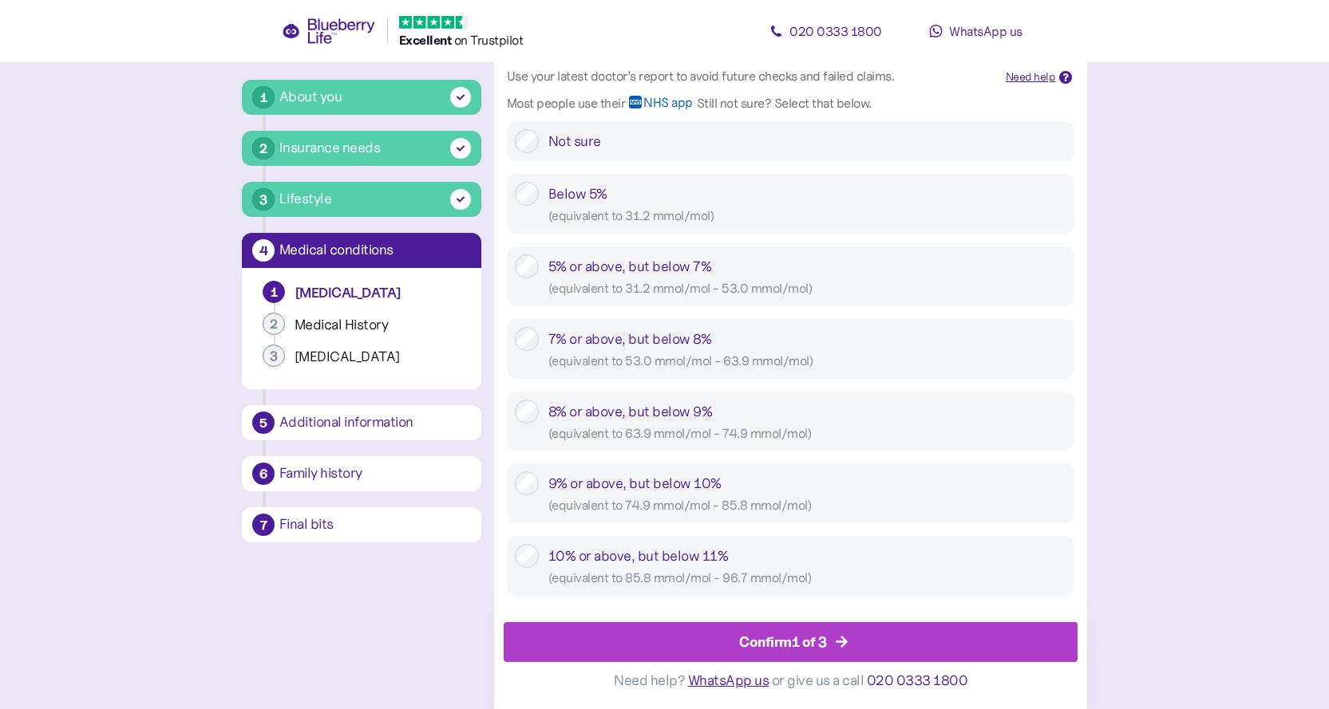
click at [856, 641] on div "Confirm 1 of 3" at bounding box center [794, 642] width 538 height 38
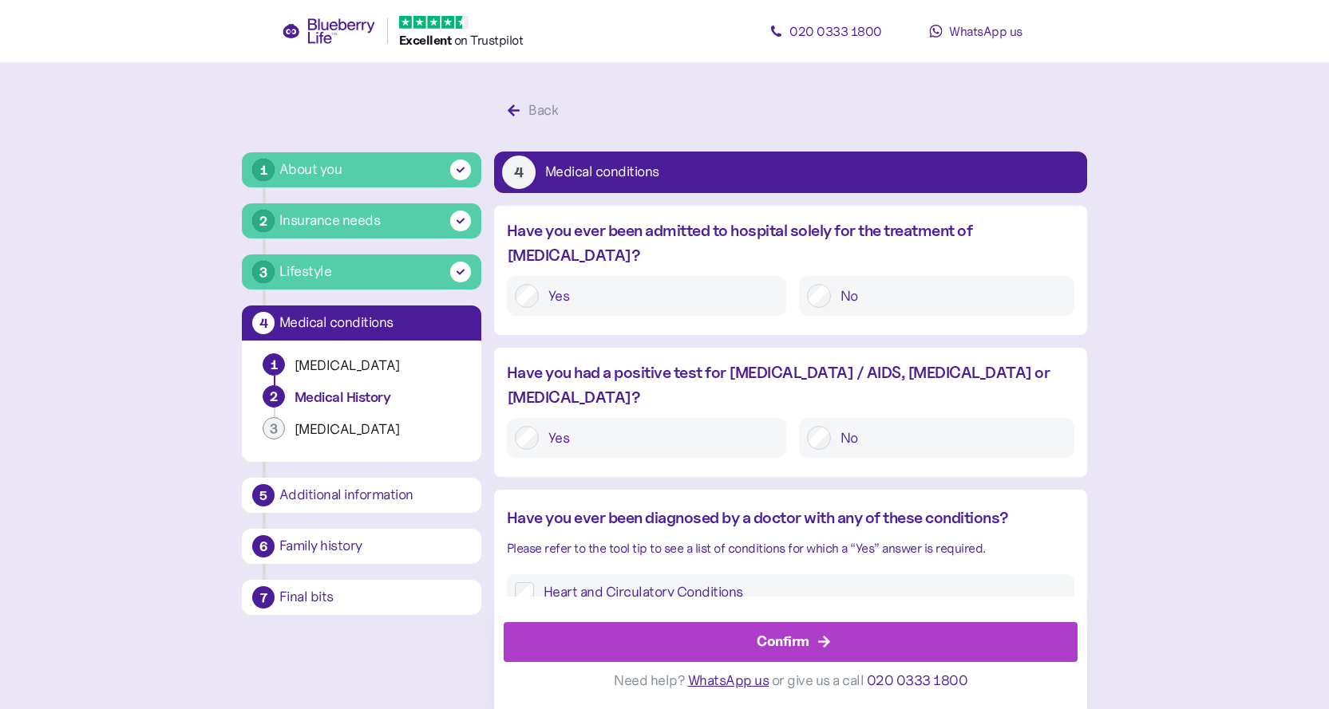
click at [378, 599] on div "Final bits" at bounding box center [375, 597] width 192 height 14
click at [732, 637] on div "Confirm" at bounding box center [794, 642] width 538 height 38
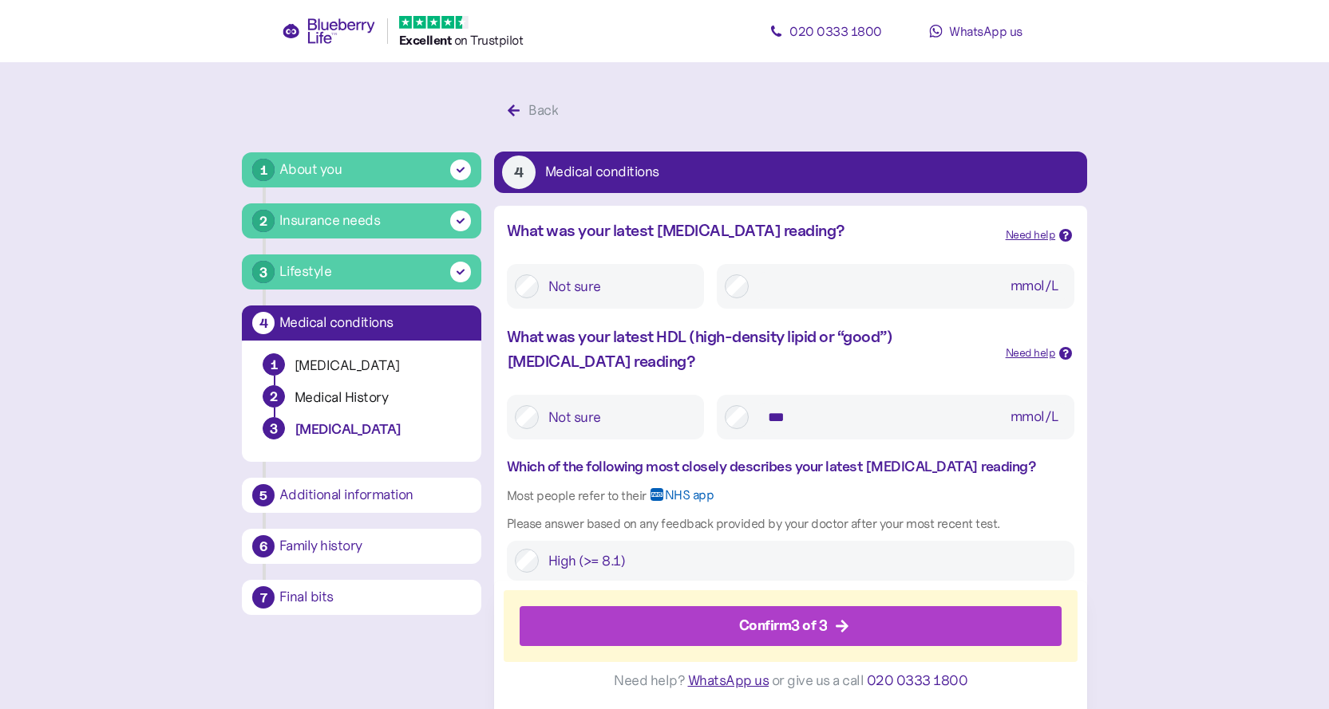
scroll to position [30, 0]
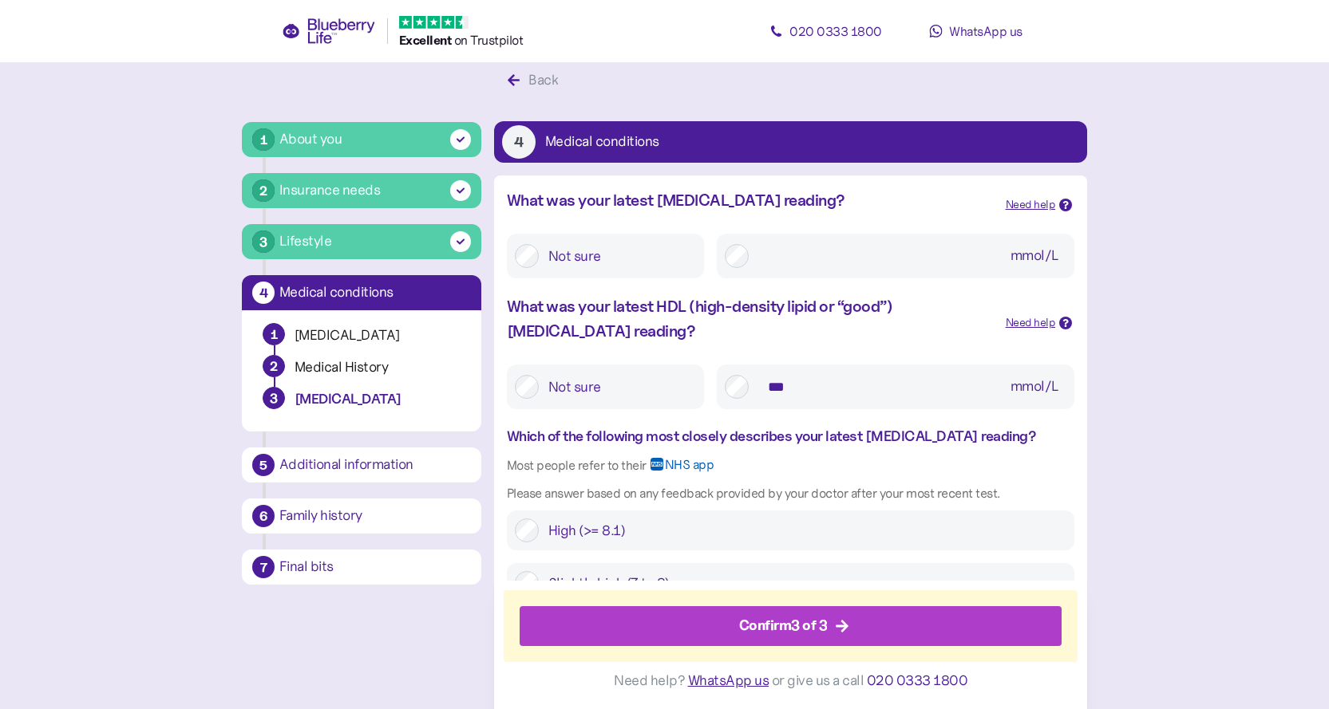
click at [732, 634] on div "Confirm 3 of 3" at bounding box center [794, 626] width 506 height 38
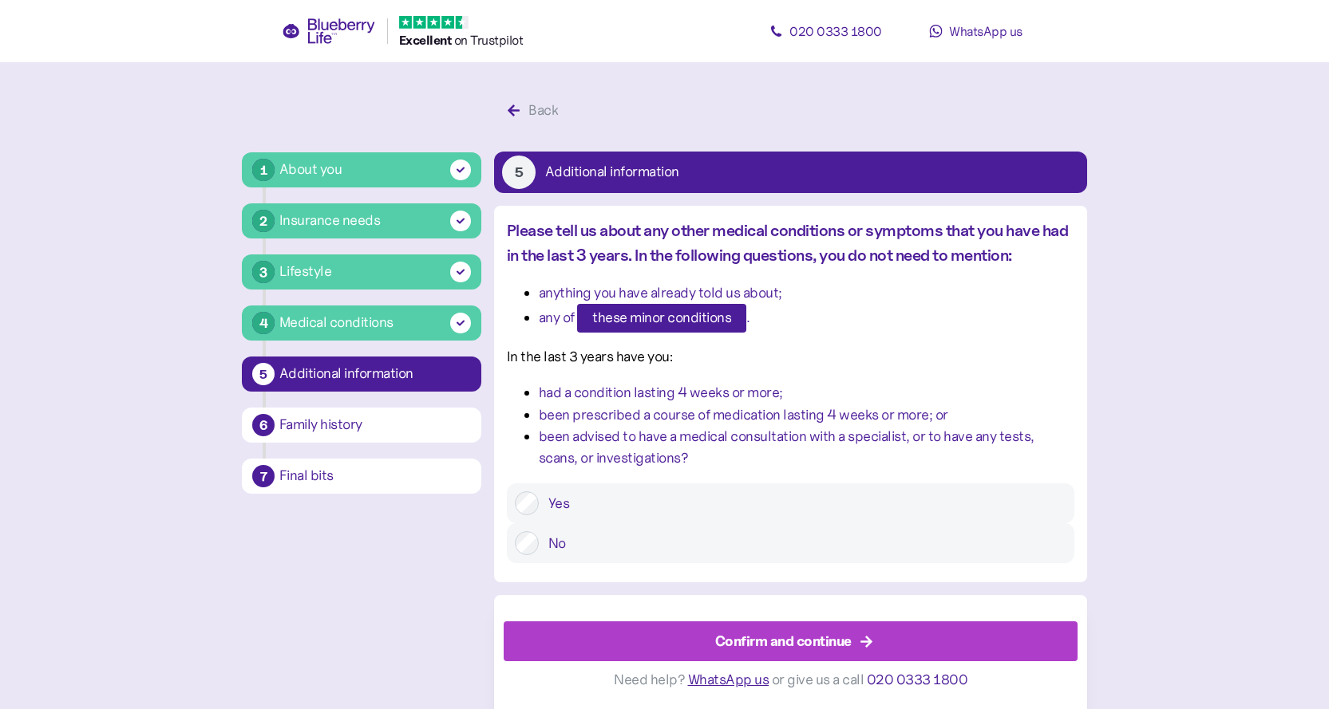
click at [732, 634] on div "Confirm and continue" at bounding box center [783, 642] width 136 height 22
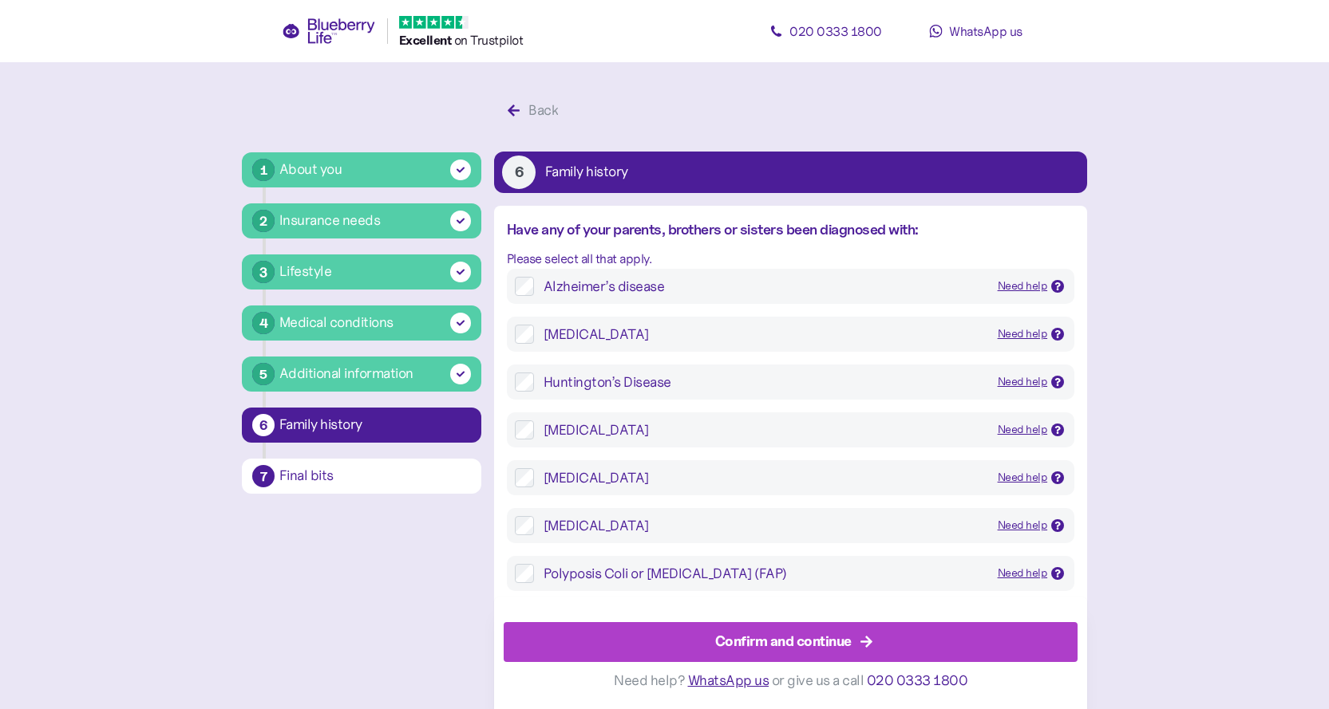
scroll to position [30, 0]
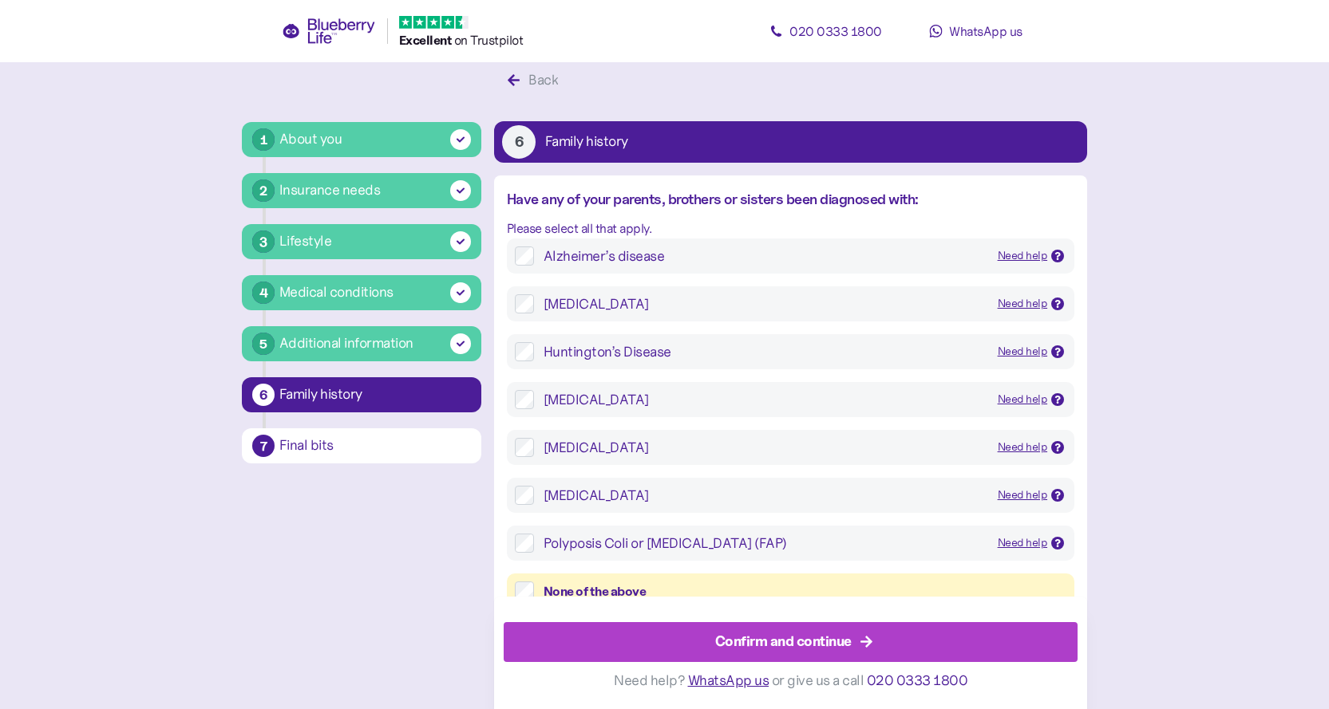
click at [732, 634] on div "Confirm and continue" at bounding box center [783, 642] width 136 height 22
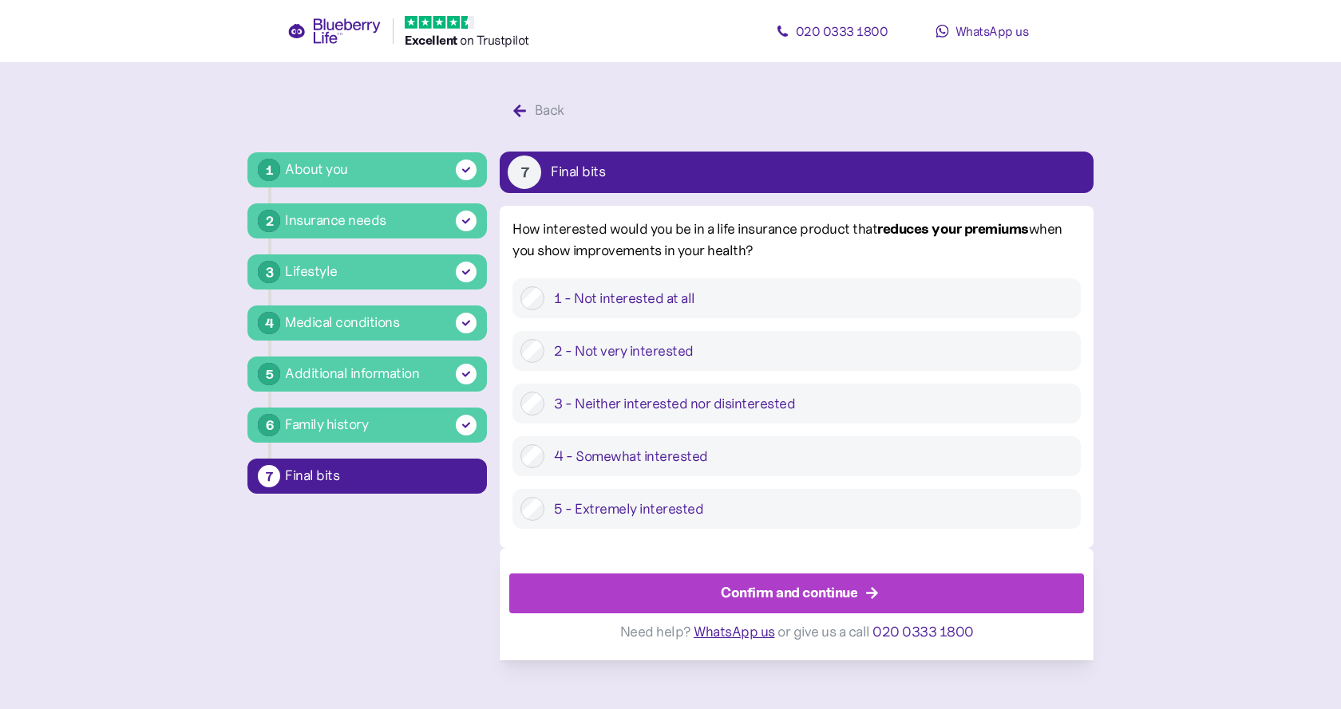
click at [727, 604] on div "Confirm and continue" at bounding box center [789, 594] width 136 height 22
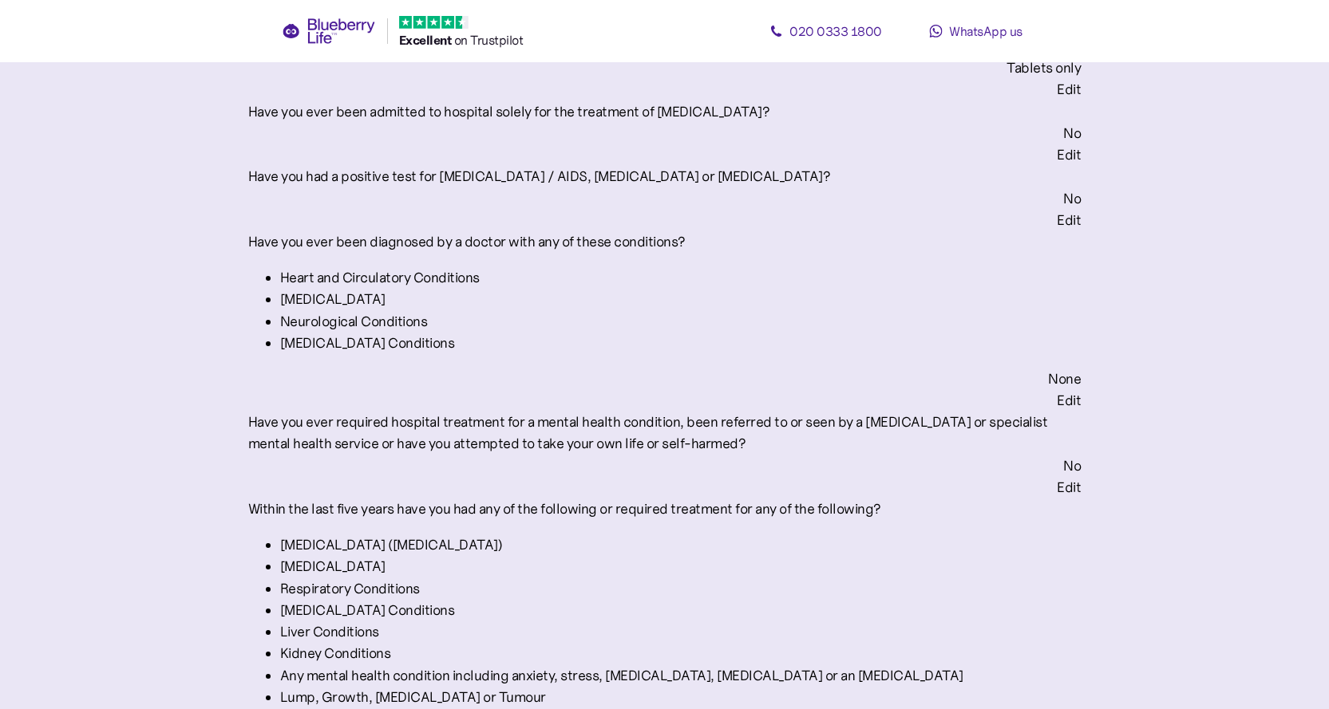
scroll to position [2553, 0]
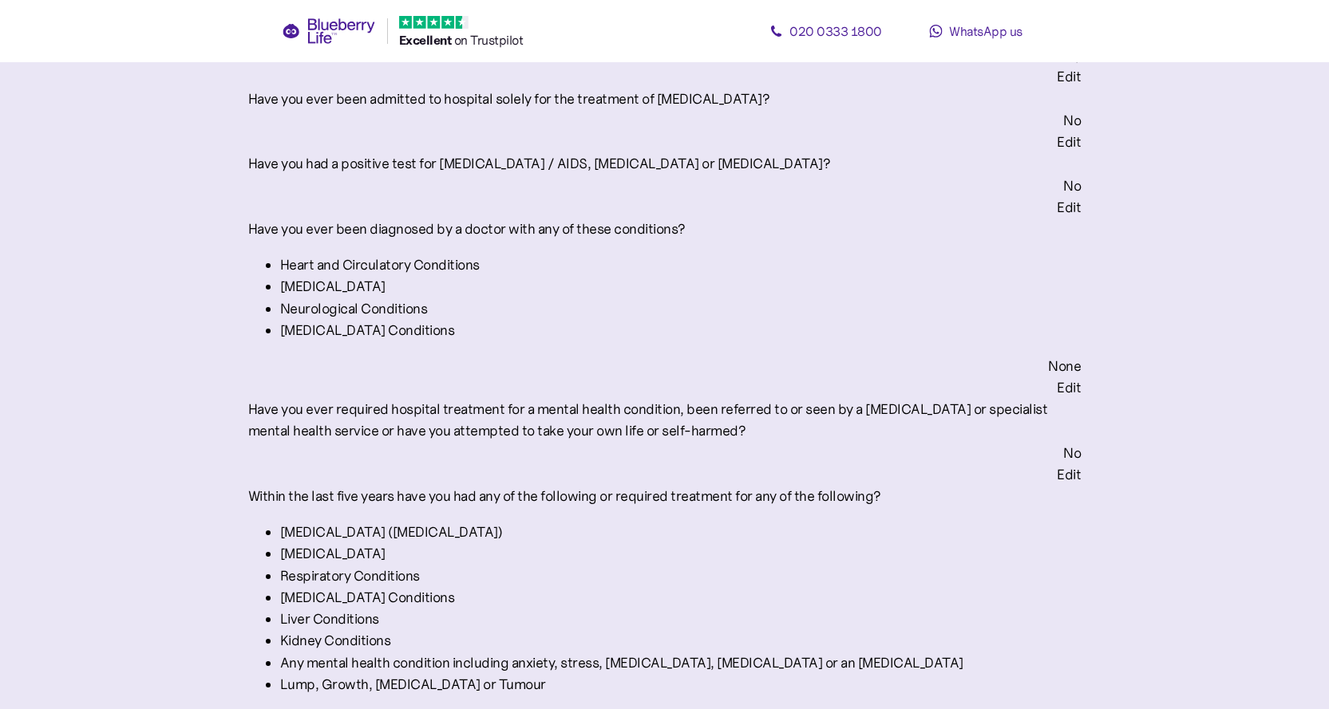
drag, startPoint x: 636, startPoint y: 337, endPoint x: 408, endPoint y: 328, distance: 228.4
copy div "What was your latest Cholesterol reading?"
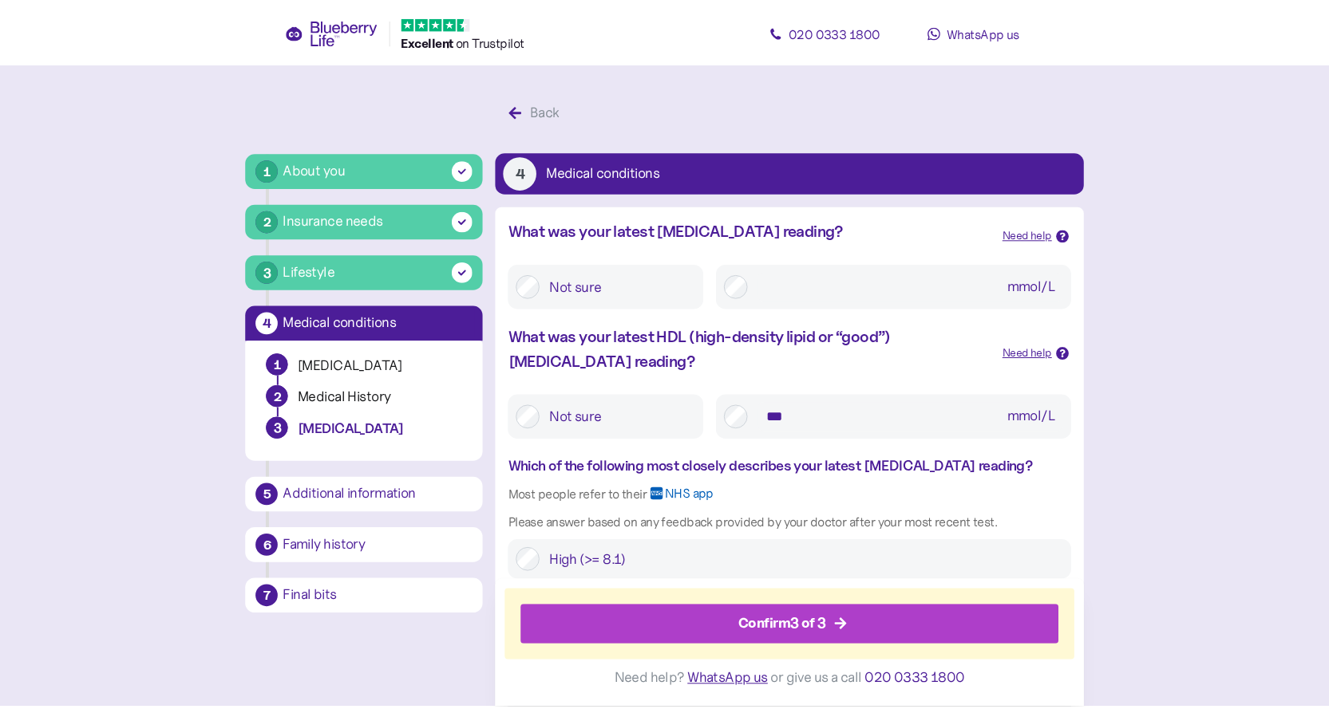
scroll to position [30, 0]
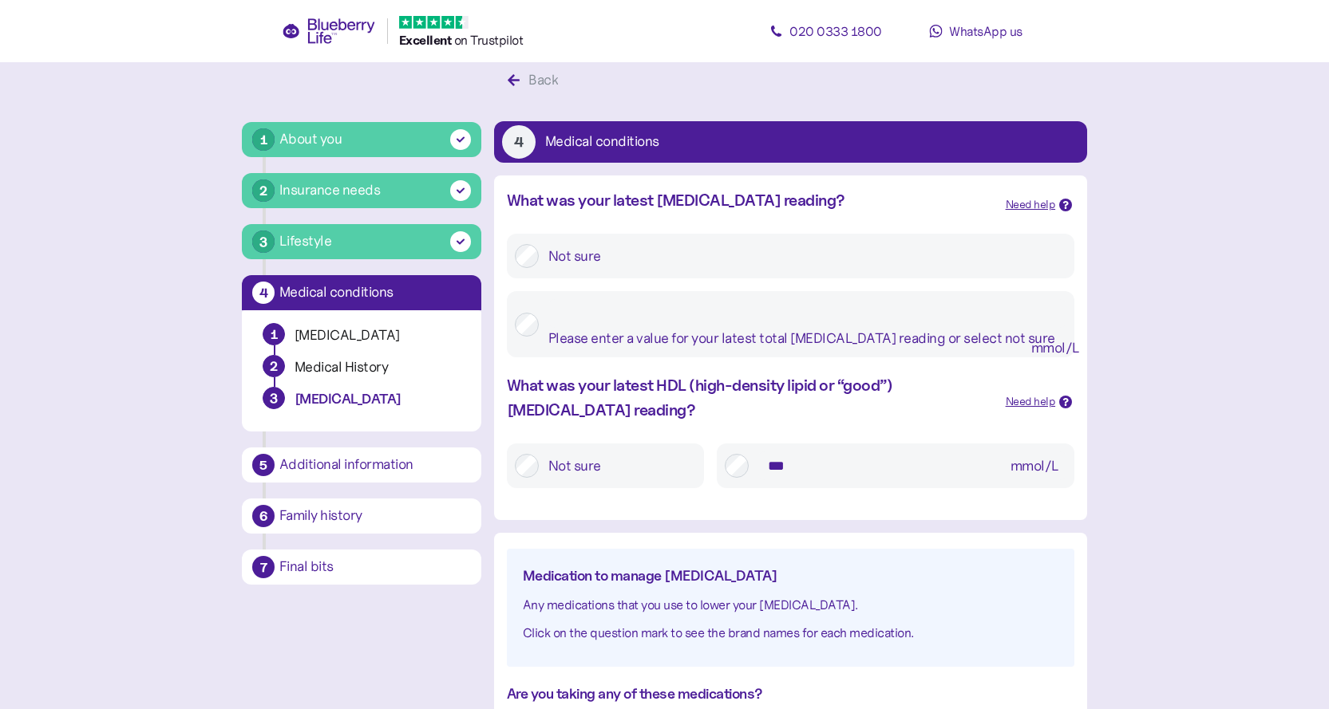
click at [725, 312] on input "mmol/L Please enter a value for your latest total cholesterol reading or select…" at bounding box center [807, 313] width 518 height 29
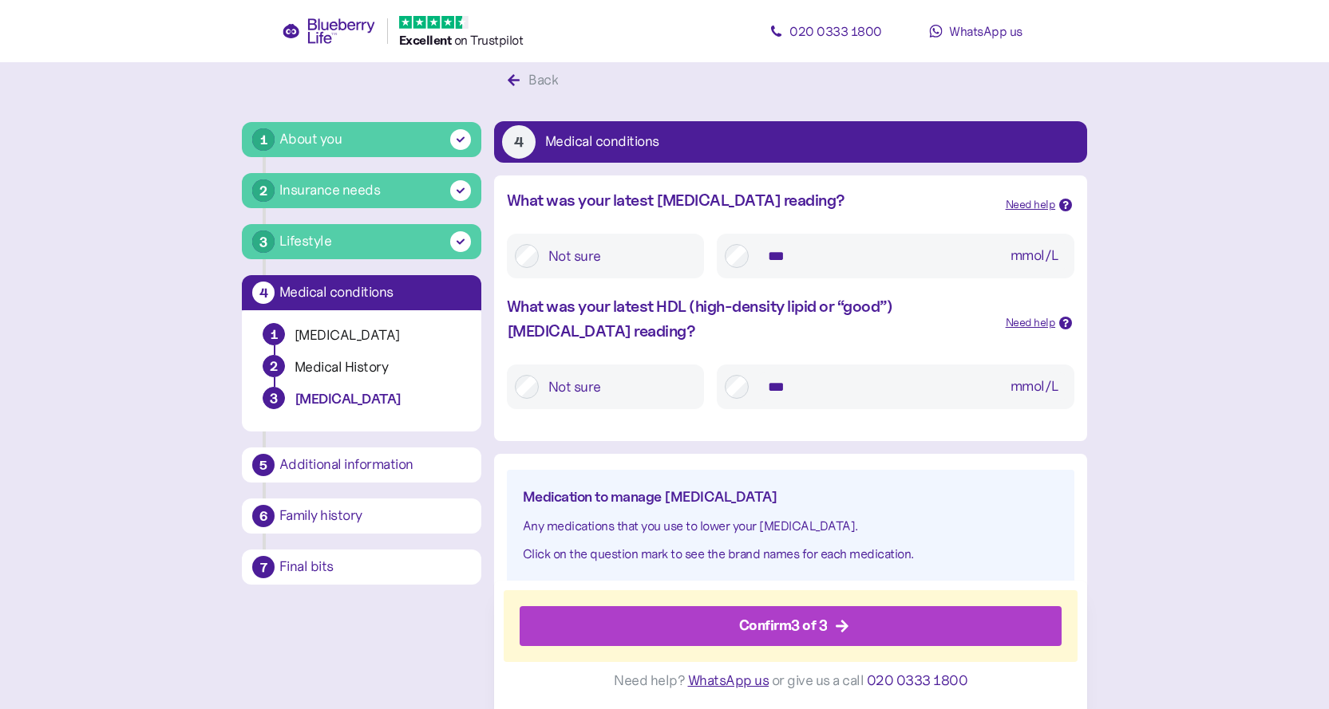
type input "***"
click at [1250, 403] on main "1 About you 2 Insurance needs 3 Lifestyle 4 Medical conditions 1 Diabetes 2 Med…" at bounding box center [664, 559] width 1329 height 1179
click at [783, 627] on div "Confirm 3 of 3" at bounding box center [783, 626] width 89 height 22
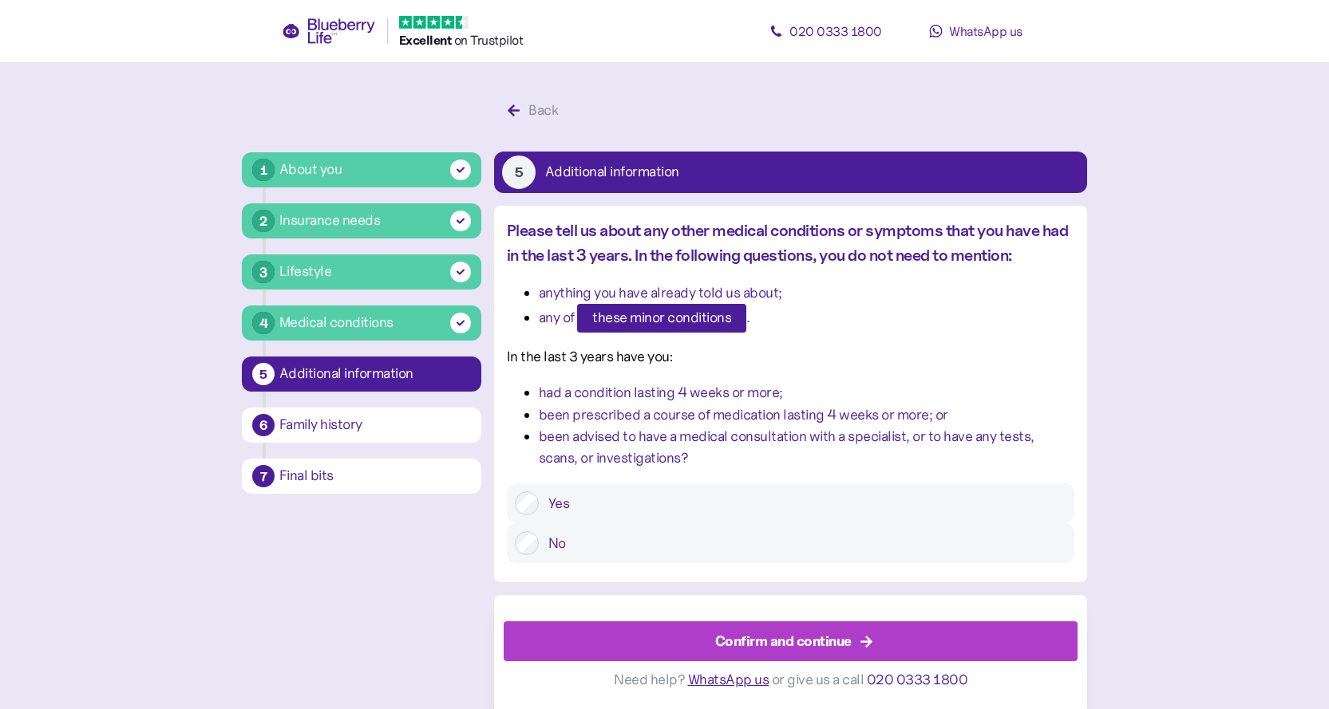
click at [772, 647] on div "Confirm and continue" at bounding box center [783, 642] width 136 height 22
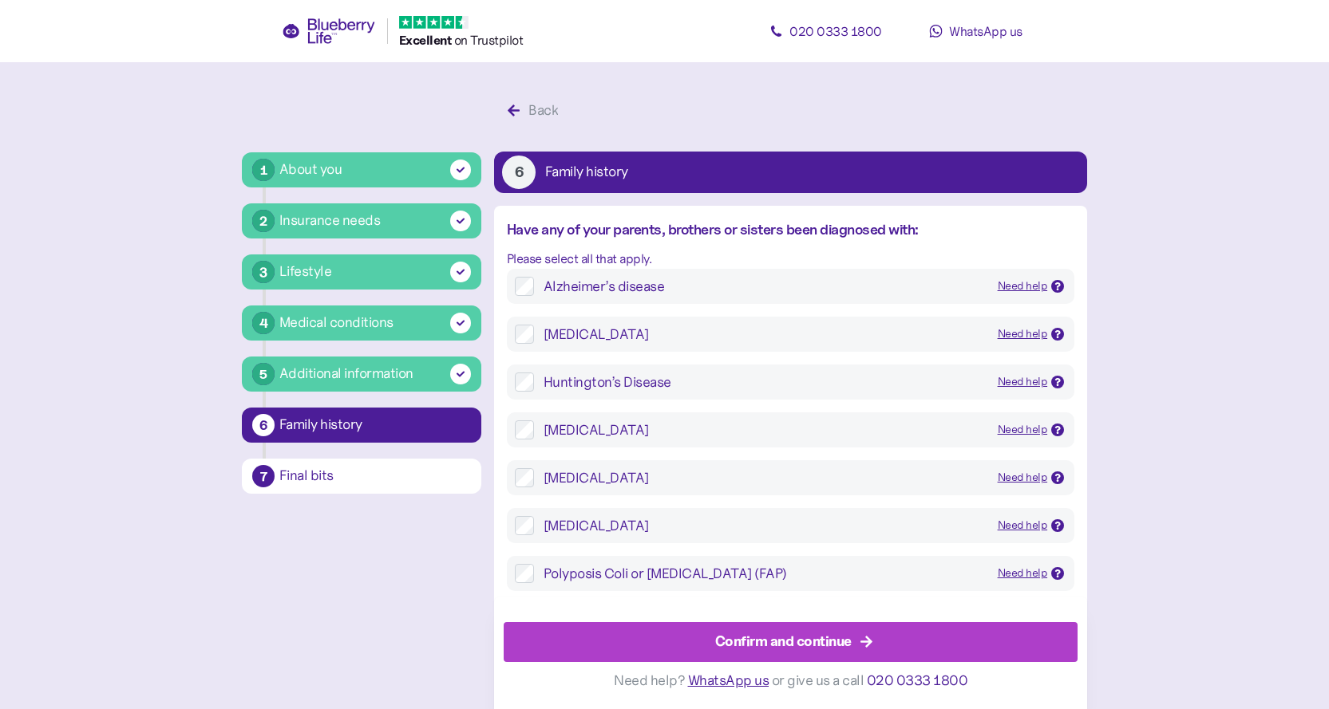
scroll to position [30, 0]
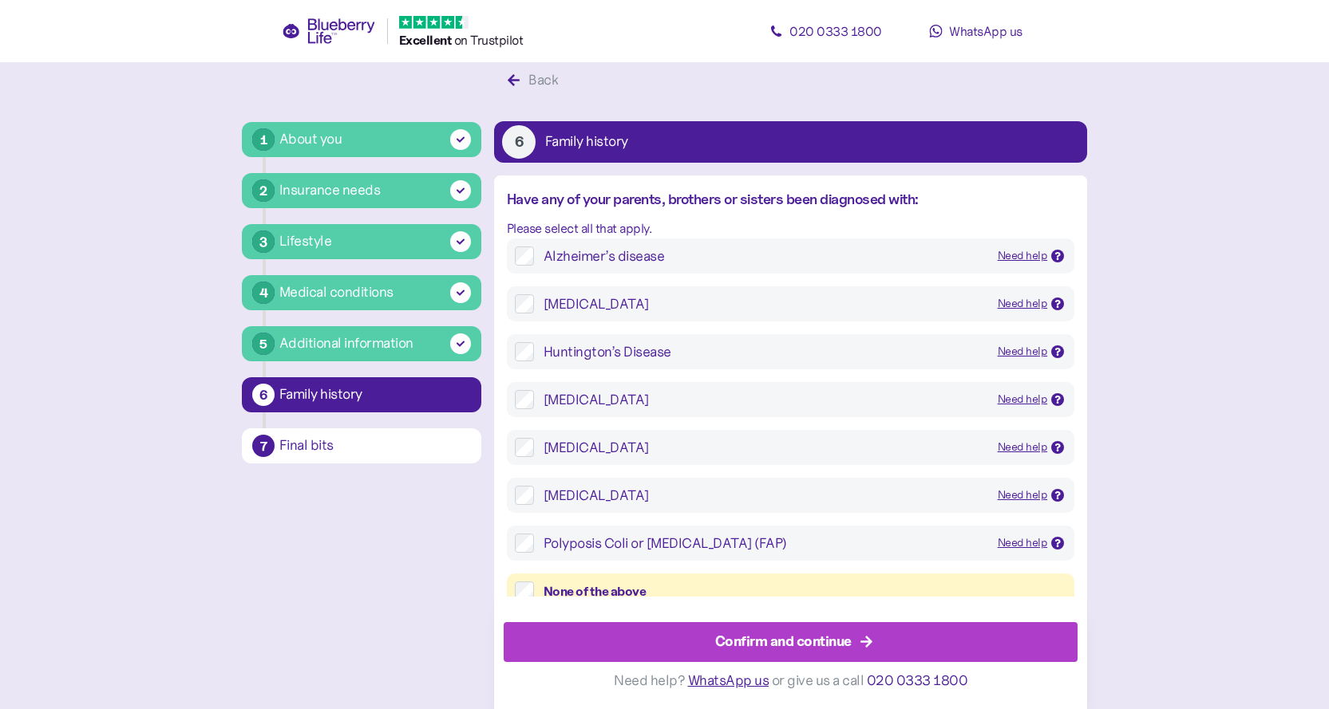
click at [772, 647] on div "Confirm and continue" at bounding box center [783, 642] width 136 height 22
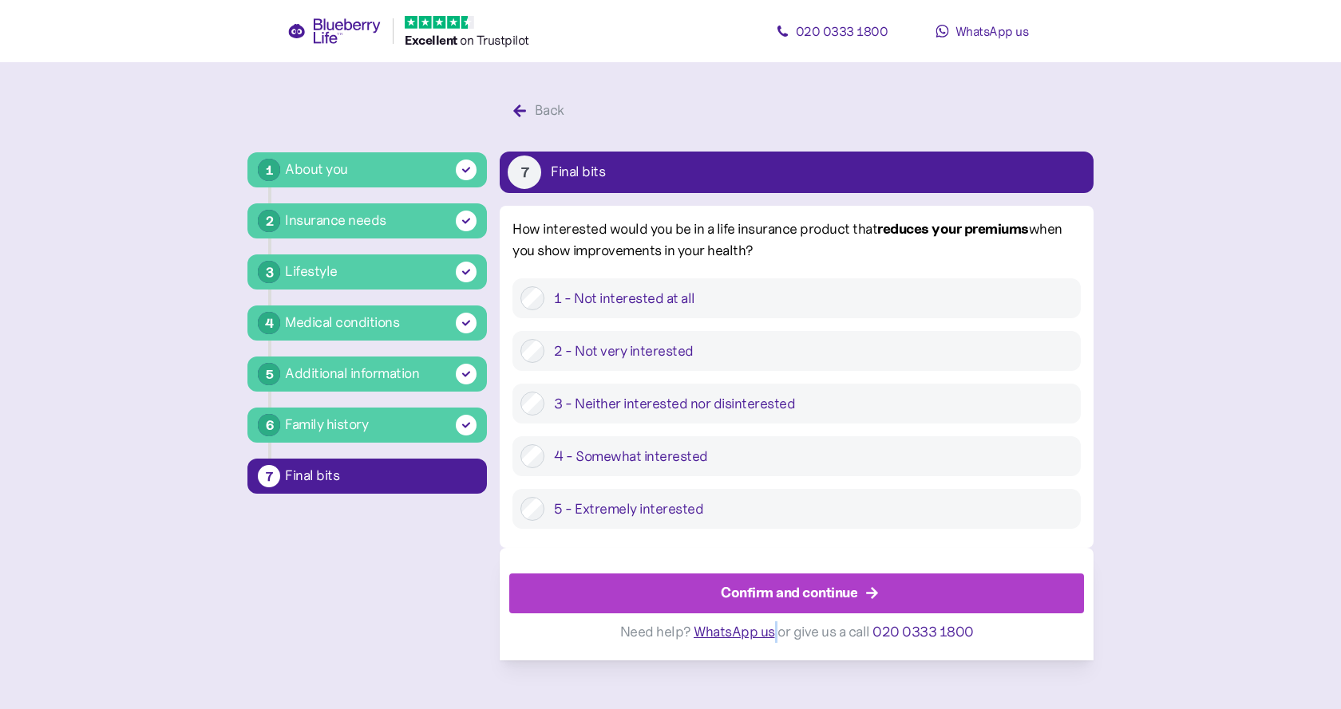
click at [772, 641] on span "WhatsApp us" at bounding box center [733, 632] width 81 height 18
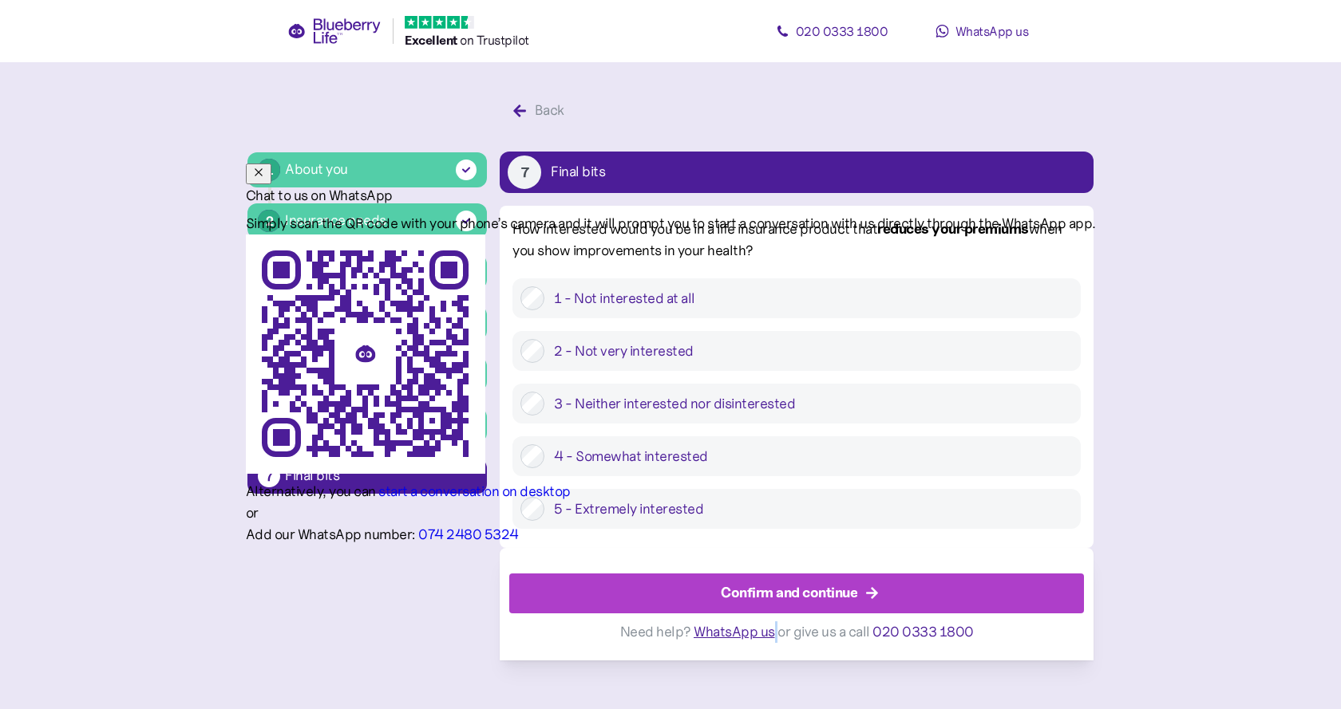
click at [271, 164] on button "button" at bounding box center [259, 174] width 26 height 21
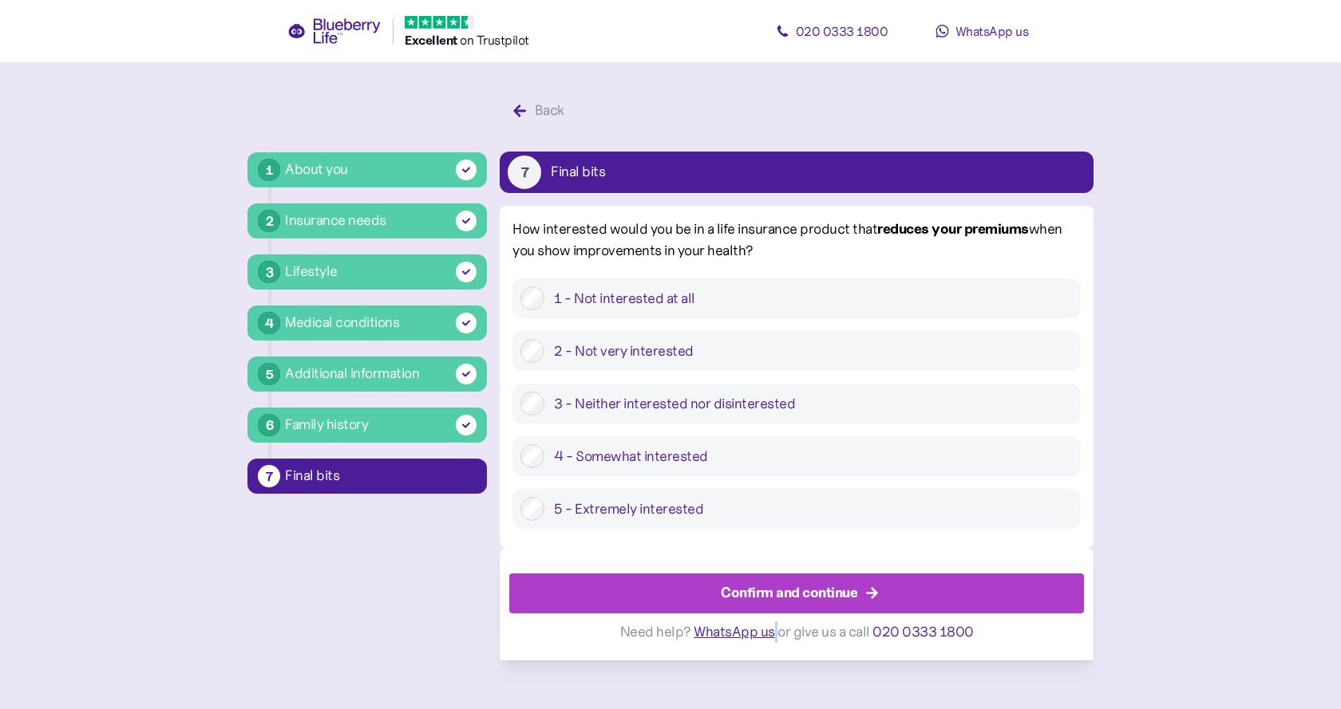
click at [753, 600] on div "Confirm and continue" at bounding box center [789, 594] width 136 height 22
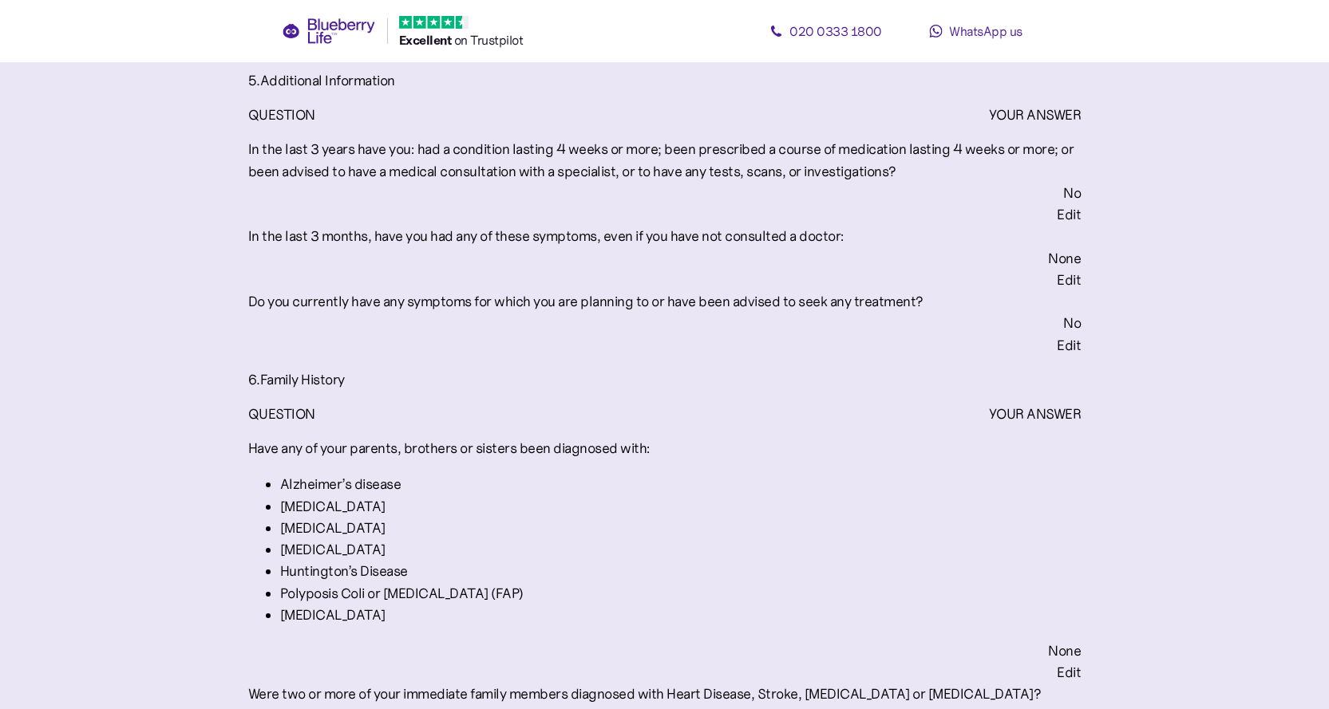
scroll to position [3448, 0]
drag, startPoint x: 647, startPoint y: 543, endPoint x: 444, endPoint y: 543, distance: 202.7
copy div "Find me alternative cover if needed"
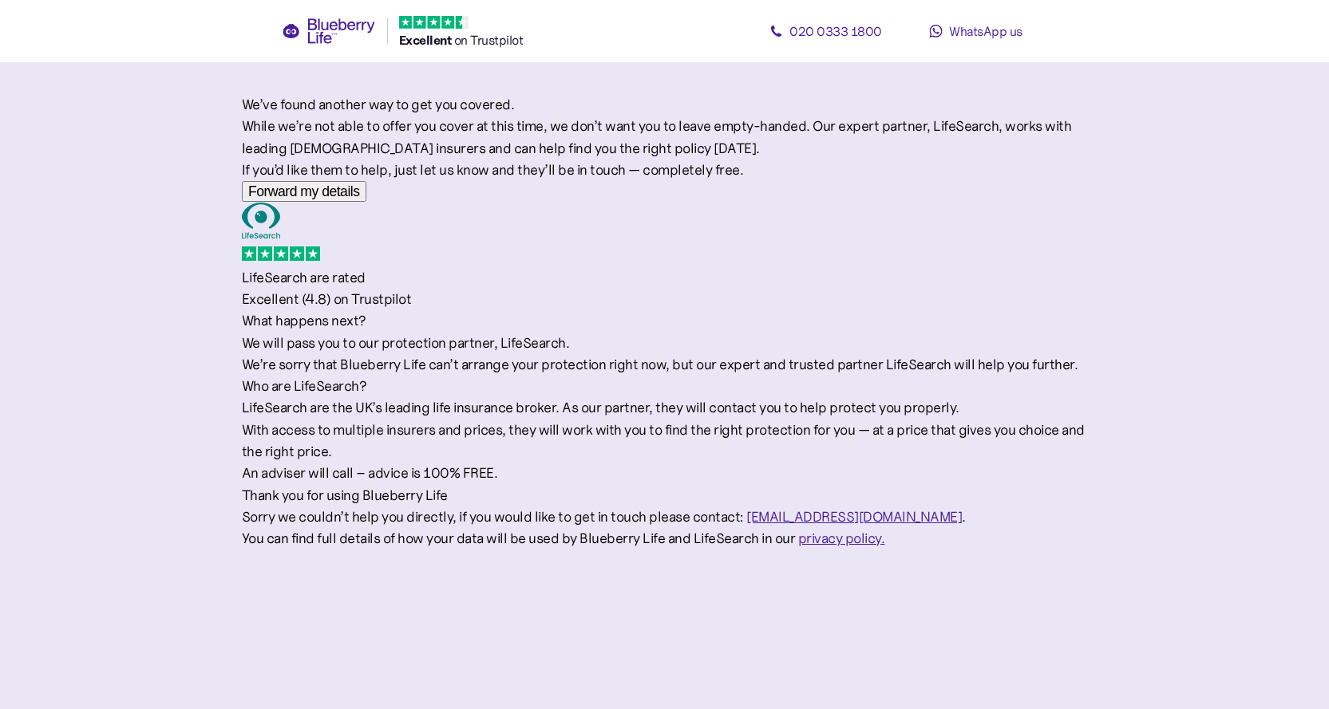
click at [360, 199] on span "Forward my details" at bounding box center [304, 192] width 112 height 16
